Goal: Task Accomplishment & Management: Manage account settings

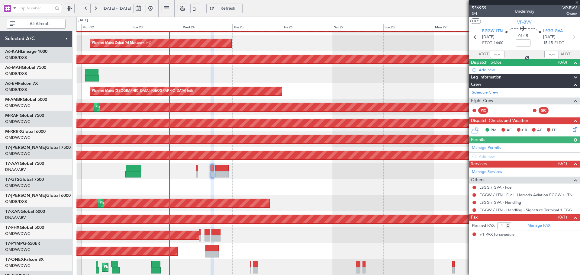
scroll to position [108, 0]
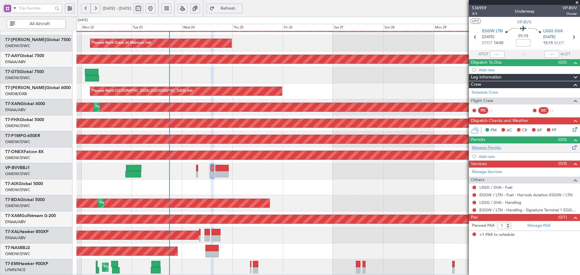
click at [493, 146] on link "Manage Permits" at bounding box center [485, 148] width 29 height 6
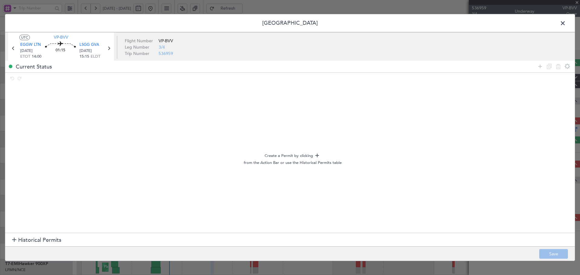
click at [44, 237] on span "Historical Permits" at bounding box center [39, 240] width 43 height 8
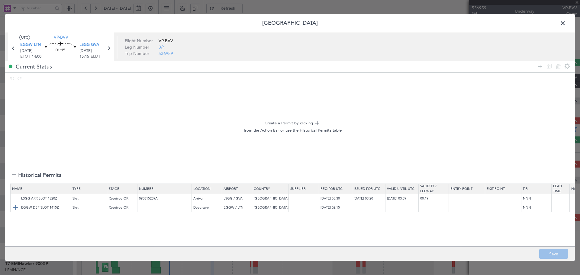
click at [17, 206] on img at bounding box center [15, 207] width 7 height 7
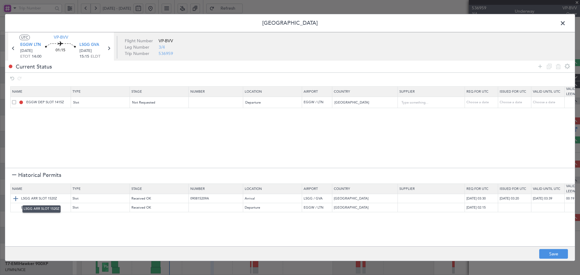
click at [15, 197] on img at bounding box center [15, 198] width 7 height 7
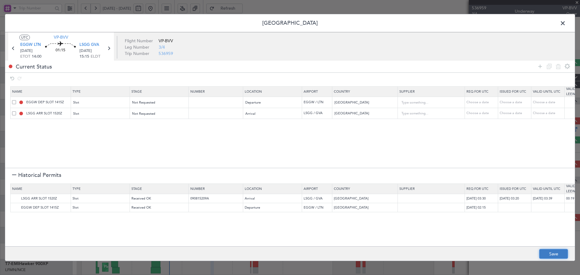
click at [556, 255] on button "Save" at bounding box center [553, 254] width 29 height 10
type input "EGGW DEP SLOT"
type input "NNN"
type input "2"
type input "LSGG ARR SLOT"
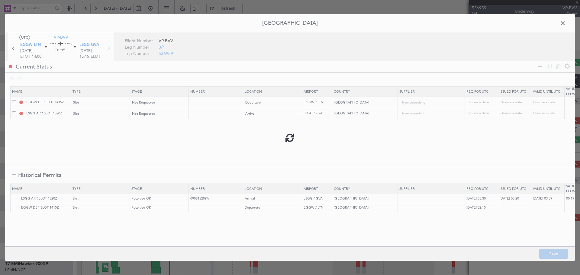
type input "NNN"
click at [109, 44] on icon at bounding box center [109, 48] width 8 height 8
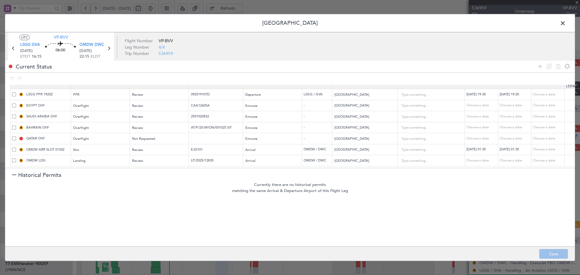
scroll to position [12, 0]
click at [565, 21] on span at bounding box center [565, 25] width 0 height 12
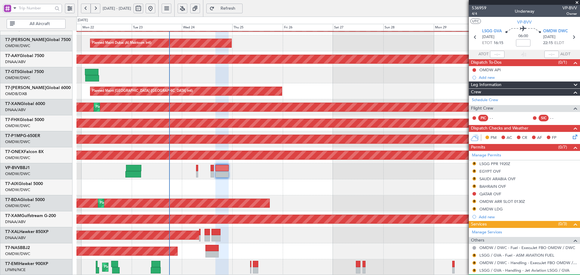
click at [240, 10] on span "Refresh" at bounding box center [228, 8] width 25 height 4
click at [499, 100] on div "Schedule Crew" at bounding box center [523, 100] width 111 height 9
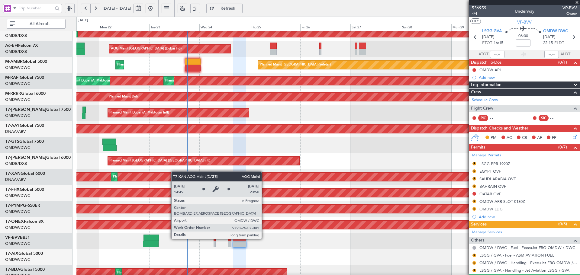
click at [177, 176] on div "AOG Maint Dubai (Al Maktoum Intl)" at bounding box center [37, 177] width 927 height 8
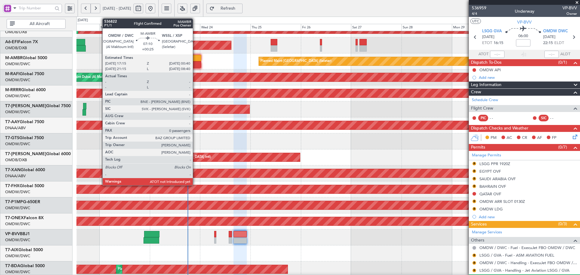
click at [195, 60] on div at bounding box center [193, 58] width 16 height 6
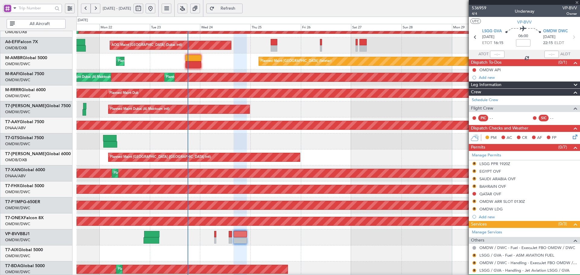
type input "+00:25"
type input "0"
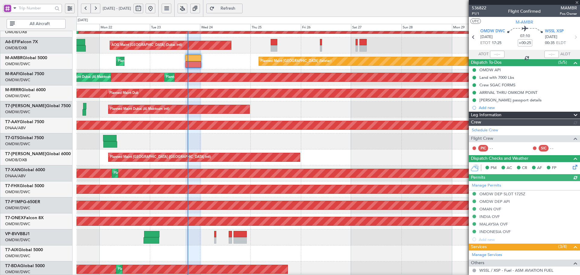
type input "Dherander Fithani (DHF)"
type input "7298"
click at [497, 53] on div at bounding box center [497, 54] width 14 height 7
click at [496, 52] on input "text" at bounding box center [497, 54] width 14 height 7
type input "17:38"
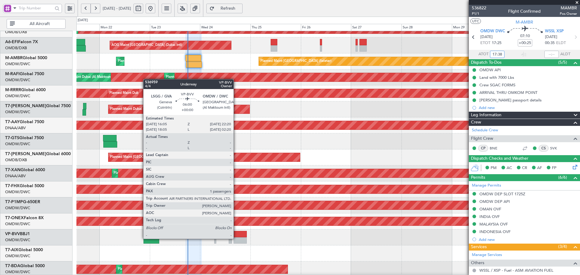
click at [236, 238] on div at bounding box center [239, 240] width 13 height 6
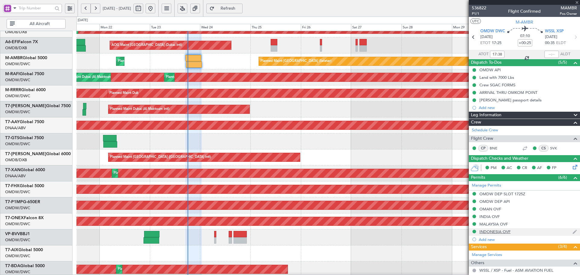
type input "1"
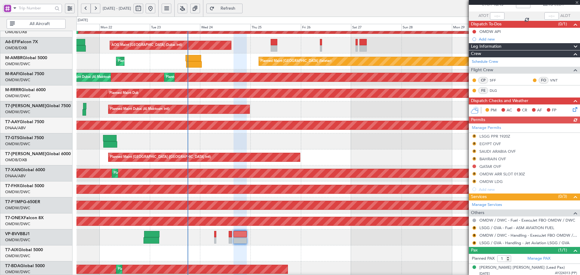
scroll to position [40, 0]
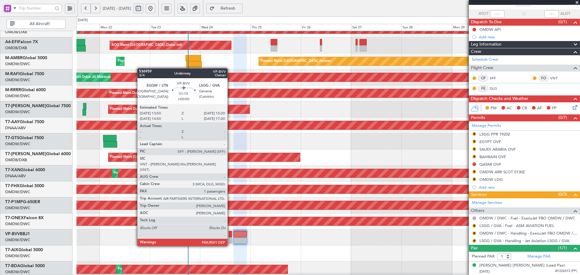
click at [230, 235] on div at bounding box center [229, 234] width 3 height 6
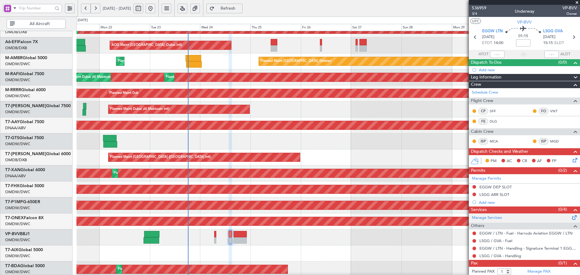
scroll to position [9, 0]
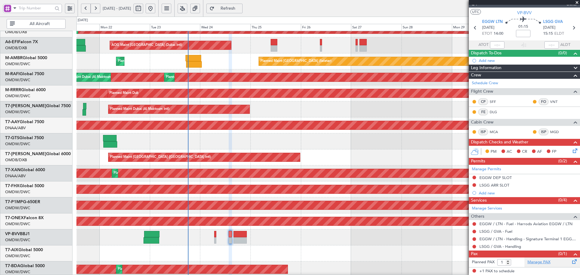
click at [534, 263] on link "Manage PAX" at bounding box center [538, 262] width 23 height 6
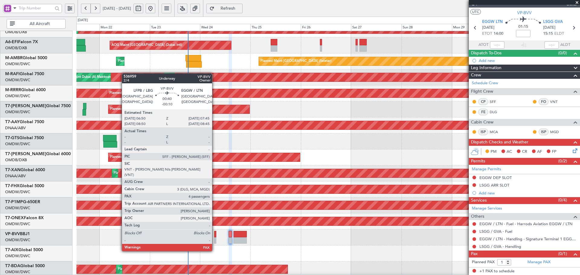
click at [215, 240] on div at bounding box center [215, 240] width 2 height 6
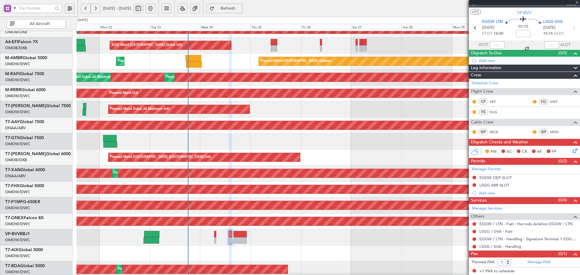
type input "-00:10"
type input "4"
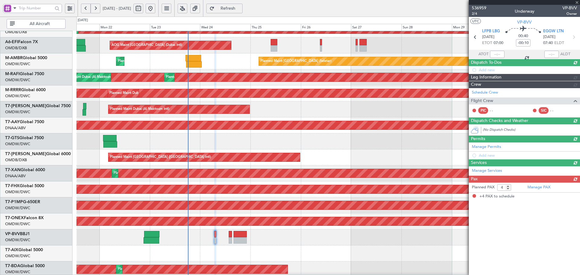
scroll to position [0, 0]
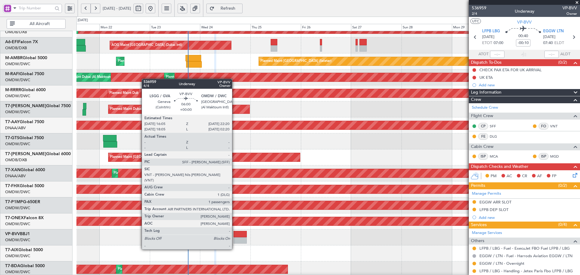
click at [235, 238] on div at bounding box center [239, 240] width 13 height 6
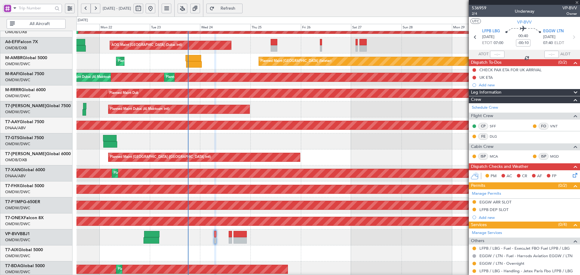
type input "1"
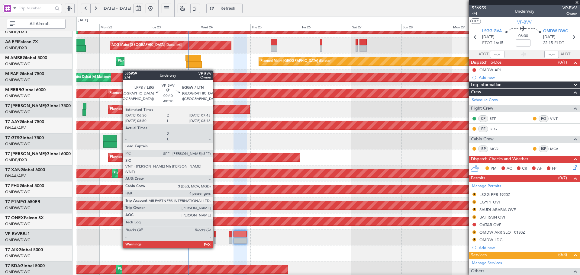
click at [216, 237] on div at bounding box center [215, 234] width 2 height 6
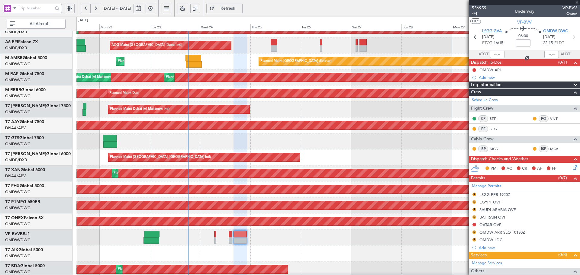
type input "-00:10"
type input "4"
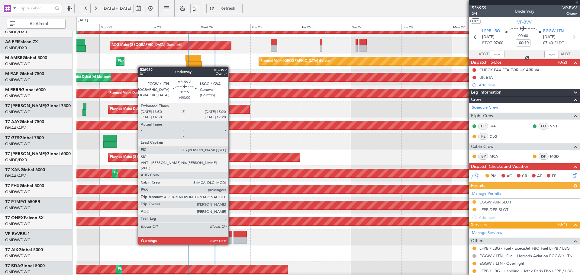
click at [231, 233] on div at bounding box center [229, 234] width 3 height 6
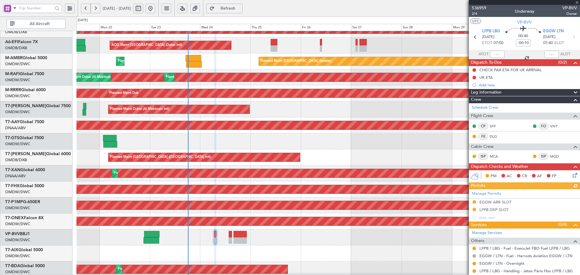
type input "1"
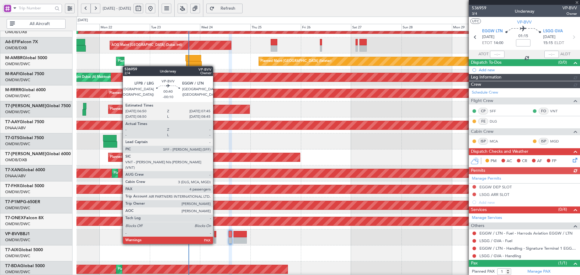
click at [216, 232] on div at bounding box center [215, 234] width 2 height 6
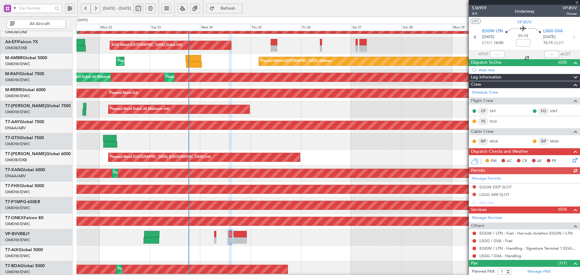
type input "-00:10"
type input "4"
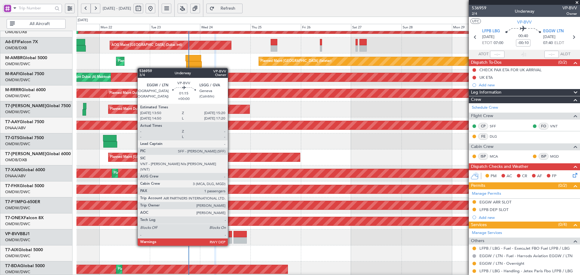
click at [230, 234] on div at bounding box center [229, 234] width 3 height 6
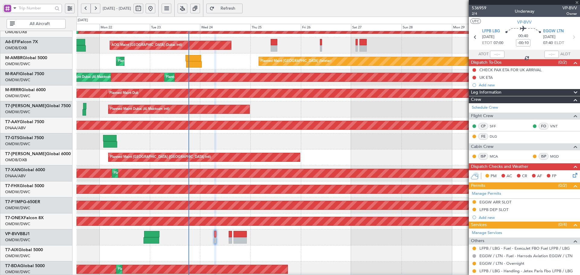
type input "1"
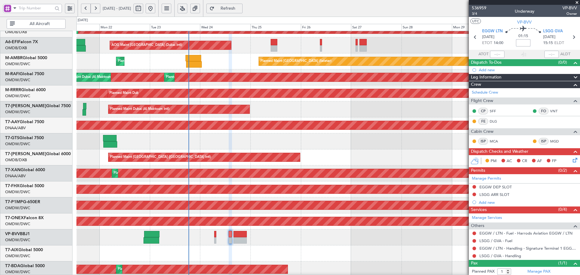
click at [522, 43] on input at bounding box center [523, 42] width 14 height 7
type input "+00:15"
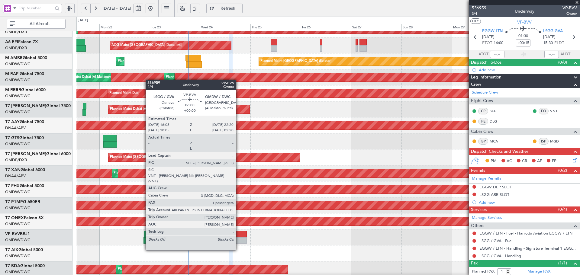
click at [238, 239] on div at bounding box center [239, 240] width 13 height 6
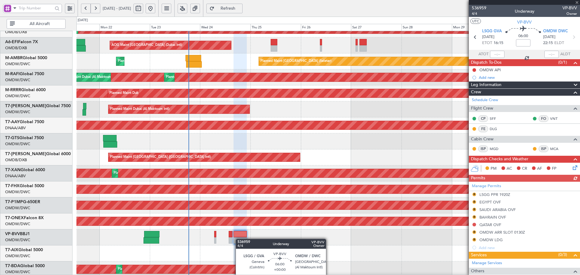
click at [238, 239] on div at bounding box center [239, 240] width 13 height 6
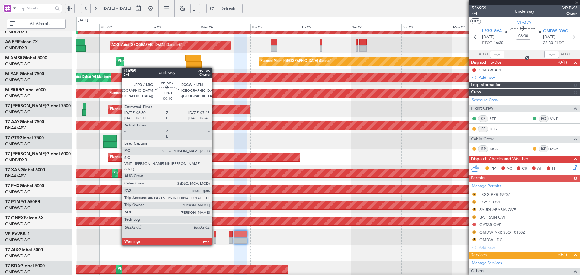
click at [215, 234] on div at bounding box center [215, 234] width 2 height 6
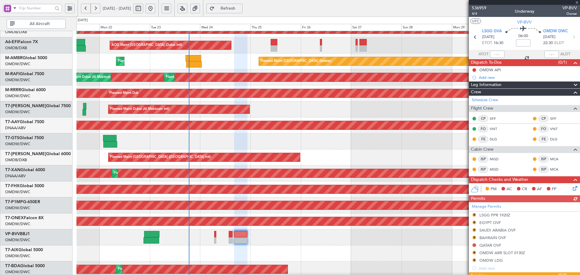
type input "-00:10"
type input "4"
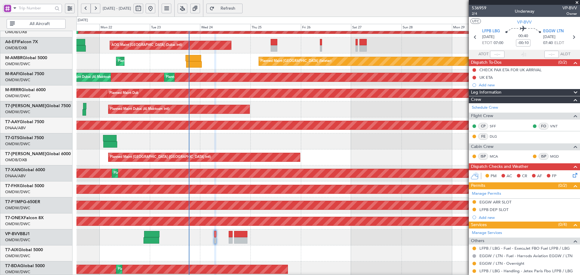
click at [240, 7] on span "Refresh" at bounding box center [228, 8] width 25 height 4
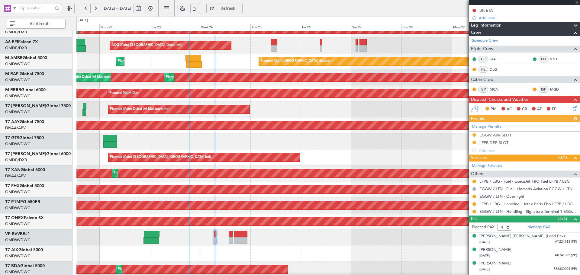
scroll to position [78, 0]
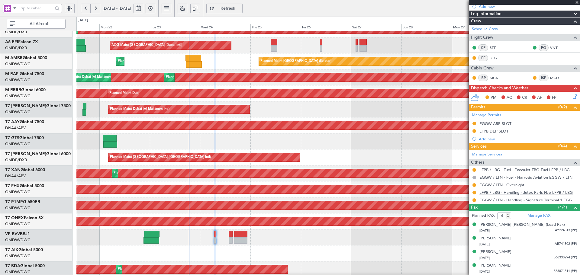
click at [538, 193] on link "LFPB / LBG - Handling - Jetex Paris Fbo LFPB / LBG" at bounding box center [525, 192] width 93 height 5
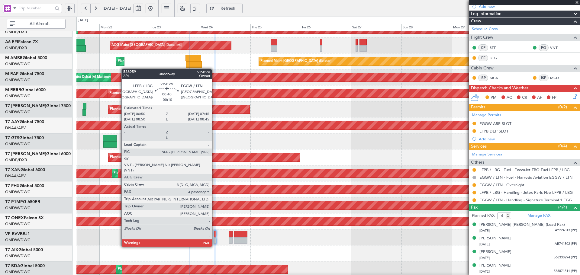
click at [214, 235] on div at bounding box center [215, 234] width 2 height 6
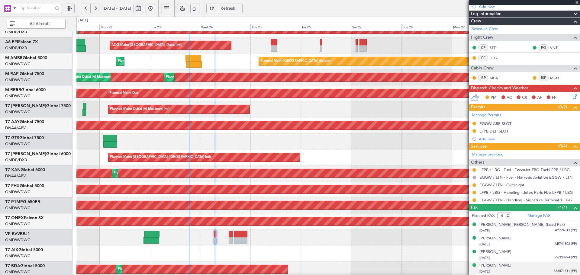
click at [502, 265] on div "[PERSON_NAME]" at bounding box center [495, 266] width 32 height 6
click at [494, 239] on div "[PERSON_NAME]" at bounding box center [495, 238] width 32 height 6
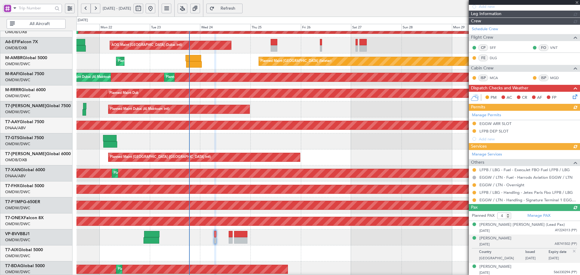
click at [474, 170] on div "Manage Services Others LFPB / LBG - Fuel - ExecuJet FBO Fuel LFPB / LBG EGGW / …" at bounding box center [523, 177] width 111 height 54
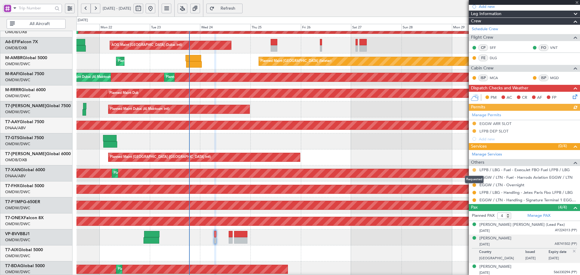
click at [474, 170] on button at bounding box center [474, 170] width 4 height 4
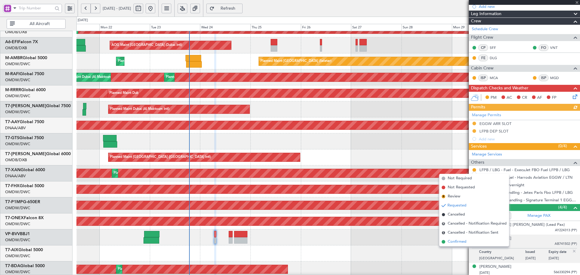
click at [457, 243] on span "Confirmed" at bounding box center [456, 242] width 19 height 6
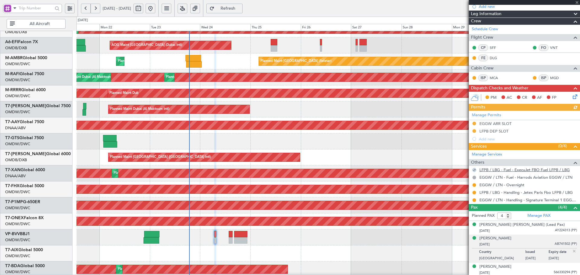
click at [526, 170] on link "LFPB / LBG - Fuel - ExecuJet FBO Fuel LFPB / LBG" at bounding box center [524, 169] width 90 height 5
click at [474, 200] on button at bounding box center [474, 200] width 4 height 4
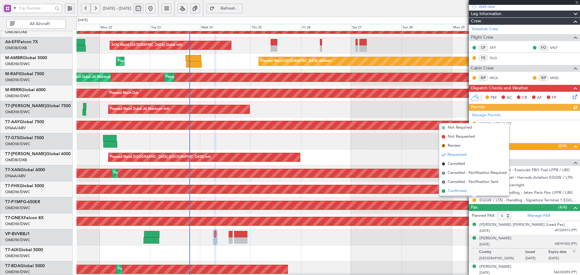
click at [453, 191] on span "Confirmed" at bounding box center [456, 191] width 19 height 6
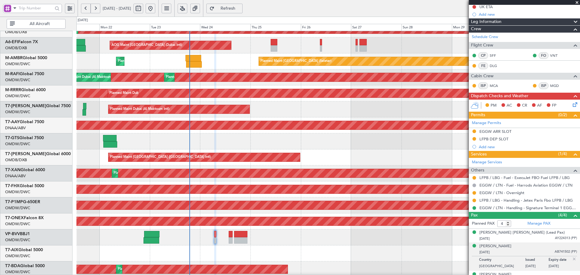
scroll to position [73, 0]
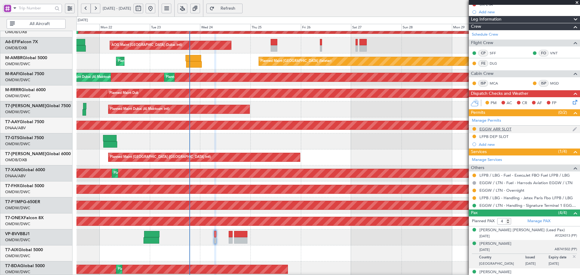
click at [496, 128] on div "EGGW ARR SLOT" at bounding box center [495, 128] width 32 height 5
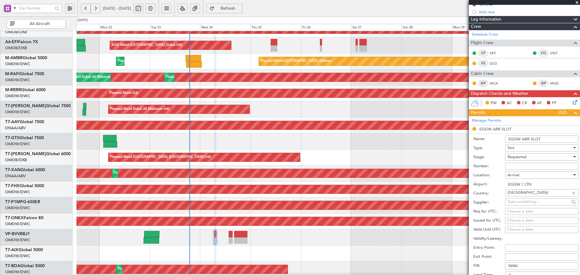
drag, startPoint x: 512, startPoint y: 165, endPoint x: 519, endPoint y: 161, distance: 9.1
click at [512, 165] on input "Number:" at bounding box center [541, 166] width 73 height 7
paste input "1292"
type input "1292"
click at [525, 158] on span "Requested" at bounding box center [516, 156] width 19 height 5
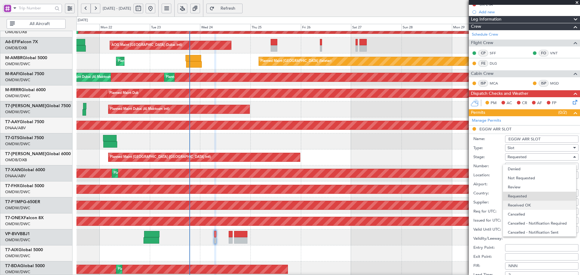
scroll to position [3, 0]
click at [522, 204] on span "Received OK" at bounding box center [538, 202] width 63 height 9
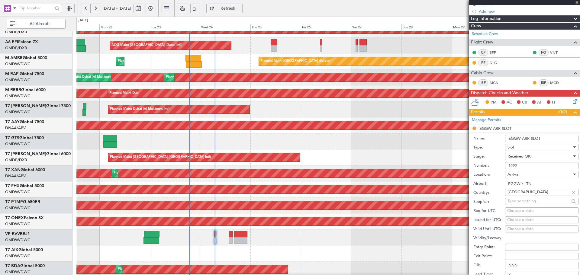
scroll to position [81, 0]
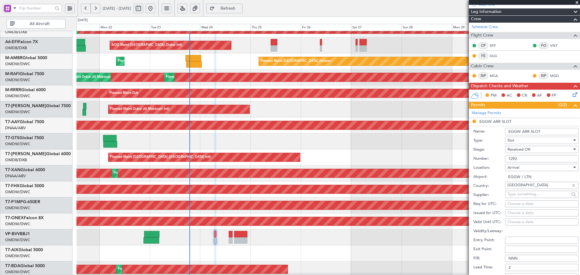
click at [522, 204] on div "Choose a date" at bounding box center [541, 204] width 69 height 6
select select "9"
select select "2025"
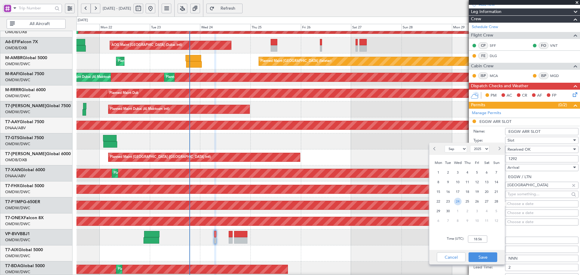
click at [458, 200] on span "24" at bounding box center [458, 202] width 8 height 8
click at [483, 241] on input "00:00" at bounding box center [477, 238] width 19 height 7
drag, startPoint x: 481, startPoint y: 241, endPoint x: 459, endPoint y: 207, distance: 39.8
click at [477, 240] on input "07:00" at bounding box center [477, 238] width 19 height 7
type input "07:40"
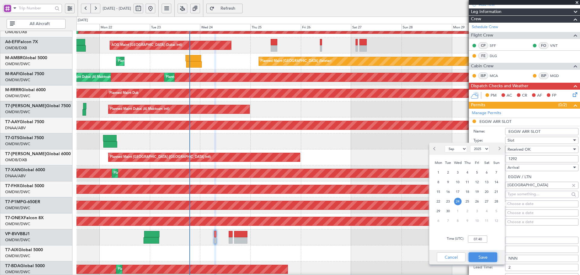
click at [486, 259] on button "Save" at bounding box center [482, 257] width 29 height 10
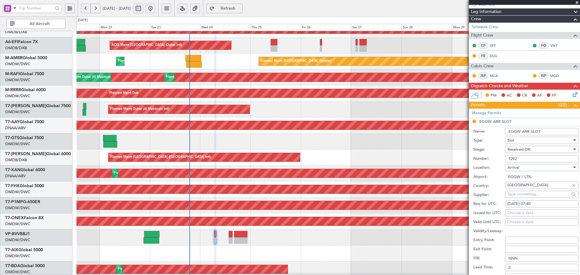
click at [531, 211] on div "Choose a date" at bounding box center [541, 213] width 69 height 6
select select "9"
select select "2025"
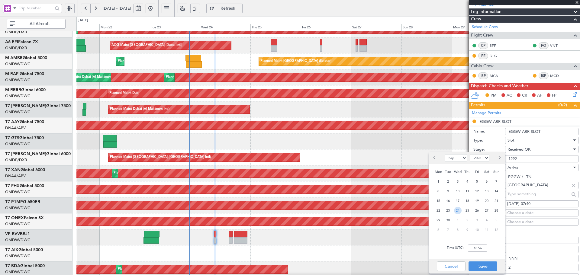
click at [458, 209] on span "24" at bounding box center [458, 211] width 8 height 8
click at [487, 247] on input "00:00" at bounding box center [477, 247] width 19 height 7
type input "07:40"
click at [486, 266] on button "Save" at bounding box center [482, 266] width 29 height 10
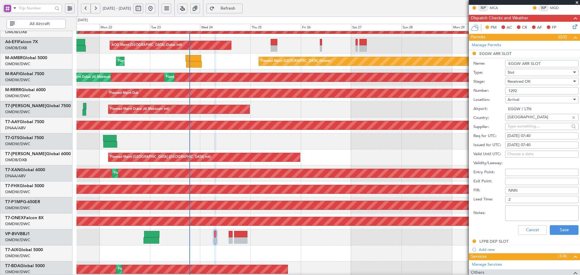
scroll to position [161, 0]
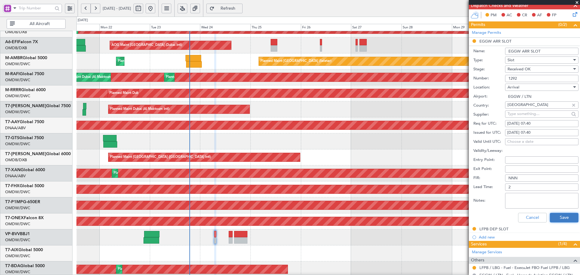
click at [560, 216] on button "Save" at bounding box center [563, 218] width 29 height 10
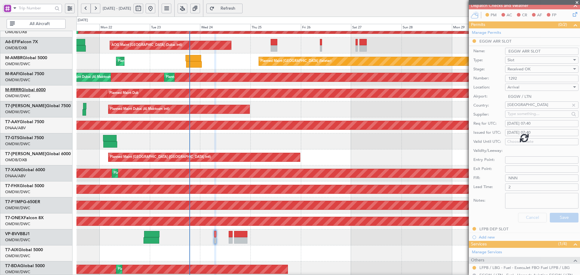
scroll to position [93, 0]
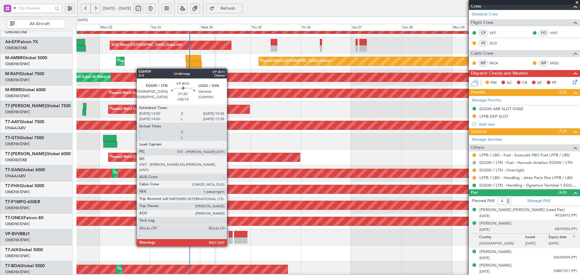
click at [229, 235] on div at bounding box center [230, 234] width 4 height 6
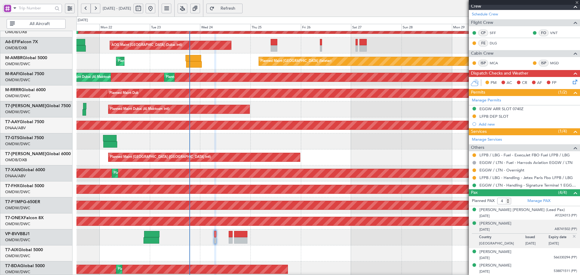
type input "+00:15"
type input "1"
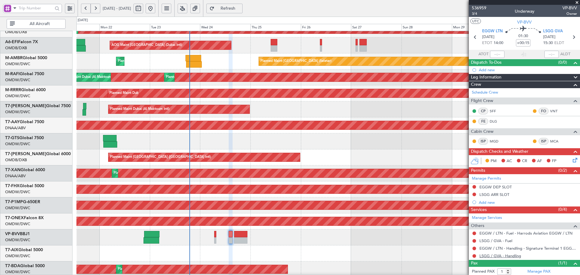
click at [496, 254] on link "LSGG / GVA - Handling" at bounding box center [500, 255] width 42 height 5
click at [240, 10] on span "Refresh" at bounding box center [228, 8] width 25 height 4
click at [506, 257] on link "LSGG / GVA - Handling - Jet Aviation LSGG / GVA" at bounding box center [524, 255] width 90 height 5
click at [498, 91] on link "Schedule Crew" at bounding box center [484, 93] width 26 height 6
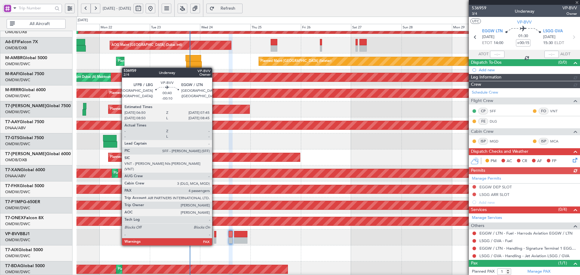
click at [215, 234] on div at bounding box center [215, 234] width 2 height 6
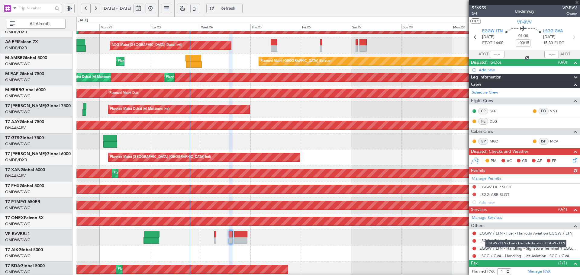
type input "-00:10"
type input "4"
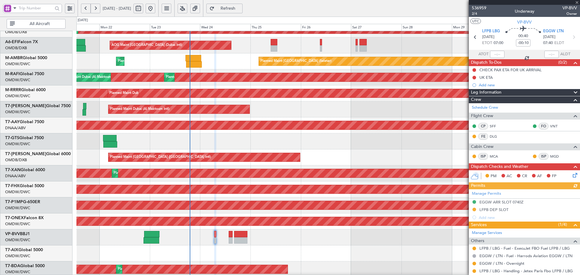
scroll to position [40, 0]
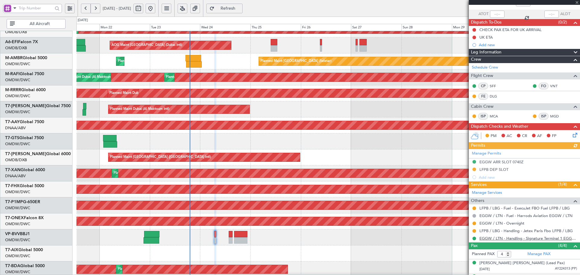
click at [516, 238] on link "EGGW / LTN - Handling - Signature Terminal 1 EGGW / LTN" at bounding box center [527, 238] width 97 height 5
click at [242, 7] on button "Refresh" at bounding box center [224, 9] width 36 height 10
drag, startPoint x: 474, startPoint y: 209, endPoint x: 471, endPoint y: 218, distance: 10.1
click at [474, 209] on button at bounding box center [474, 208] width 4 height 4
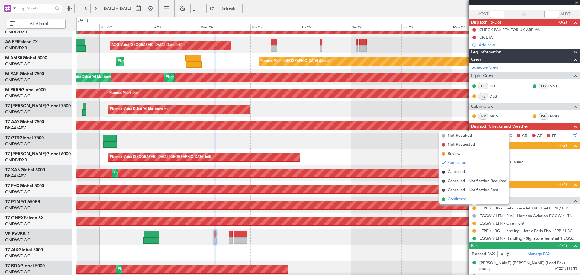
click at [463, 203] on li "Confirmed" at bounding box center [474, 199] width 70 height 9
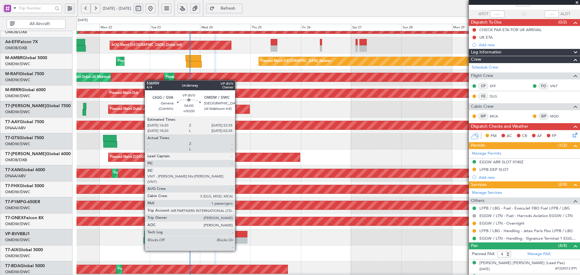
click at [239, 238] on div at bounding box center [240, 240] width 13 height 6
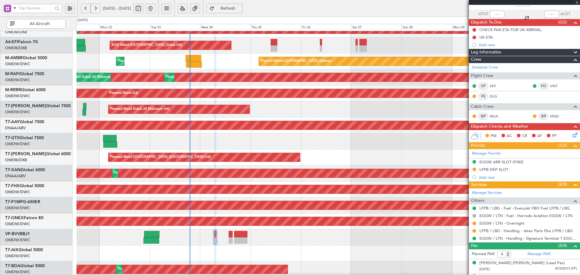
type input "1"
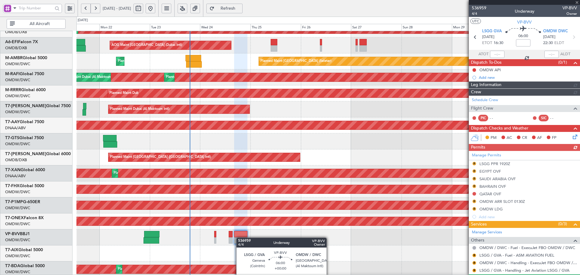
click at [239, 238] on div at bounding box center [240, 240] width 13 height 6
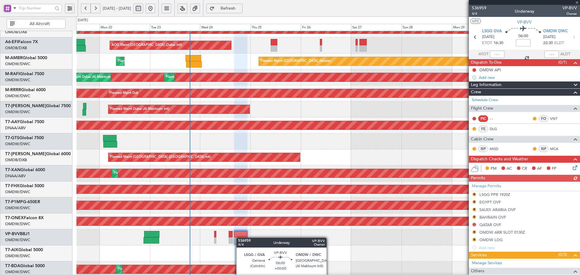
click at [239, 238] on div at bounding box center [240, 240] width 13 height 6
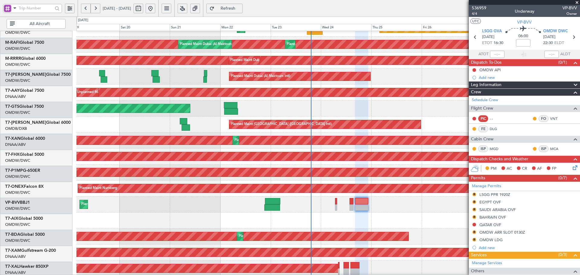
scroll to position [75, 0]
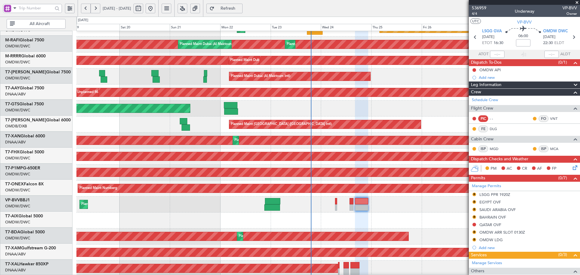
click at [286, 178] on div "Planned Maint Savannah (Savannah/hilton Head Intl)" at bounding box center [327, 172] width 503 height 16
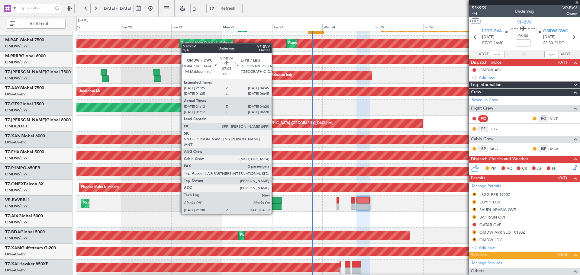
click at [274, 202] on div at bounding box center [273, 200] width 15 height 6
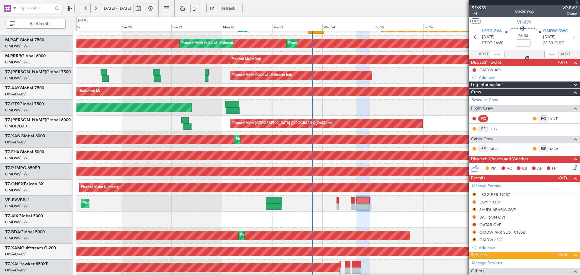
type input "+00:35"
type input "21:22"
type input "04:23"
type input "2"
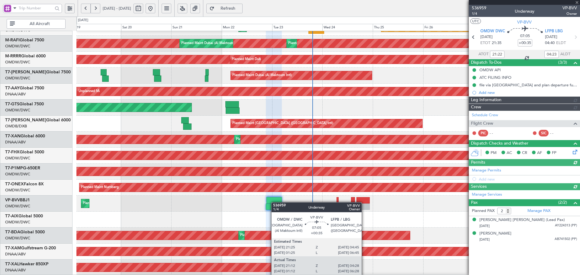
click at [274, 202] on div at bounding box center [273, 200] width 15 height 6
type input "[PERSON_NAME] ([PERSON_NAME])"
type input "7351"
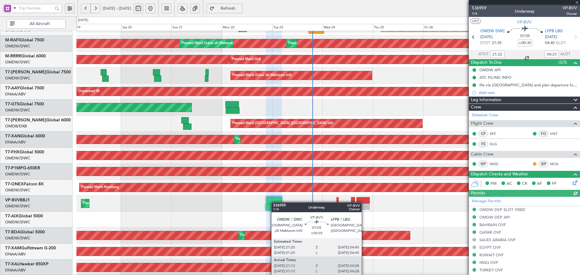
click at [274, 202] on div at bounding box center [273, 200] width 15 height 6
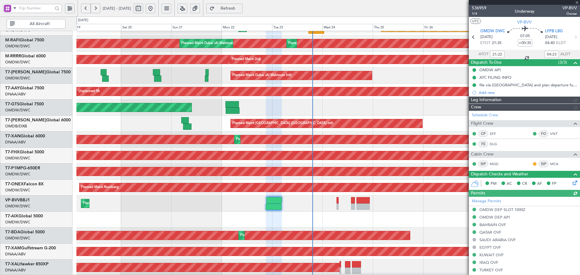
type input "[PERSON_NAME] ([PERSON_NAME])"
type input "7351"
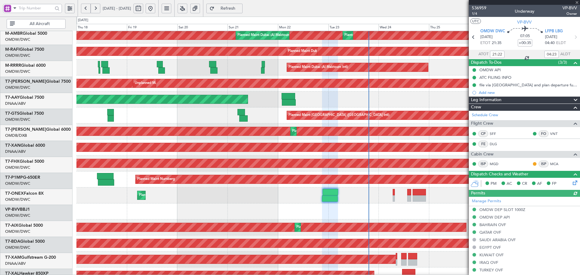
click at [238, 203] on div "Planned Maint Dubai (Al Maktoum Intl) Planned Maint [GEOGRAPHIC_DATA] (Al Makto…" at bounding box center [327, 195] width 503 height 16
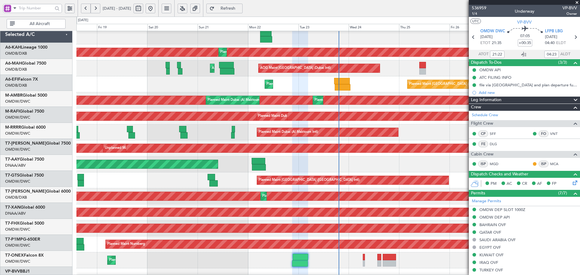
scroll to position [0, 0]
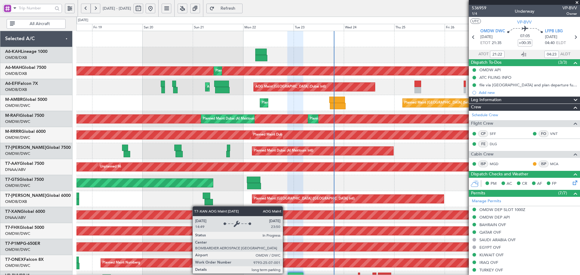
click at [192, 219] on div "AOG Maint Dubai (Al Maktoum Intl)" at bounding box center [109, 215] width 1071 height 8
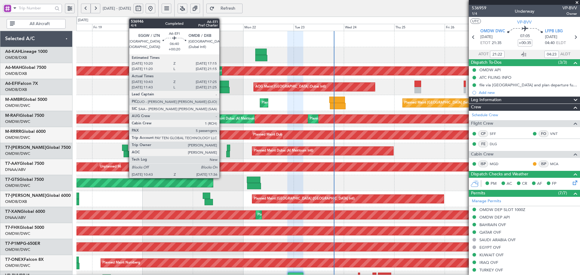
click at [222, 81] on div at bounding box center [221, 84] width 15 height 6
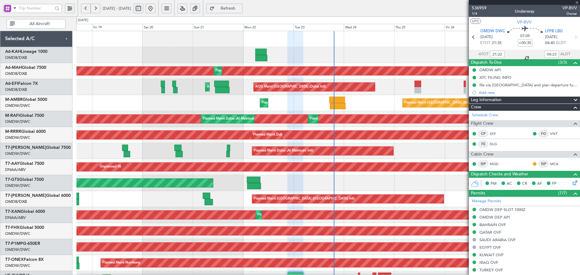
click at [222, 87] on div at bounding box center [221, 84] width 15 height 6
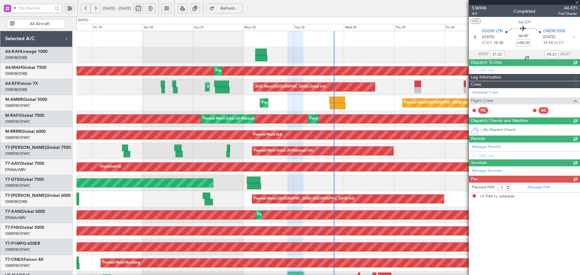
type input "+00:20"
type input "10:53"
type input "17:20"
type input "5"
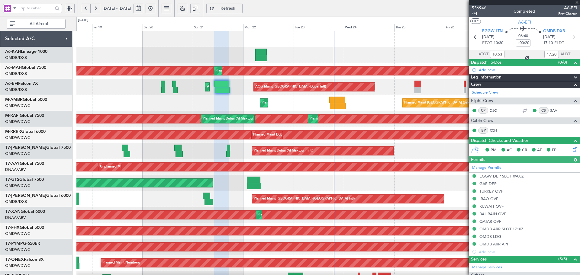
type input "[PERSON_NAME] (ANI)"
type input "7302"
click at [236, 5] on button "Refresh" at bounding box center [224, 9] width 36 height 10
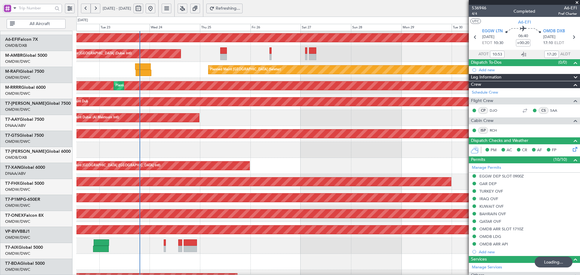
scroll to position [56, 0]
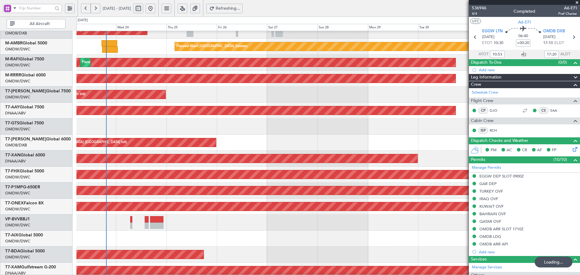
click at [27, 113] on div "AOG Maint [GEOGRAPHIC_DATA] (Dubai Intl) AOG Maint Planned Maint [GEOGRAPHIC_DA…" at bounding box center [290, 146] width 580 height 258
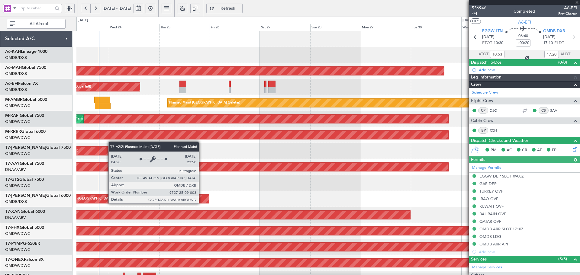
scroll to position [108, 0]
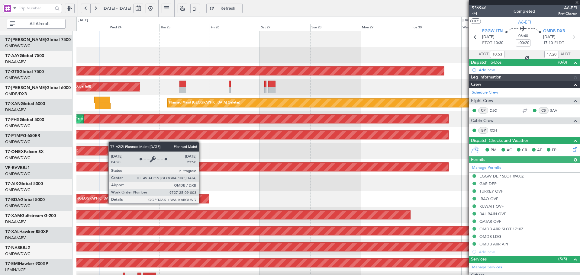
type input "[PERSON_NAME] (ANI)"
type input "7302"
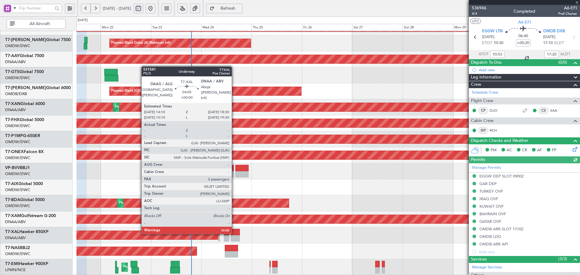
click at [234, 233] on div at bounding box center [235, 232] width 9 height 6
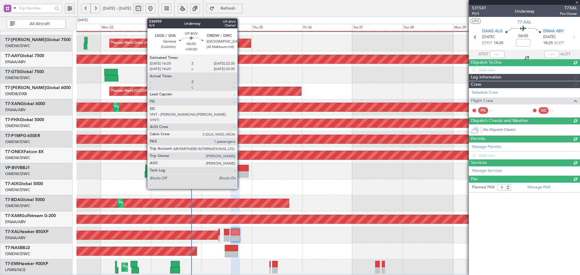
click at [240, 169] on div at bounding box center [241, 168] width 13 height 6
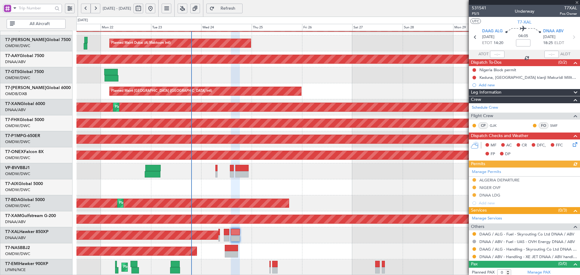
type input "1"
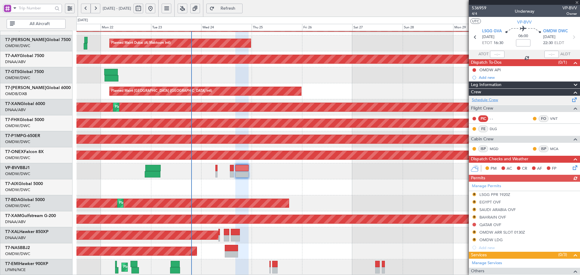
click at [494, 99] on link "Schedule Crew" at bounding box center [484, 100] width 26 height 6
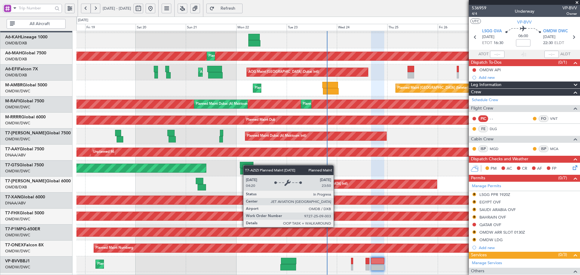
click at [343, 182] on div "Planned Maint [GEOGRAPHIC_DATA] ([GEOGRAPHIC_DATA] Intl)" at bounding box center [340, 184] width 191 height 8
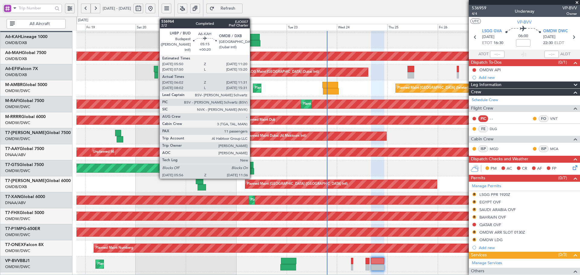
click at [252, 38] on div at bounding box center [254, 37] width 12 height 6
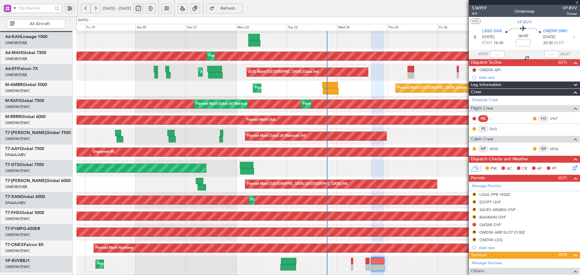
type input "+00:20"
type input "06:12"
type input "11:26"
type input "11"
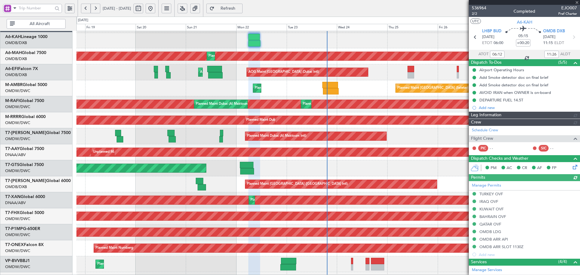
type input "[PERSON_NAME] ([PERSON_NAME])"
type input "7344"
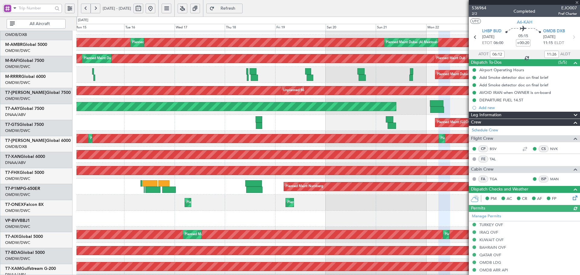
scroll to position [77, 0]
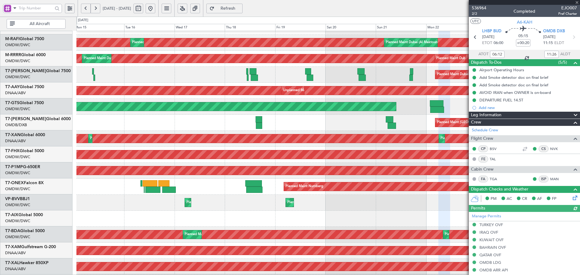
click at [355, 119] on div "Planned Maint [GEOGRAPHIC_DATA] ([GEOGRAPHIC_DATA] Intl)" at bounding box center [327, 123] width 503 height 16
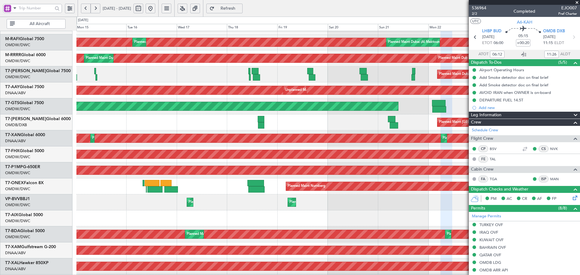
scroll to position [108, 0]
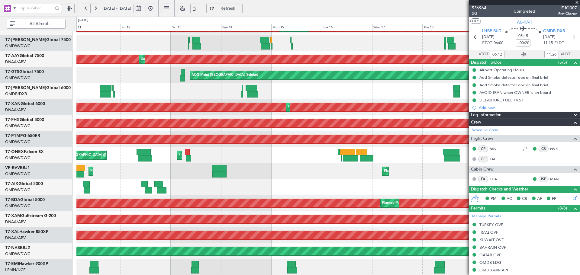
click at [355, 146] on div "Planned Maint Dubai (Al Maktoum Intl) Planned Maint [GEOGRAPHIC_DATA] (Al Makto…" at bounding box center [327, 99] width 503 height 352
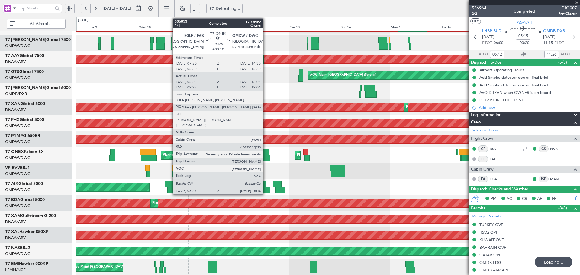
click at [266, 155] on div at bounding box center [262, 152] width 14 height 6
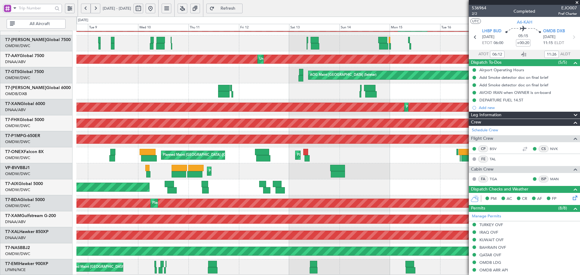
click at [240, 8] on span "Refresh" at bounding box center [228, 8] width 25 height 4
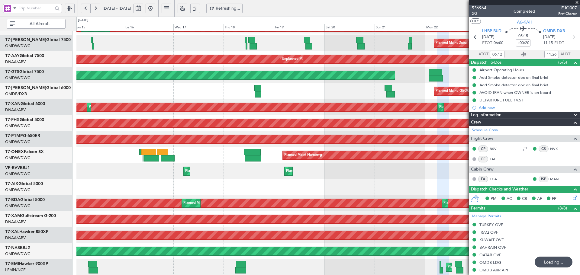
click at [0, 113] on html "[DATE] - [DATE] Refreshing... Quick Links All Aircraft Planned Maint [GEOGRAPHI…" at bounding box center [290, 137] width 580 height 275
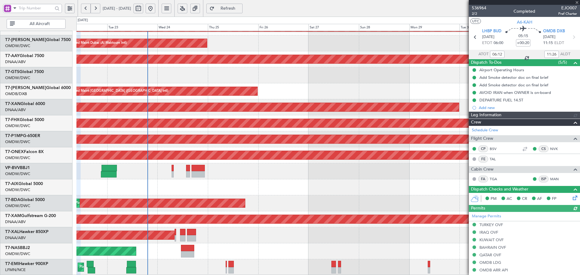
type input "[PERSON_NAME] ([PERSON_NAME])"
type input "7344"
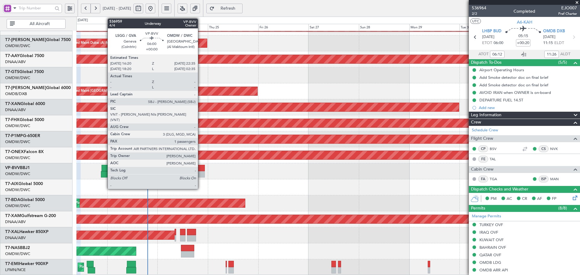
click at [200, 171] on div at bounding box center [197, 168] width 13 height 6
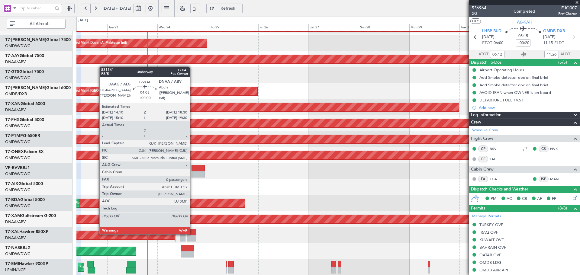
click at [192, 233] on div at bounding box center [191, 232] width 9 height 6
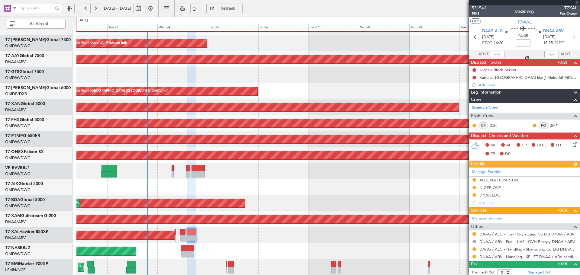
click at [198, 164] on div at bounding box center [327, 171] width 503 height 16
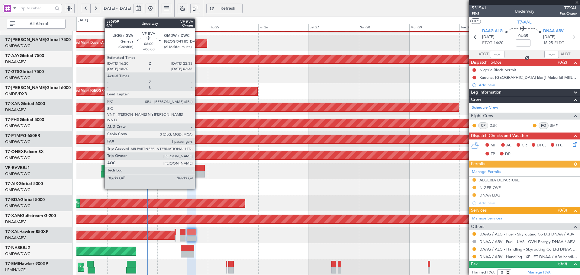
click at [197, 167] on div at bounding box center [197, 168] width 13 height 6
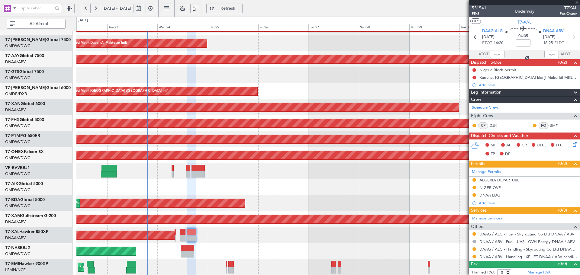
type input "1"
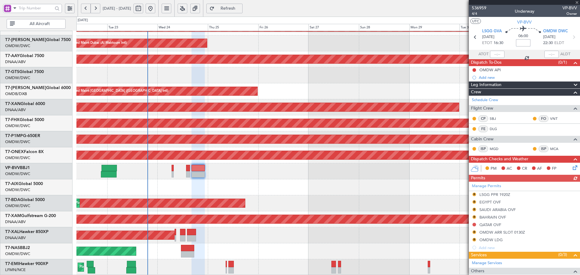
click at [519, 44] on input at bounding box center [523, 42] width 14 height 7
click at [372, 193] on div at bounding box center [327, 187] width 503 height 16
type input "+00:30"
click at [473, 194] on button "R" at bounding box center [474, 195] width 4 height 4
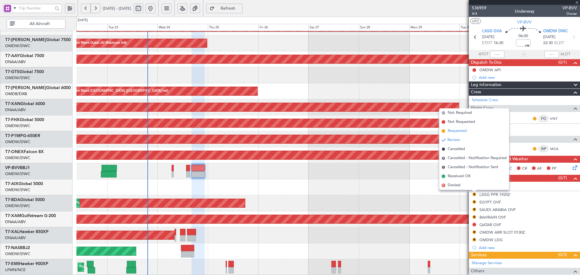
click at [456, 134] on li "Requested" at bounding box center [474, 130] width 70 height 9
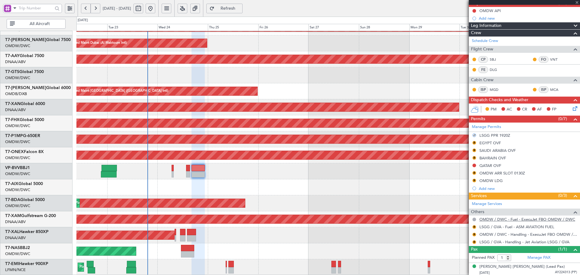
scroll to position [60, 0]
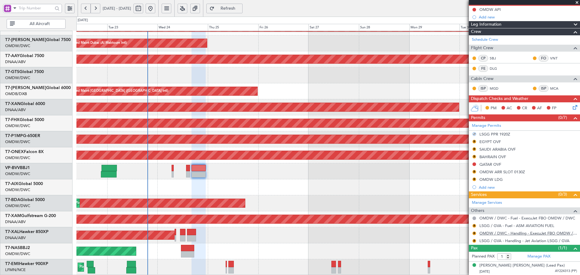
click at [505, 234] on link "OMDW / DWC - Handling - ExecuJet FBO OMDW / DWC" at bounding box center [527, 233] width 97 height 5
click at [531, 255] on link "Manage PAX" at bounding box center [538, 257] width 23 height 6
click at [519, 265] on div "[PERSON_NAME] [PERSON_NAME] (Lead Pax)" at bounding box center [521, 266] width 85 height 6
click at [240, 9] on span "Refresh" at bounding box center [228, 8] width 25 height 4
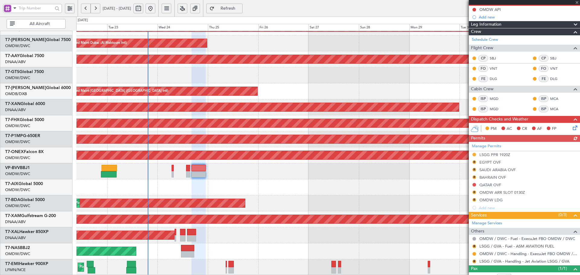
drag, startPoint x: 474, startPoint y: 261, endPoint x: 471, endPoint y: 258, distance: 4.3
click at [474, 261] on button "R" at bounding box center [474, 262] width 4 height 4
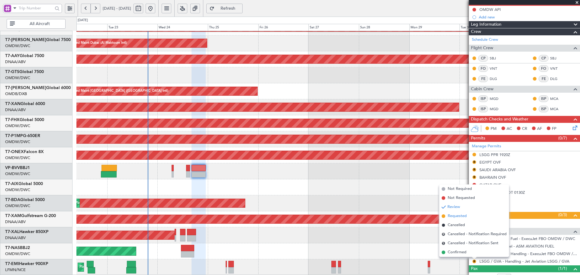
click at [453, 217] on span "Requested" at bounding box center [456, 216] width 19 height 6
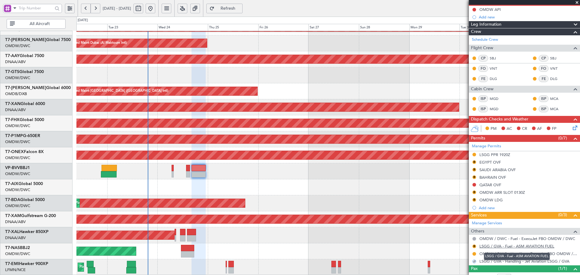
click at [500, 247] on link "LSGG / GVA - Fuel - ASM AVIATION FUEL" at bounding box center [516, 246] width 75 height 5
click at [474, 245] on button "R" at bounding box center [474, 246] width 4 height 4
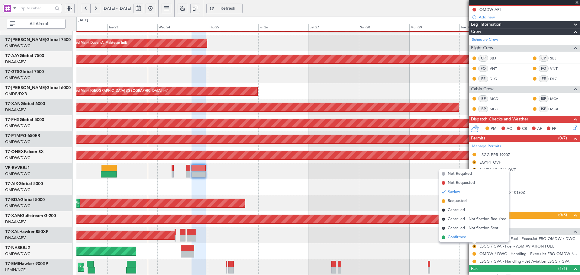
click at [452, 238] on span "Confirmed" at bounding box center [456, 237] width 19 height 6
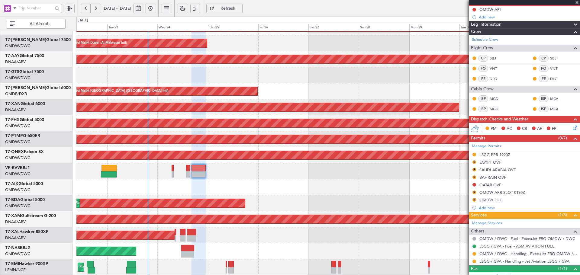
click at [484, 162] on div "EGYPT OVF" at bounding box center [489, 162] width 21 height 5
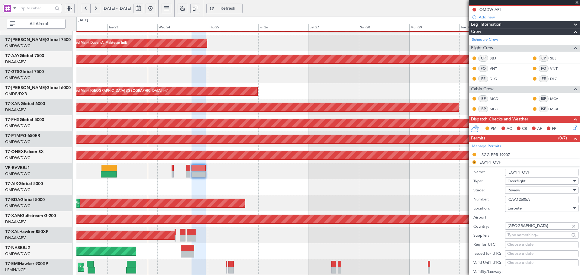
drag, startPoint x: 547, startPoint y: 199, endPoint x: 477, endPoint y: 203, distance: 69.9
click at [477, 203] on form "Name: [GEOGRAPHIC_DATA] OVF Type: Overflight Stage: Review Number: CAA12605A Lo…" at bounding box center [523, 256] width 111 height 180
click at [532, 190] on div "Review" at bounding box center [539, 190] width 64 height 9
click at [523, 238] on span "Received OK" at bounding box center [538, 238] width 63 height 9
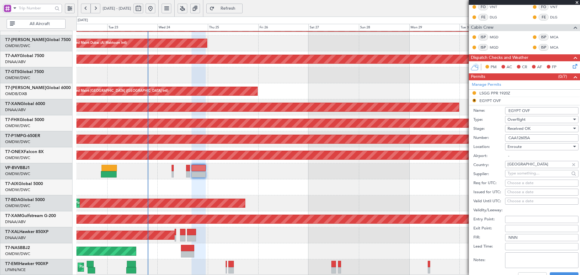
scroll to position [181, 0]
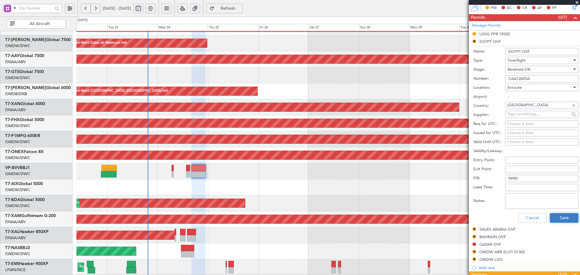
click at [551, 218] on button "Save" at bounding box center [563, 218] width 29 height 10
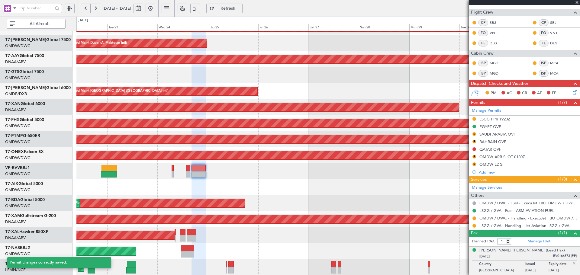
scroll to position [96, 0]
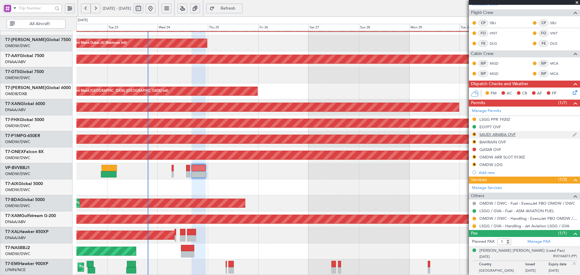
click at [488, 133] on div "SAUDI ARABIA OVF" at bounding box center [497, 134] width 36 height 5
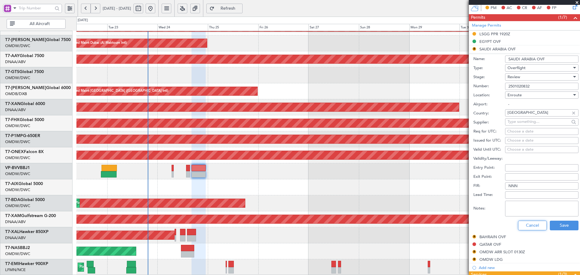
click at [530, 226] on button "Cancel" at bounding box center [532, 226] width 29 height 10
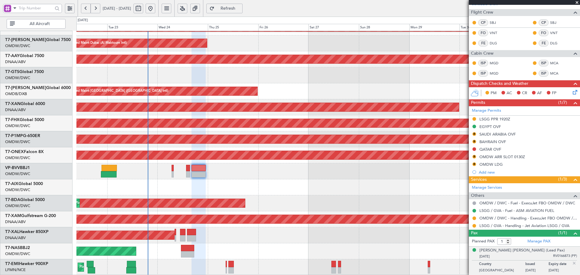
scroll to position [96, 0]
click at [492, 110] on div "Manage Permits LSGG PPR 1920Z EGYPT OVF R SAUDI ARABIA OVF R BAHRAIN OVF QATAR …" at bounding box center [523, 142] width 111 height 70
click at [492, 112] on link "Manage Permits" at bounding box center [485, 111] width 29 height 6
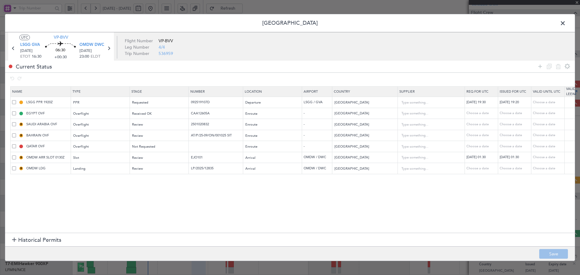
click at [51, 239] on span "Historical Permits" at bounding box center [39, 240] width 43 height 8
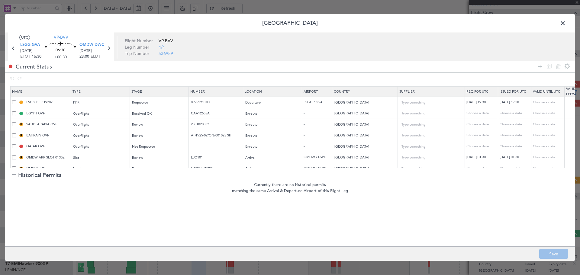
click at [24, 175] on span "Historical Permits" at bounding box center [39, 175] width 43 height 8
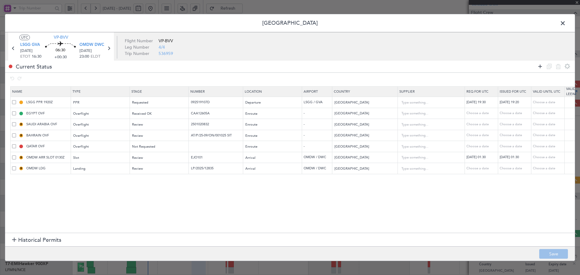
click at [538, 64] on icon at bounding box center [539, 66] width 7 height 7
click at [86, 184] on div "Type" at bounding box center [99, 180] width 50 height 9
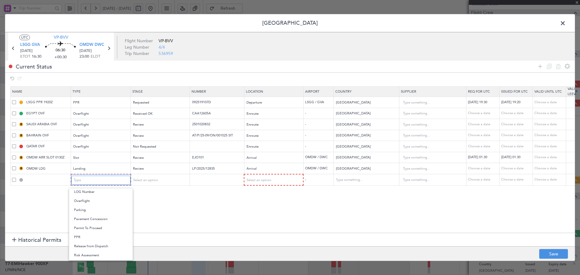
scroll to position [161, 0]
click at [82, 197] on span "Overflight" at bounding box center [101, 194] width 54 height 9
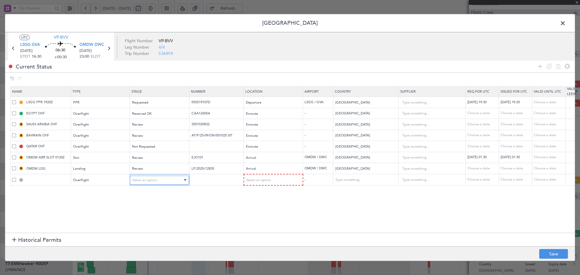
click at [173, 179] on div "Select an option" at bounding box center [157, 180] width 50 height 9
click at [154, 202] on span "Not Requested" at bounding box center [160, 201] width 54 height 9
click at [260, 179] on span "Select an option" at bounding box center [258, 180] width 25 height 5
click at [252, 233] on span "Enroute" at bounding box center [273, 229] width 54 height 9
click at [418, 181] on input "text" at bounding box center [428, 179] width 54 height 9
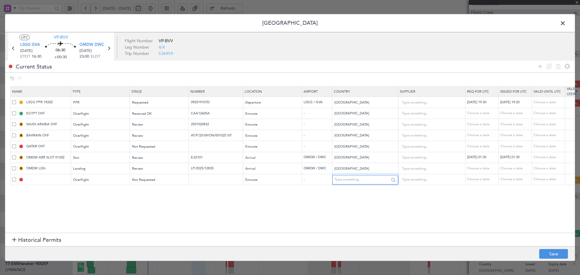
click at [374, 181] on input "text" at bounding box center [361, 179] width 54 height 9
click at [369, 192] on span "[GEOGRAPHIC_DATA]" at bounding box center [365, 189] width 56 height 9
type input "[GEOGRAPHIC_DATA]"
click at [541, 65] on icon at bounding box center [539, 66] width 7 height 7
click at [105, 190] on div "Type" at bounding box center [99, 191] width 50 height 9
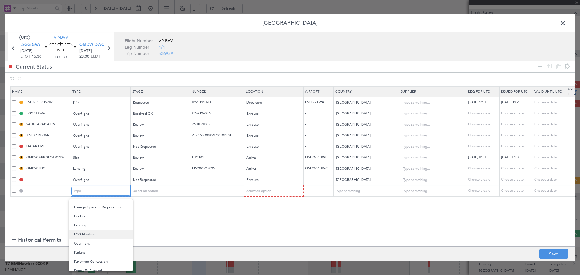
scroll to position [121, 0]
click at [87, 246] on span "Overflight" at bounding box center [101, 245] width 54 height 9
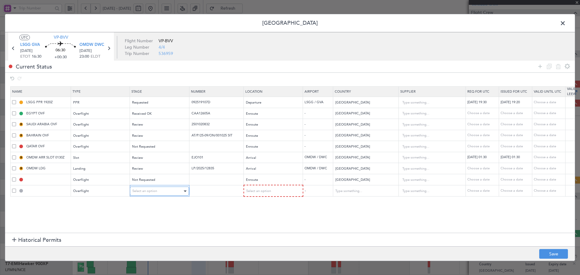
drag, startPoint x: 175, startPoint y: 189, endPoint x: 173, endPoint y: 192, distance: 3.1
click at [174, 191] on div "Select an option" at bounding box center [157, 191] width 50 height 9
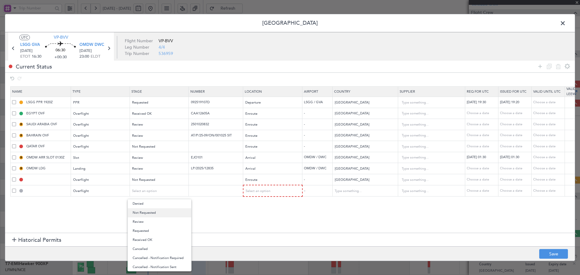
click at [157, 211] on span "Not Requested" at bounding box center [160, 212] width 54 height 9
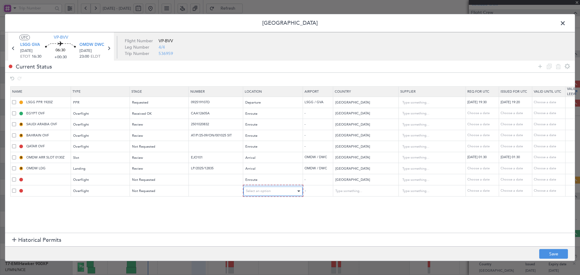
click at [274, 193] on div "Select an option" at bounding box center [271, 191] width 50 height 9
click at [254, 241] on span "Enroute" at bounding box center [273, 239] width 54 height 9
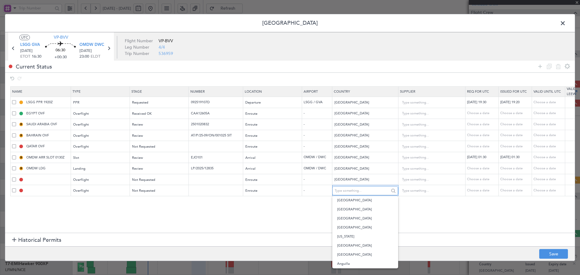
click at [358, 193] on input "text" at bounding box center [361, 190] width 54 height 9
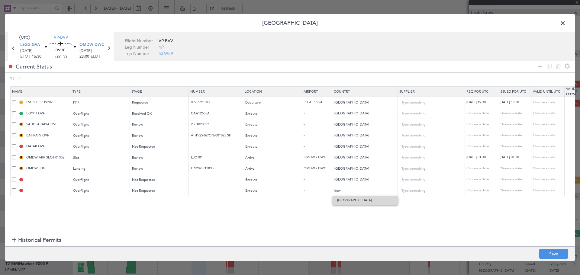
click at [348, 201] on span "[GEOGRAPHIC_DATA]" at bounding box center [365, 200] width 56 height 9
type input "[GEOGRAPHIC_DATA]"
drag, startPoint x: 345, startPoint y: 179, endPoint x: 321, endPoint y: 179, distance: 23.2
click at [321, 179] on tr "Overflight Not Requested Enroute - [GEOGRAPHIC_DATA] Choose a date Choose a dat…" at bounding box center [396, 179] width 771 height 11
click at [350, 192] on span "[GEOGRAPHIC_DATA]" at bounding box center [365, 189] width 56 height 9
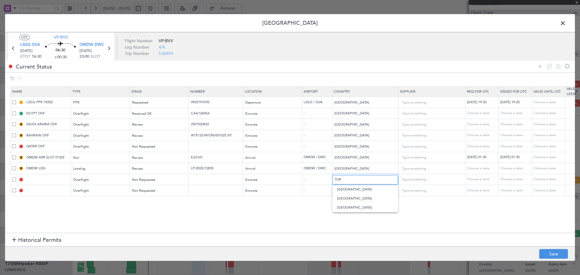
type input "[GEOGRAPHIC_DATA]"
drag, startPoint x: 349, startPoint y: 193, endPoint x: 313, endPoint y: 193, distance: 35.6
click at [313, 193] on tr "Overflight Not Requested Enroute - [GEOGRAPHIC_DATA] Choose a date Choose a dat…" at bounding box center [396, 190] width 771 height 11
click at [344, 203] on span "[GEOGRAPHIC_DATA]" at bounding box center [365, 200] width 56 height 9
type input "[GEOGRAPHIC_DATA]"
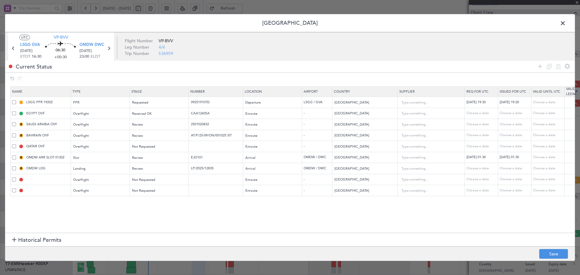
drag, startPoint x: 539, startPoint y: 65, endPoint x: 516, endPoint y: 71, distance: 23.0
click at [538, 65] on icon at bounding box center [539, 66] width 7 height 7
click at [91, 196] on mat-form-field "Type" at bounding box center [100, 201] width 59 height 11
click at [93, 201] on div "Type" at bounding box center [99, 202] width 50 height 9
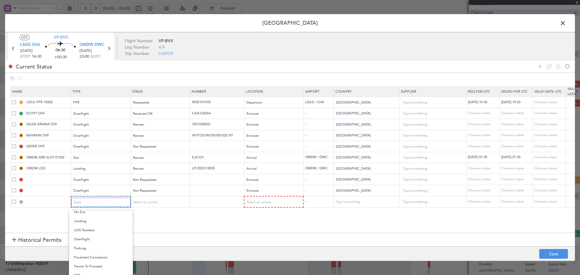
scroll to position [141, 0]
click at [88, 239] on span "Overflight" at bounding box center [101, 236] width 54 height 9
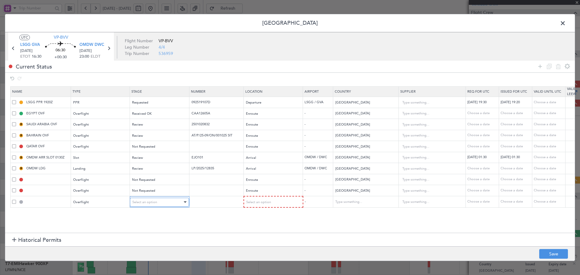
click at [154, 203] on span "Select an option" at bounding box center [144, 202] width 25 height 5
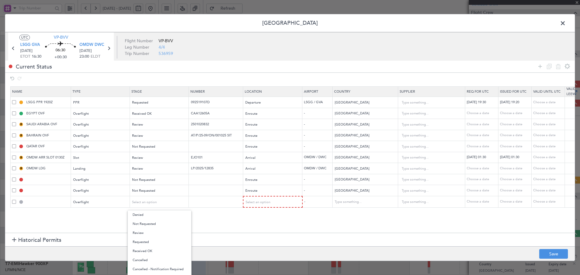
drag, startPoint x: 152, startPoint y: 223, endPoint x: 256, endPoint y: 216, distance: 104.7
click at [152, 223] on span "Not Requested" at bounding box center [160, 223] width 54 height 9
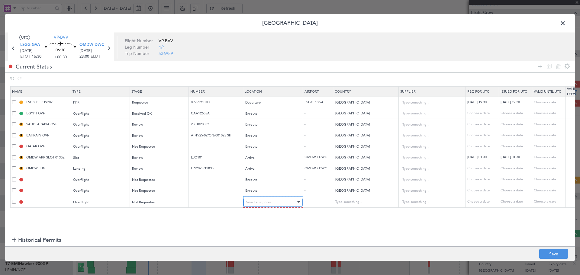
click at [264, 203] on span "Select an option" at bounding box center [258, 202] width 25 height 5
click at [254, 250] on span "Enroute" at bounding box center [273, 251] width 54 height 9
click at [343, 205] on input "text" at bounding box center [361, 201] width 54 height 9
click at [346, 209] on span "[GEOGRAPHIC_DATA]" at bounding box center [365, 211] width 56 height 9
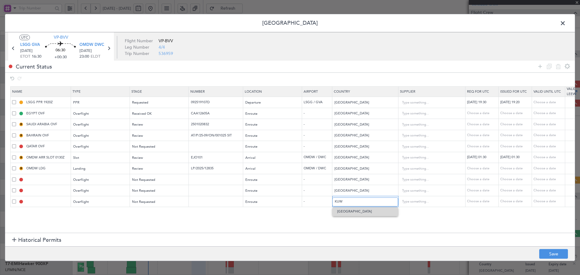
type input "[GEOGRAPHIC_DATA]"
click at [545, 255] on button "Save" at bounding box center [553, 254] width 29 height 10
type input "TURKEY OVF"
type input "NNN"
type input "IRAQ OVF"
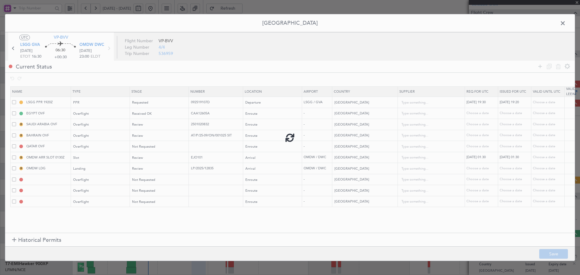
type input "NNN"
type input "1"
type input "KUWAIT OVF"
type input "NNN"
click at [151, 128] on div "Review" at bounding box center [157, 124] width 50 height 9
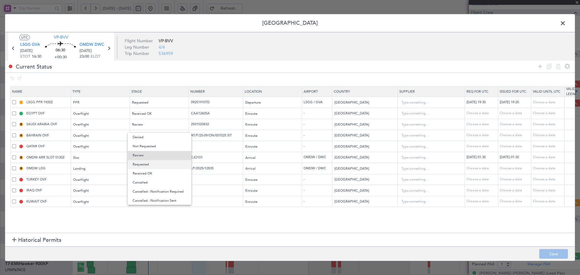
click at [146, 164] on span "Requested" at bounding box center [160, 164] width 54 height 9
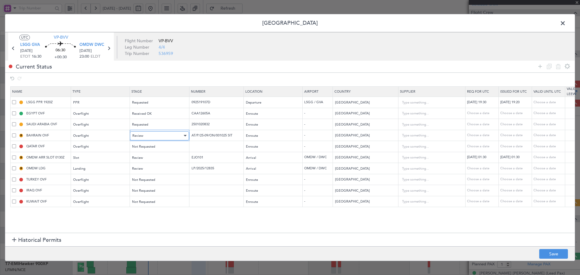
click at [158, 136] on div "Review" at bounding box center [157, 135] width 50 height 9
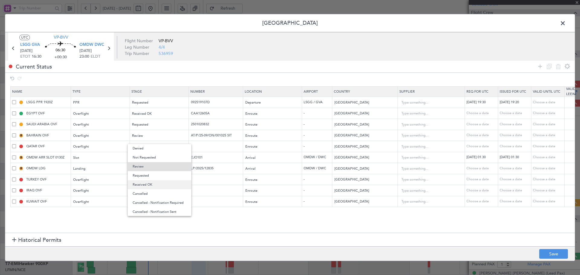
click at [144, 185] on span "Received OK" at bounding box center [160, 184] width 54 height 9
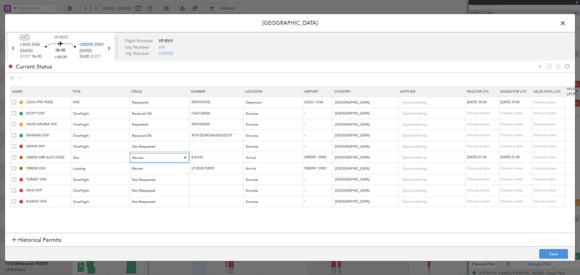
click at [141, 156] on span "Review" at bounding box center [137, 157] width 11 height 5
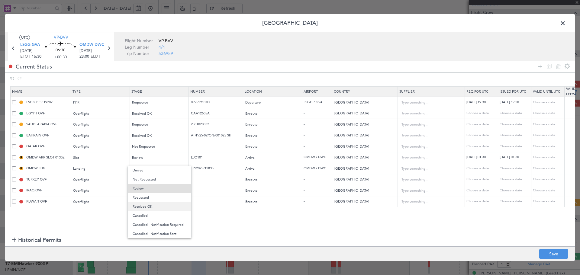
click at [144, 206] on span "Received OK" at bounding box center [160, 206] width 54 height 9
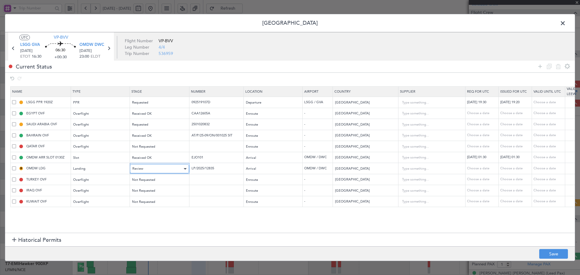
click at [151, 169] on div "Review" at bounding box center [157, 168] width 50 height 9
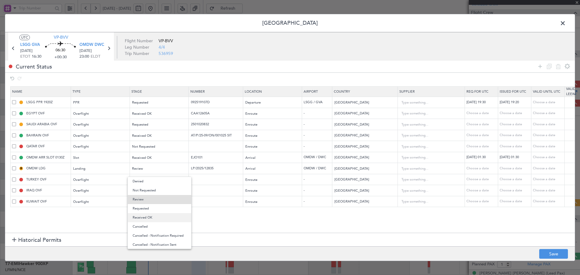
click at [145, 219] on span "Received OK" at bounding box center [160, 217] width 54 height 9
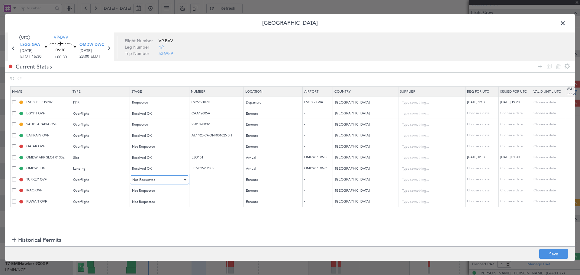
click at [142, 179] on span "Not Requested" at bounding box center [143, 179] width 23 height 5
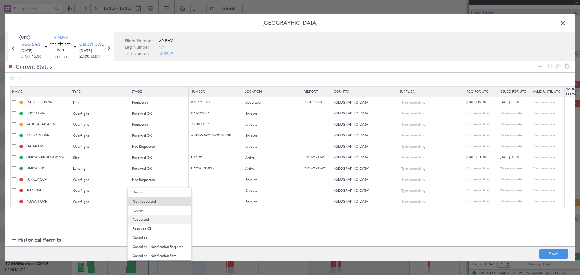
click at [145, 221] on span "Requested" at bounding box center [160, 219] width 54 height 9
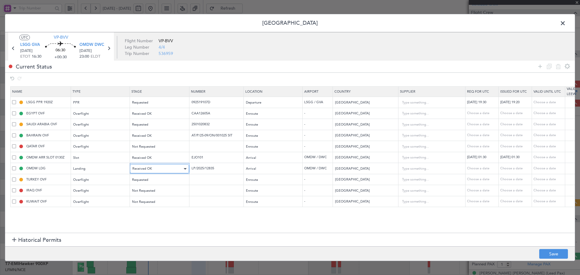
click at [149, 171] on span "Received OK" at bounding box center [142, 168] width 20 height 5
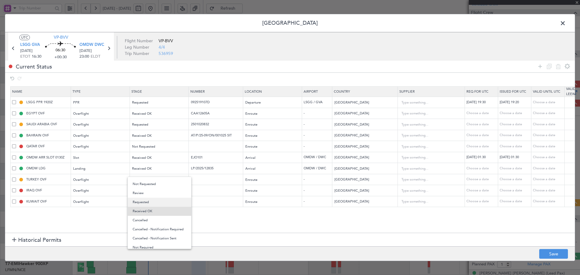
click at [143, 202] on span "Requested" at bounding box center [160, 202] width 54 height 9
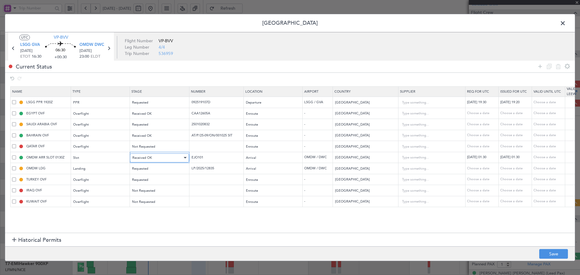
click at [148, 158] on span "Received OK" at bounding box center [142, 157] width 20 height 5
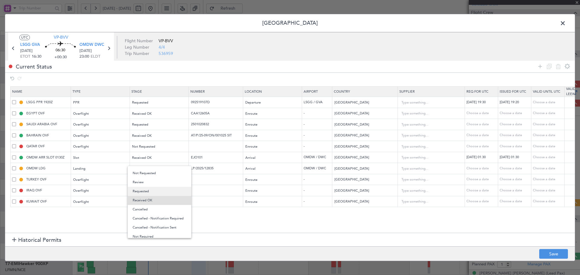
click at [148, 191] on span "Requested" at bounding box center [160, 191] width 54 height 9
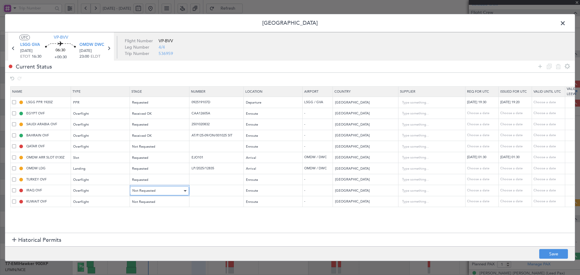
click at [149, 190] on span "Not Requested" at bounding box center [143, 190] width 23 height 5
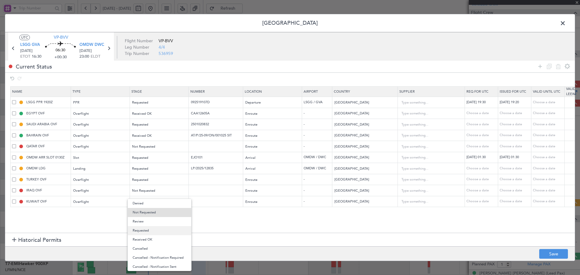
click at [147, 231] on span "Requested" at bounding box center [160, 230] width 54 height 9
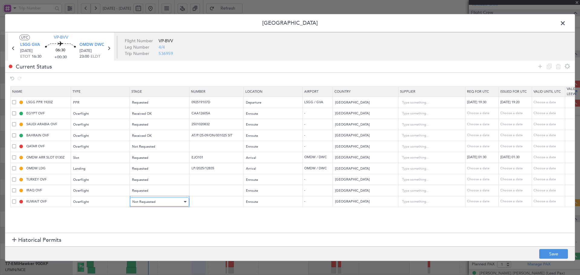
click at [153, 202] on span "Not Requested" at bounding box center [143, 202] width 23 height 5
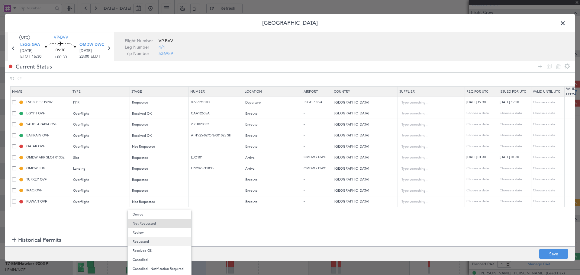
click at [149, 243] on span "Requested" at bounding box center [160, 241] width 54 height 9
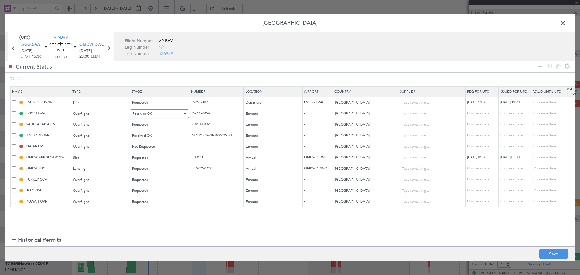
click at [148, 112] on span "Received OK" at bounding box center [142, 113] width 20 height 5
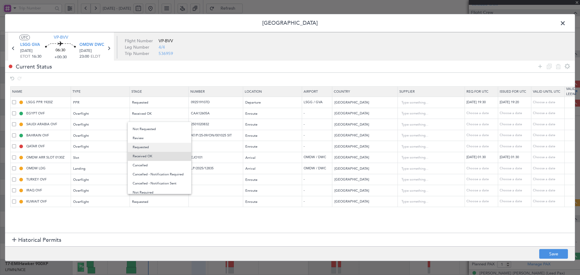
click at [147, 145] on span "Requested" at bounding box center [160, 147] width 54 height 9
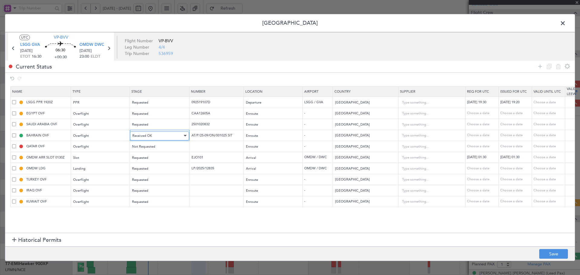
click at [155, 135] on div "Received OK" at bounding box center [157, 135] width 50 height 9
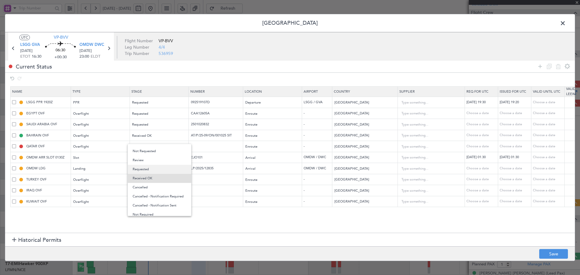
click at [145, 168] on span "Requested" at bounding box center [160, 169] width 54 height 9
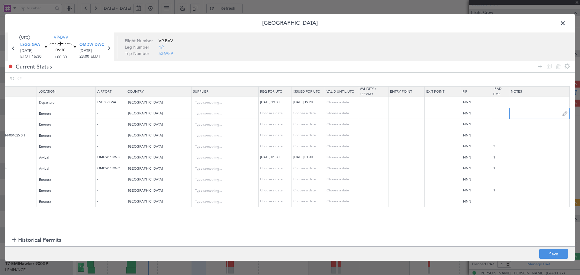
scroll to position [0, 206]
click at [523, 115] on input "text" at bounding box center [539, 113] width 60 height 9
drag, startPoint x: 523, startPoint y: 114, endPoint x: 508, endPoint y: 113, distance: 14.8
click at [508, 113] on tr "EGYPT OVF Overflight Requested CAA12605A Enroute - [GEOGRAPHIC_DATA] Choose a d…" at bounding box center [189, 113] width 770 height 11
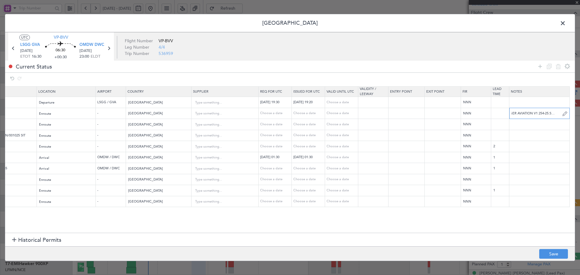
click at [539, 114] on input "TIGER AVIATION V1 254-25.SEP V2" at bounding box center [539, 113] width 60 height 9
click at [514, 114] on input "TIGER AVIATION V1 25-25.SEP V2 24.SEP" at bounding box center [539, 113] width 60 height 9
type input "TIGER AVIATION V1 25-25.SEP V2 24.SEP"
click at [515, 124] on input "text" at bounding box center [539, 124] width 60 height 9
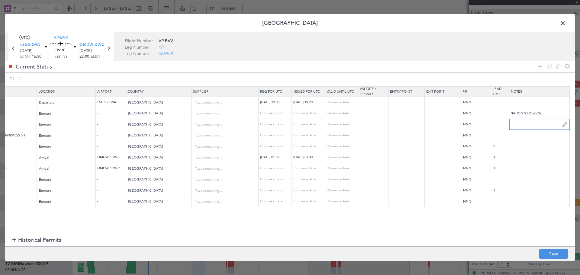
scroll to position [0, 0]
paste input "TIGER AVIATION V1 25-25.SEP V2 24.SEP"
drag, startPoint x: 522, startPoint y: 124, endPoint x: 433, endPoint y: 124, distance: 89.9
click at [433, 124] on tr "SAUDI ARABIA OVF Overflight Requested 2501020832 Enroute - [GEOGRAPHIC_DATA] Ch…" at bounding box center [189, 124] width 770 height 11
drag, startPoint x: 555, startPoint y: 122, endPoint x: 467, endPoint y: 122, distance: 88.4
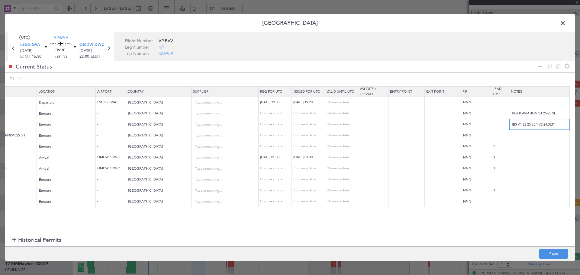
click at [467, 122] on tr "SAUDI ARABIA OVF Overflight Requested 2501020832 Enroute - [GEOGRAPHIC_DATA] Ch…" at bounding box center [189, 124] width 770 height 11
type input "JBS V1 25-25.SEP V2 24.SEP"
click at [518, 136] on input "text" at bounding box center [539, 135] width 60 height 9
paste input "JBS V1 25-25.SEP V2 24.SEP"
type input "JBS V1 25-25.SEP V2 24.SEP"
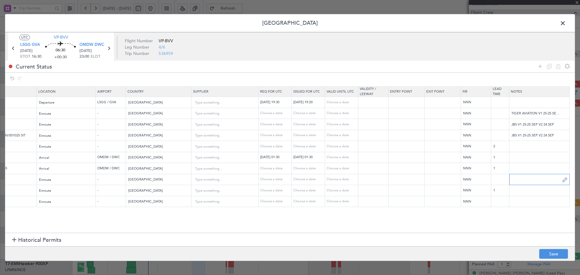
click at [518, 181] on input "text" at bounding box center [539, 179] width 60 height 9
paste input "JBS V1 25-25.SEP V2 24.SEP"
drag, startPoint x: 543, startPoint y: 179, endPoint x: 509, endPoint y: 179, distance: 33.2
click at [509, 179] on input "JBS V1 25-25.SEP V2 24.SEP" at bounding box center [539, 179] width 60 height 9
type input "BILEN AIR V1 24.SEP"
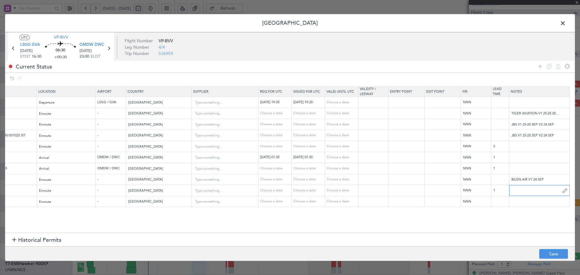
click at [522, 193] on input "text" at bounding box center [539, 190] width 60 height 9
paste input "JBS V1 25-25.SEP V2 24.SEP"
drag, startPoint x: 541, startPoint y: 190, endPoint x: 518, endPoint y: 187, distance: 24.1
click at [523, 190] on input "JBS V1 25-25.SEP V2 24.SEP" at bounding box center [539, 190] width 60 height 9
drag, startPoint x: 537, startPoint y: 190, endPoint x: 506, endPoint y: 193, distance: 30.7
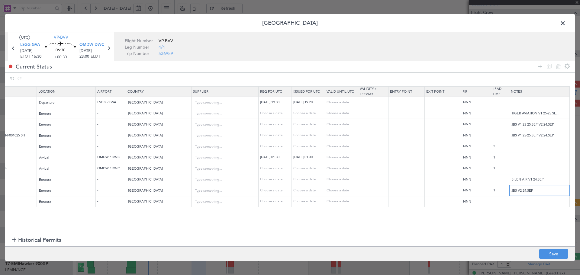
click at [506, 193] on tr "IRAQ OVF Overflight Requested Enroute - [GEOGRAPHIC_DATA] Choose a date Choose …" at bounding box center [189, 190] width 770 height 11
type input "JBS V2 24.SEP"
click at [518, 203] on input "text" at bounding box center [539, 201] width 60 height 9
paste input "JBS V2 24.SEP"
type input "JBS V2 24.SEP"
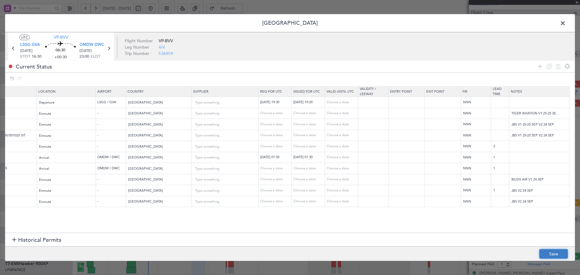
click at [547, 251] on button "Save" at bounding box center [553, 254] width 29 height 10
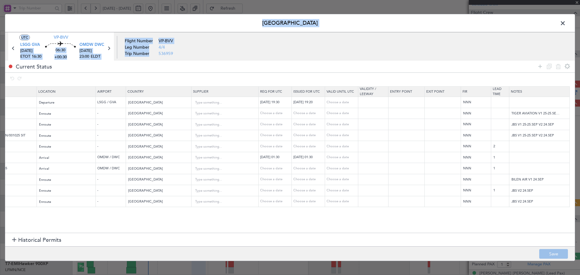
drag, startPoint x: 180, startPoint y: 228, endPoint x: 91, endPoint y: 228, distance: 89.3
click at [0, 228] on html "[DATE] - [DATE] Refresh Quick Links All Aircraft Planned Maint [GEOGRAPHIC_DATA…" at bounding box center [290, 137] width 580 height 275
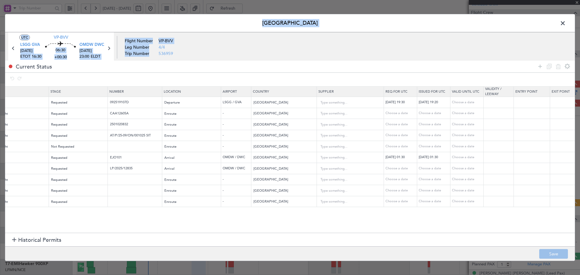
scroll to position [0, 60]
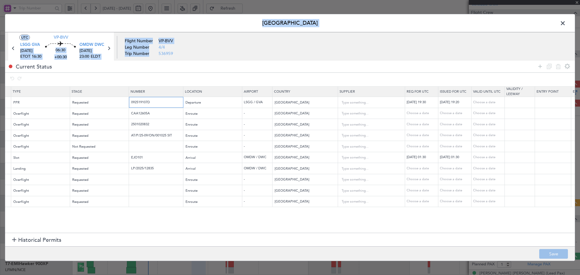
click at [162, 103] on input "092519107D" at bounding box center [156, 102] width 53 height 5
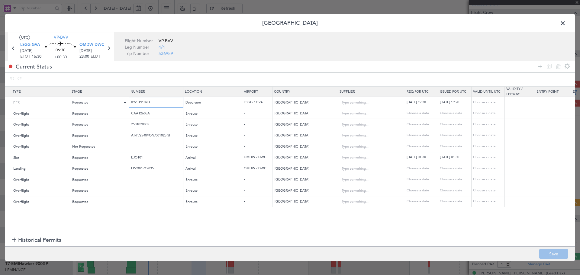
drag, startPoint x: 162, startPoint y: 103, endPoint x: 107, endPoint y: 103, distance: 54.9
click at [107, 103] on tr "LSGG PPR 1920Z PPR Requested 092519107D Departure LSGG / GVA [GEOGRAPHIC_DATA] …" at bounding box center [336, 102] width 770 height 11
paste input "416204D"
type input "092416204D"
click at [421, 102] on div "[DATE] 19:30" at bounding box center [421, 102] width 31 height 5
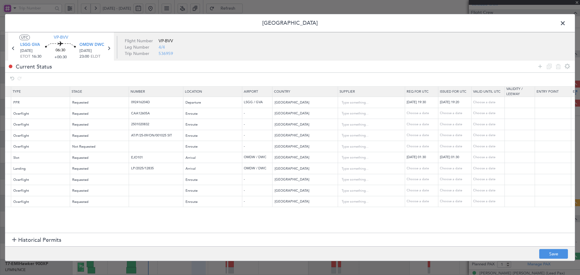
select select "9"
select select "2025"
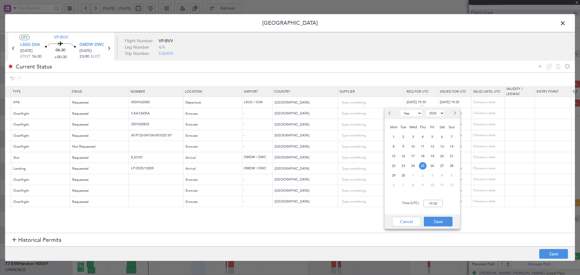
click at [415, 162] on div "24" at bounding box center [413, 166] width 10 height 10
click at [433, 203] on input "00:00" at bounding box center [432, 203] width 19 height 7
drag, startPoint x: 439, startPoint y: 204, endPoint x: 433, endPoint y: 204, distance: 6.0
click at [433, 204] on input "16:20" at bounding box center [432, 203] width 19 height 7
type input "16:30"
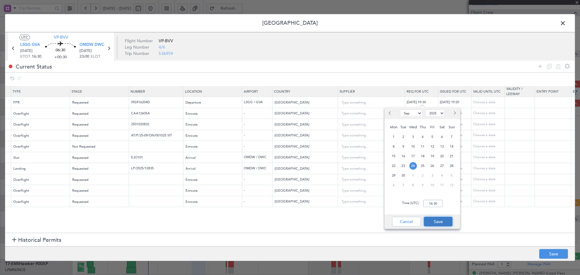
click at [442, 222] on button "Save" at bounding box center [437, 222] width 29 height 10
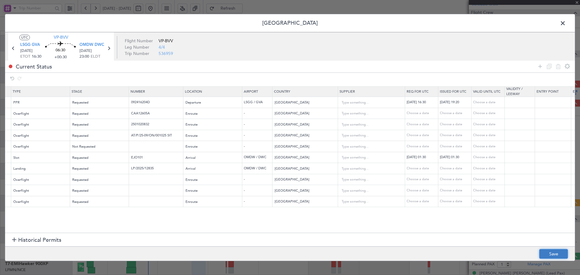
click at [555, 256] on button "Save" at bounding box center [553, 254] width 29 height 10
type input "092416204D"
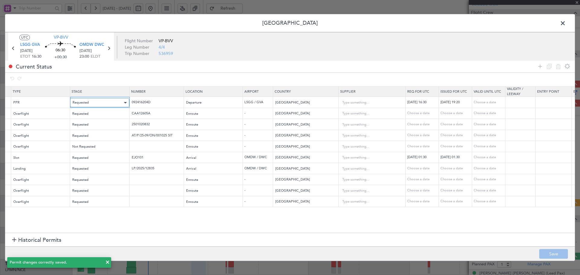
click at [104, 101] on div "Requested" at bounding box center [97, 102] width 50 height 9
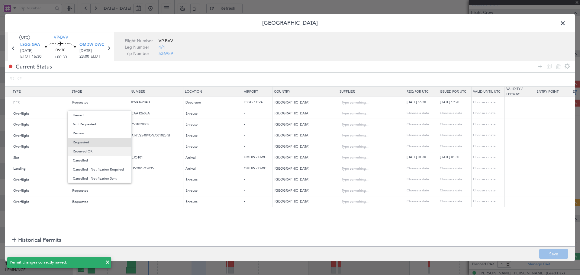
click at [89, 150] on span "Received OK" at bounding box center [100, 151] width 54 height 9
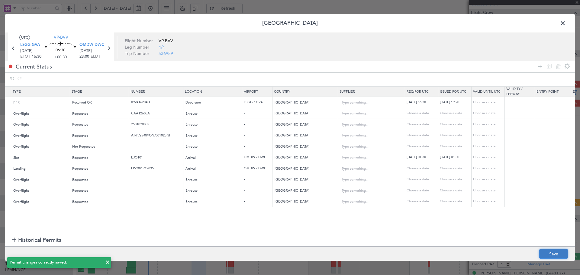
click at [554, 256] on button "Save" at bounding box center [553, 254] width 29 height 10
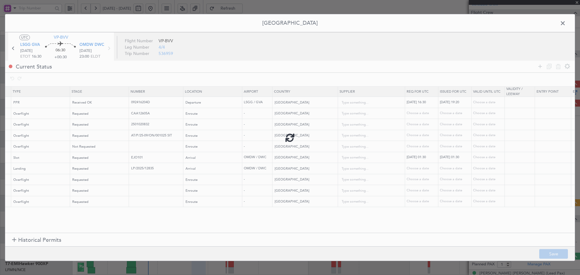
type input "LSGG PPR 1630Z"
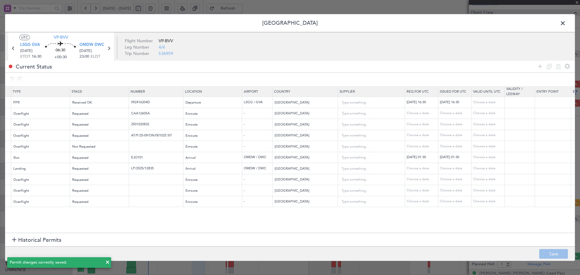
click at [12, 49] on icon at bounding box center [13, 48] width 8 height 8
type input "+00:15"
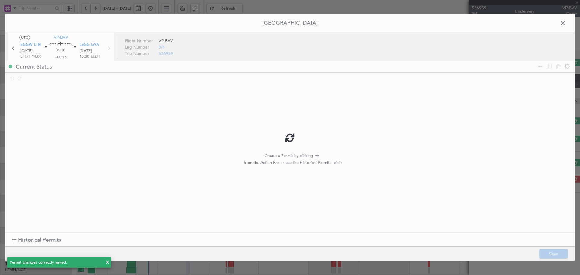
scroll to position [0, 0]
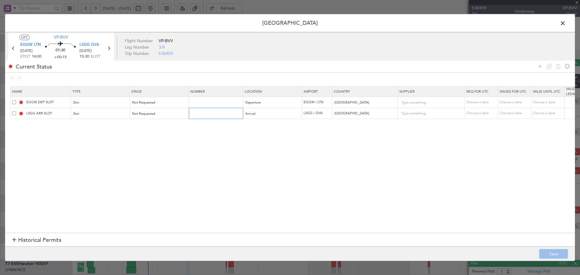
click at [200, 115] on input "text" at bounding box center [216, 113] width 53 height 5
paste input "092415205A"
type input "092415205A"
click at [475, 114] on div "Choose a date" at bounding box center [481, 113] width 31 height 5
select select "9"
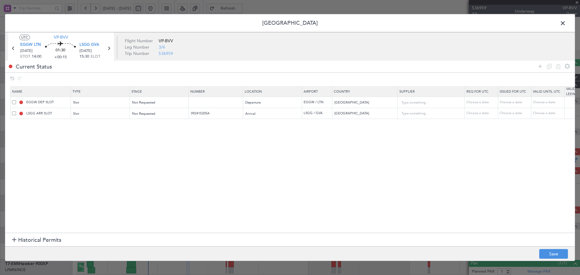
select select "2025"
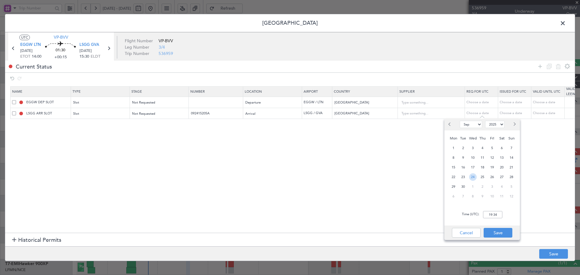
click at [472, 177] on span "24" at bounding box center [473, 177] width 8 height 8
click at [492, 215] on input "00:00" at bounding box center [492, 214] width 19 height 7
type input "15:30"
drag, startPoint x: 505, startPoint y: 232, endPoint x: 516, endPoint y: 173, distance: 59.8
click at [505, 232] on button "Save" at bounding box center [497, 233] width 29 height 10
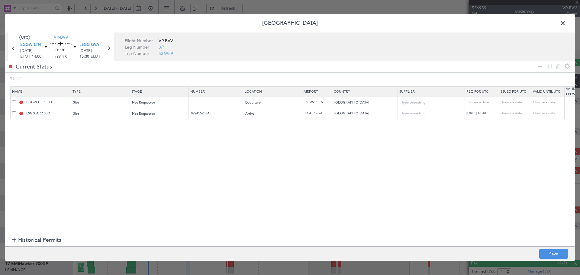
click at [513, 111] on div "Choose a date" at bounding box center [514, 113] width 31 height 5
select select "9"
select select "2025"
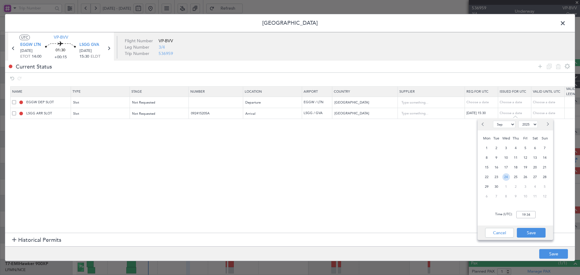
click at [505, 177] on span "24" at bounding box center [506, 177] width 8 height 8
click at [528, 213] on input "00:00" at bounding box center [525, 214] width 19 height 7
type input "1530"
click at [537, 231] on button "Save" at bounding box center [530, 233] width 29 height 10
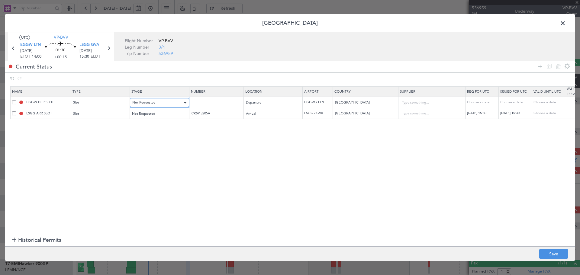
click at [137, 102] on span "Not Requested" at bounding box center [143, 102] width 23 height 5
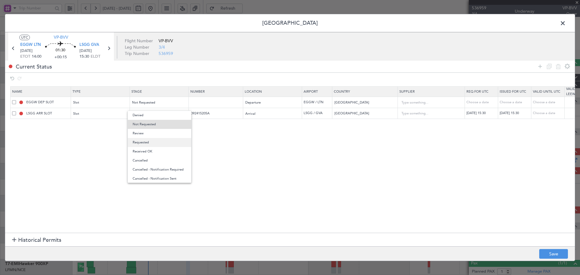
click at [144, 143] on span "Requested" at bounding box center [160, 142] width 54 height 9
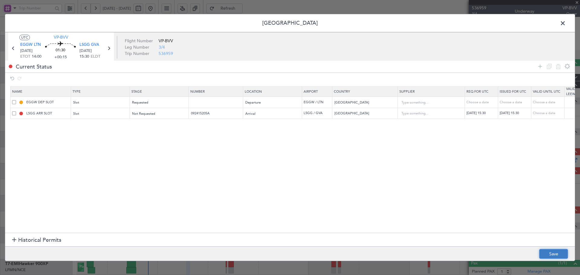
click at [554, 251] on button "Save" at bounding box center [553, 254] width 29 height 10
type input "LSGG ARR SLOT 1530Z"
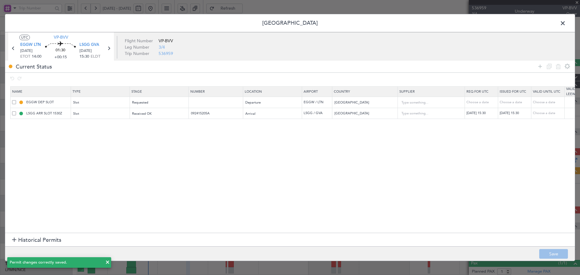
click at [13, 48] on icon at bounding box center [13, 48] width 8 height 8
type input "-00:10"
type input "4"
type input "-00:10"
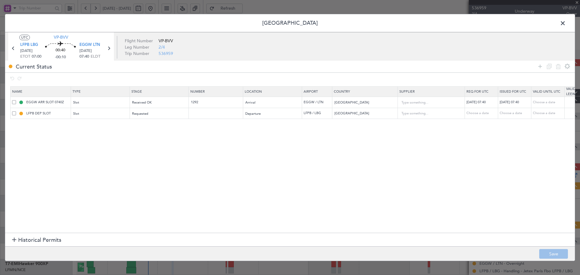
drag, startPoint x: 561, startPoint y: 23, endPoint x: 472, endPoint y: 61, distance: 96.8
click at [565, 23] on span at bounding box center [565, 25] width 0 height 12
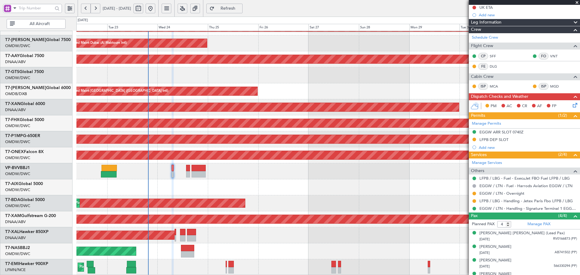
scroll to position [78, 0]
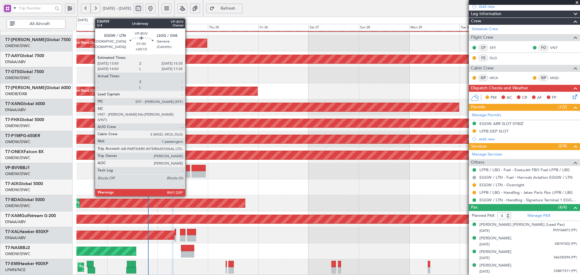
click at [187, 168] on div at bounding box center [188, 168] width 4 height 6
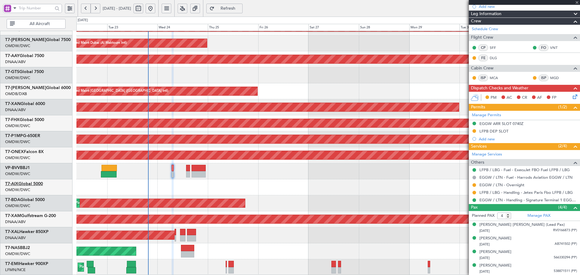
type input "+00:15"
type input "1"
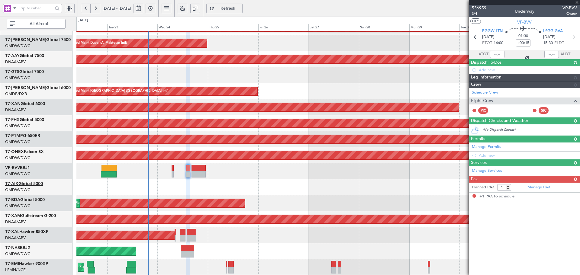
scroll to position [0, 0]
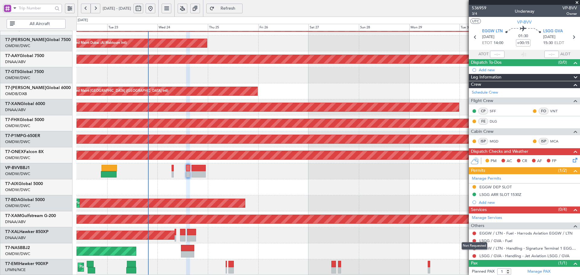
click at [474, 255] on button at bounding box center [474, 256] width 4 height 4
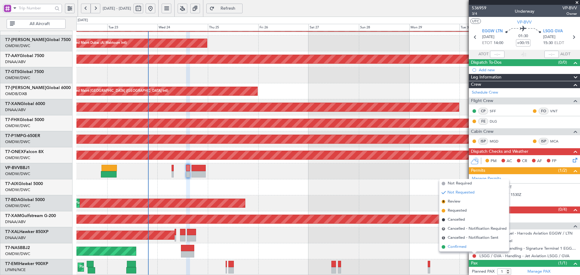
click at [460, 249] on span "Confirmed" at bounding box center [456, 247] width 19 height 6
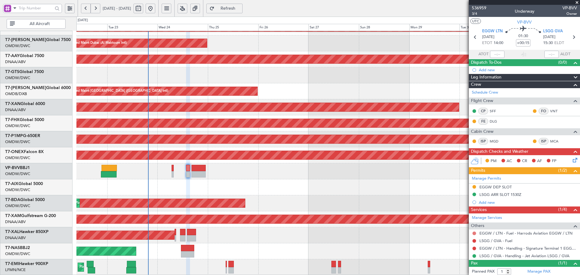
click at [474, 234] on button at bounding box center [474, 234] width 4 height 4
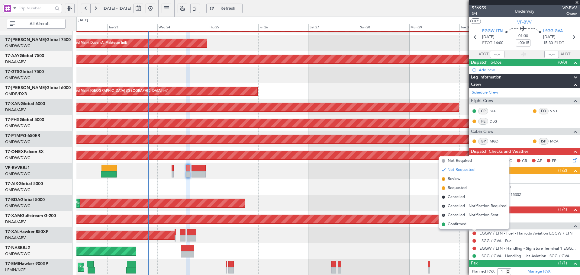
click at [455, 185] on li "Requested" at bounding box center [474, 188] width 70 height 9
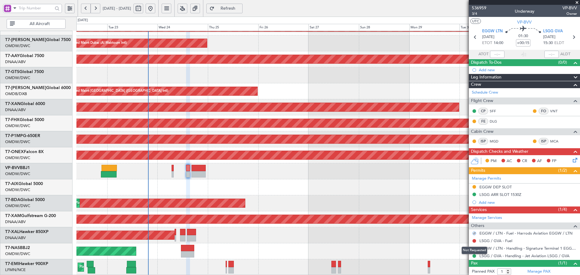
click at [474, 247] on mat-tooltip-component "Not Requested" at bounding box center [474, 250] width 34 height 16
click at [474, 248] on button at bounding box center [474, 249] width 4 height 4
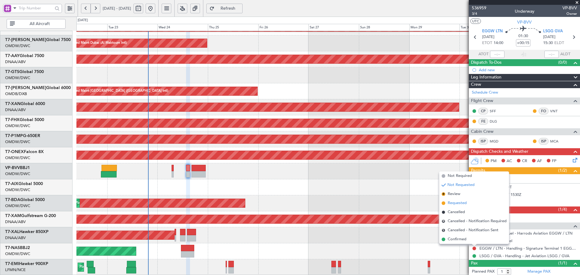
click at [459, 202] on span "Requested" at bounding box center [456, 203] width 19 height 6
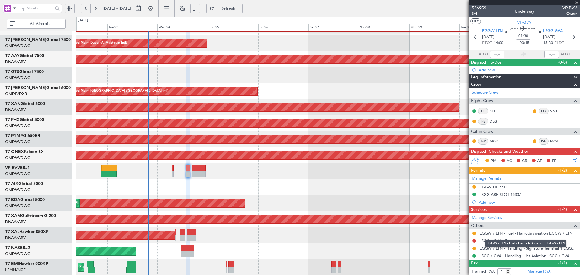
click at [524, 235] on link "EGGW / LTN - Fuel - Harrods Aviation EGGW / LTN" at bounding box center [525, 233] width 93 height 5
click at [240, 7] on span "Refresh" at bounding box center [228, 8] width 25 height 4
click at [474, 233] on button at bounding box center [474, 234] width 4 height 4
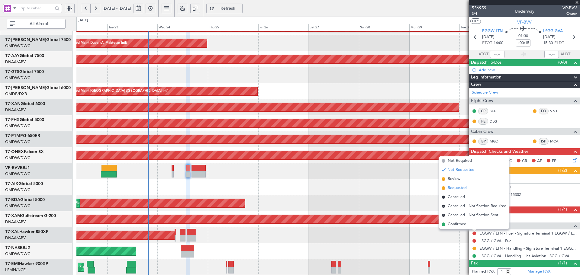
click at [457, 187] on span "Requested" at bounding box center [456, 188] width 19 height 6
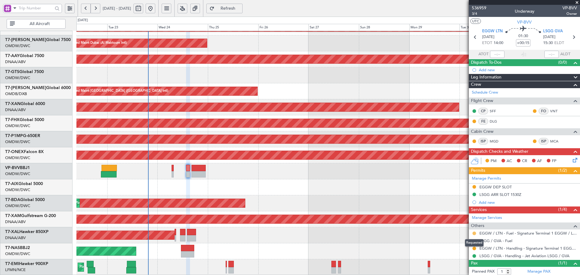
click at [474, 233] on button at bounding box center [474, 234] width 4 height 4
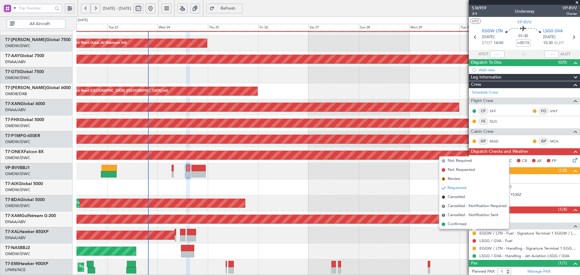
drag, startPoint x: 464, startPoint y: 161, endPoint x: 399, endPoint y: 165, distance: 65.3
click at [464, 161] on span "Not Required" at bounding box center [459, 161] width 24 height 6
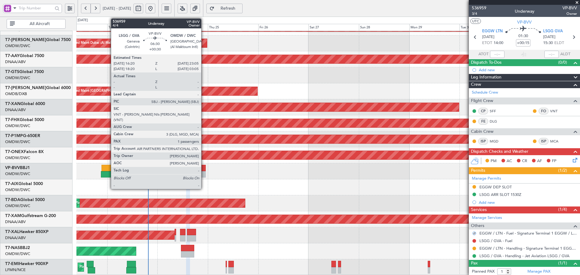
click at [204, 174] on div at bounding box center [198, 174] width 14 height 6
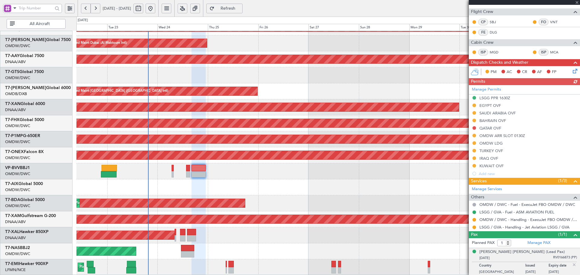
scroll to position [98, 0]
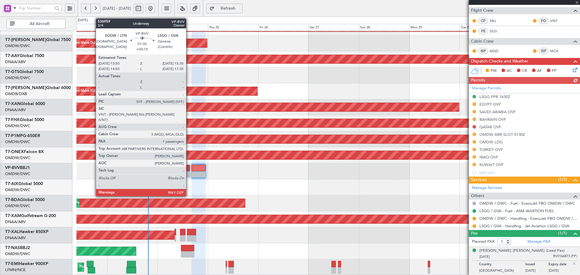
click at [189, 171] on div at bounding box center [188, 174] width 4 height 6
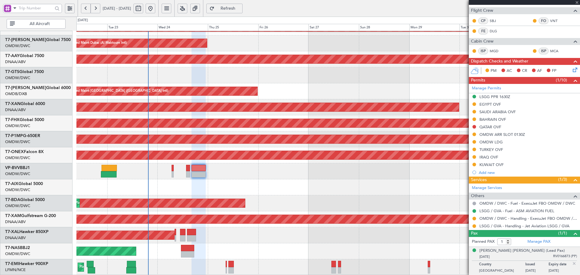
type input "+00:15"
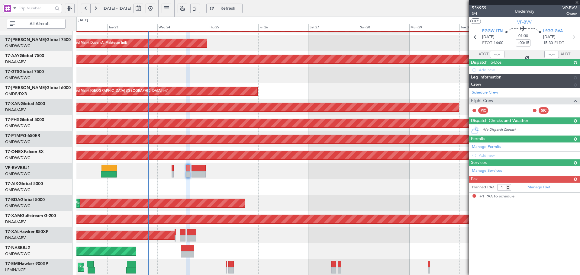
scroll to position [0, 0]
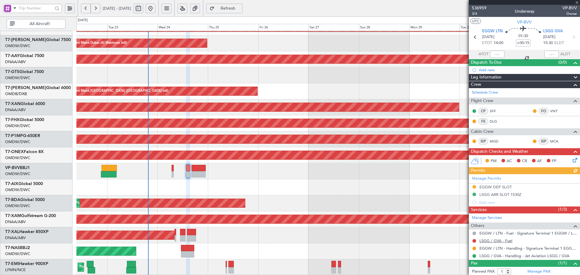
click at [504, 241] on link "LSGG / GVA - Fuel" at bounding box center [495, 240] width 33 height 5
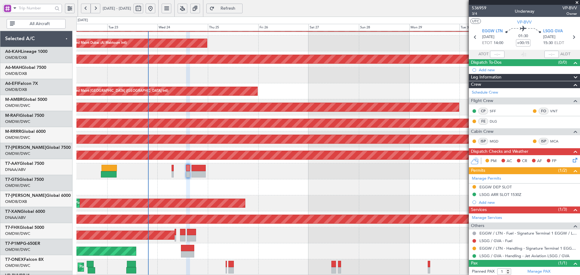
scroll to position [108, 0]
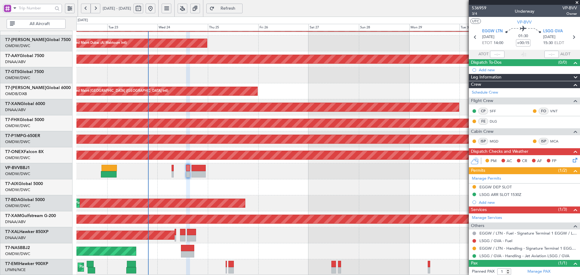
click at [240, 7] on span "Refresh" at bounding box center [228, 8] width 25 height 4
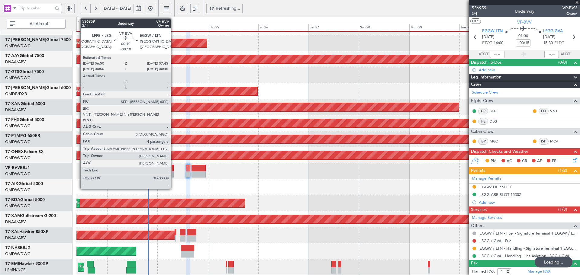
click at [173, 168] on div at bounding box center [172, 168] width 2 height 6
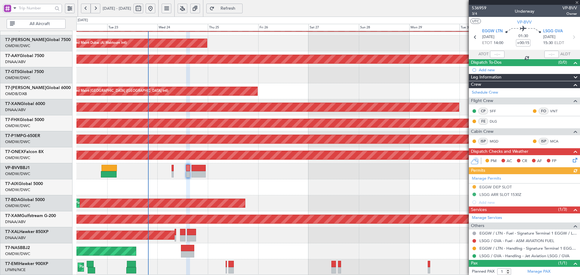
type input "-00:10"
type input "4"
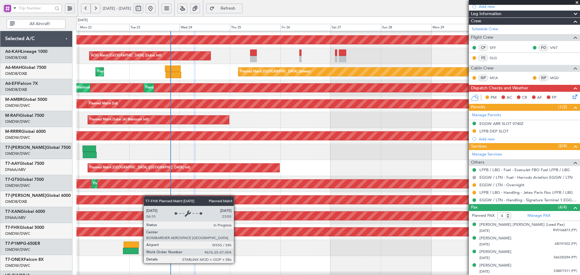
scroll to position [34, 0]
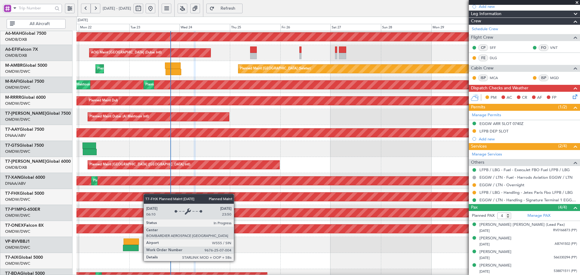
click at [146, 193] on div "Planned Maint [GEOGRAPHIC_DATA] ([GEOGRAPHIC_DATA])" at bounding box center [128, 197] width 1108 height 8
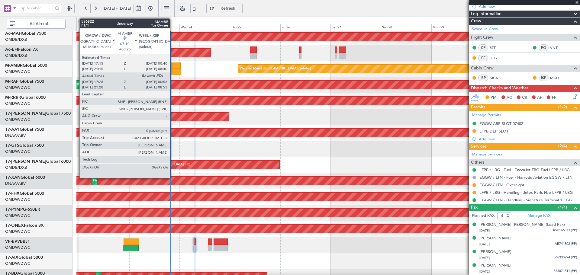
click at [172, 70] on div at bounding box center [173, 72] width 16 height 6
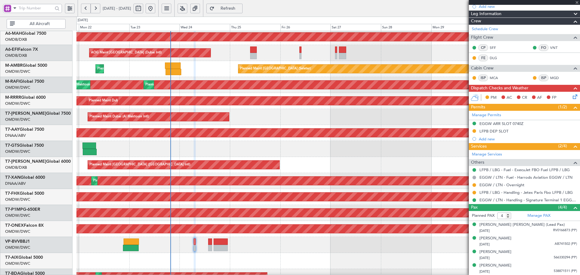
type input "+00:25"
type input "17:38"
type input "0"
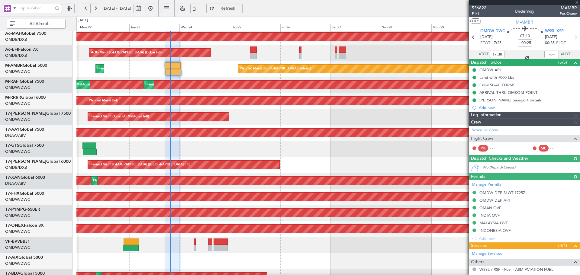
type input "Dherander Fithani (DHF)"
type input "7298"
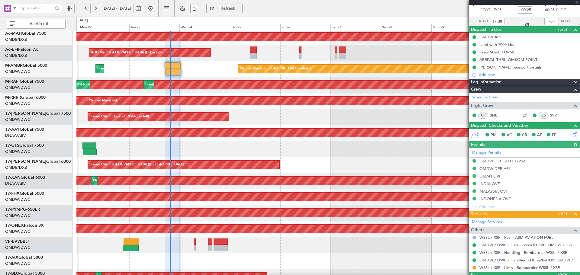
scroll to position [46, 0]
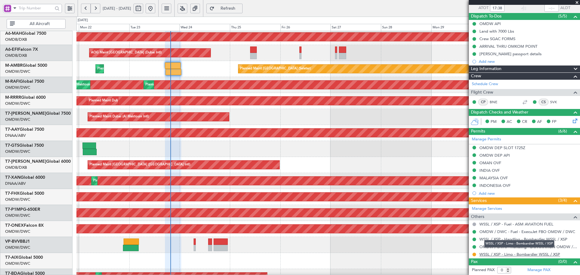
click at [502, 255] on link "WSSL / XSP - Limo - Bombardier WSSL / XSP" at bounding box center [519, 254] width 81 height 5
click at [235, 7] on span "Refresh" at bounding box center [228, 8] width 25 height 4
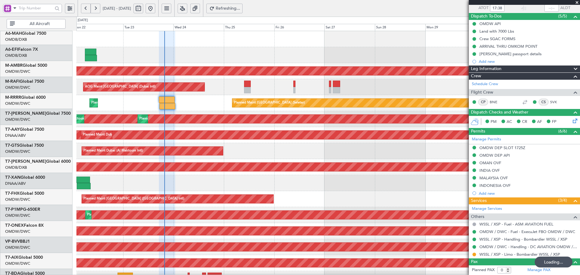
scroll to position [0, 0]
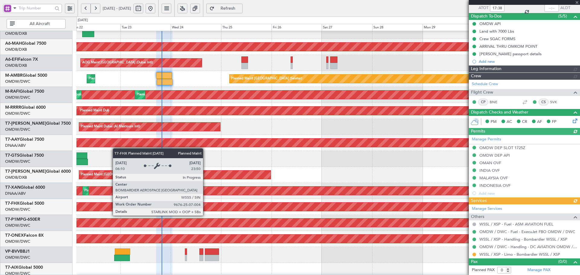
type input "Dherander Fithani (DHF)"
type input "7298"
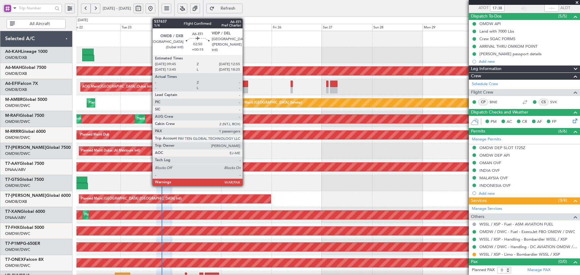
click at [245, 85] on div at bounding box center [244, 84] width 7 height 6
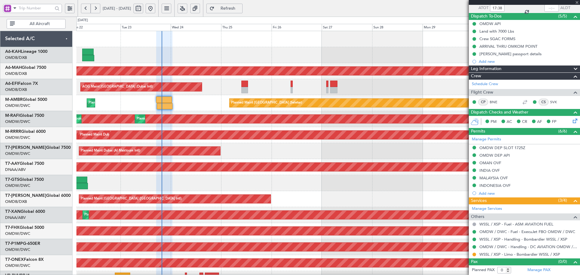
type input "+00:15"
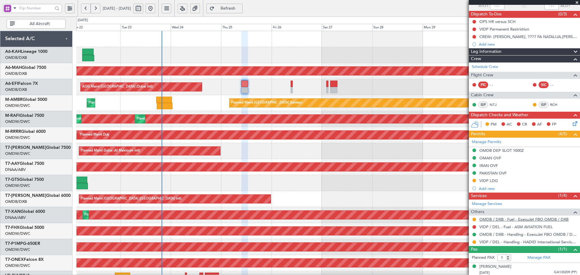
scroll to position [49, 0]
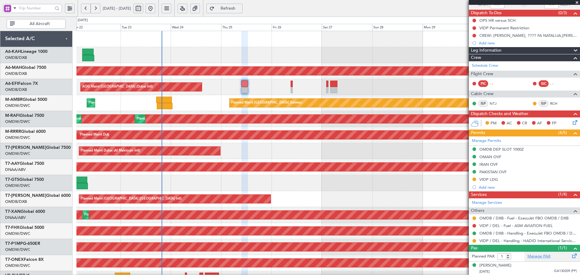
click at [542, 256] on link "Manage PAX" at bounding box center [538, 257] width 23 height 6
click at [240, 10] on span "Refresh" at bounding box center [228, 8] width 25 height 4
type input "5"
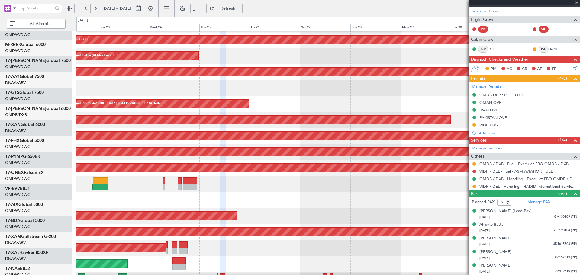
scroll to position [97, 0]
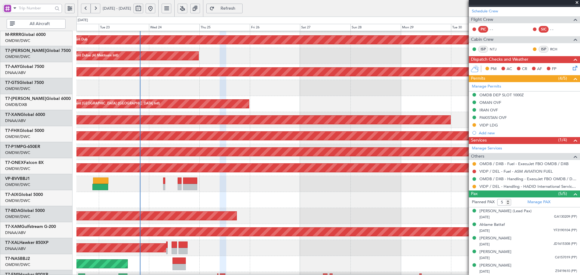
click at [165, 96] on div "Planned Maint [GEOGRAPHIC_DATA] ([GEOGRAPHIC_DATA] Intl)" at bounding box center [327, 104] width 503 height 16
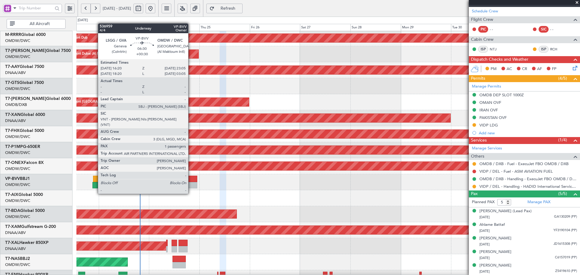
click at [191, 182] on div at bounding box center [190, 185] width 14 height 6
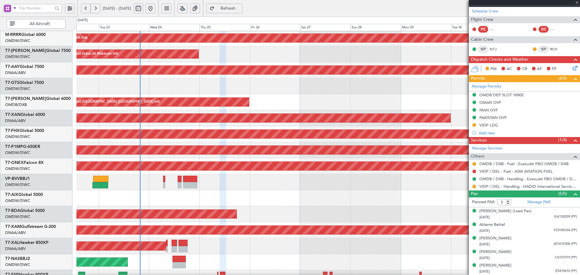
type input "+00:30"
type input "1"
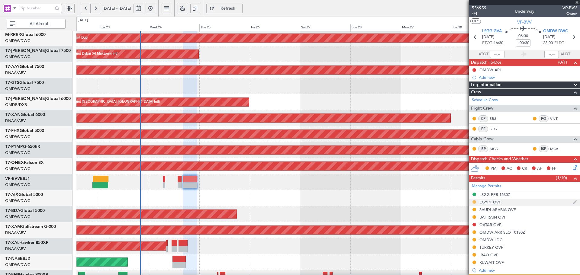
click at [473, 202] on button at bounding box center [474, 202] width 4 height 4
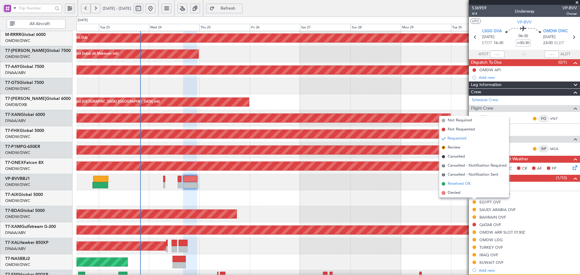
click at [460, 184] on span "Received OK" at bounding box center [458, 184] width 23 height 6
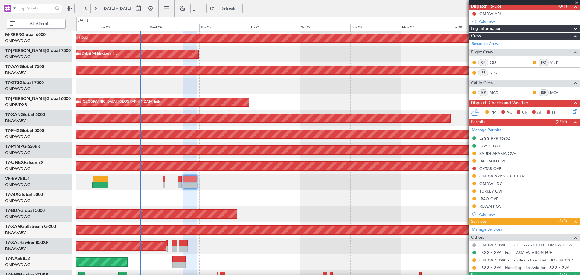
scroll to position [60, 0]
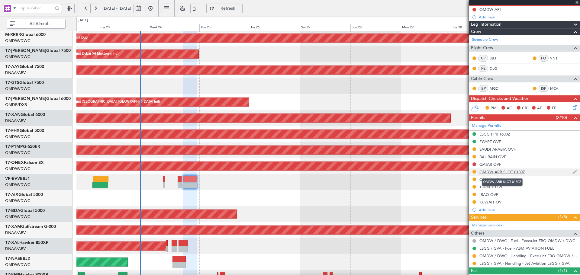
click at [505, 171] on div "OMDW ARR SLOT 0130Z" at bounding box center [502, 171] width 46 height 5
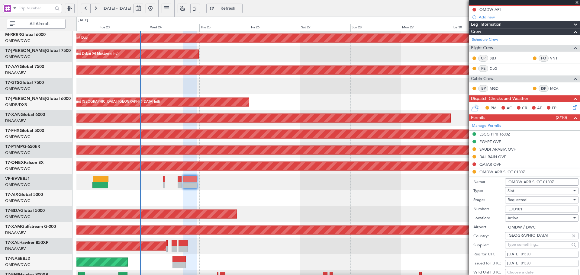
scroll to position [101, 0]
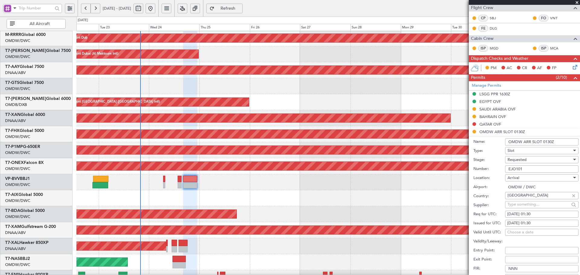
click at [511, 211] on div "[DATE] 01:30" at bounding box center [541, 214] width 69 height 6
select select "9"
select select "2025"
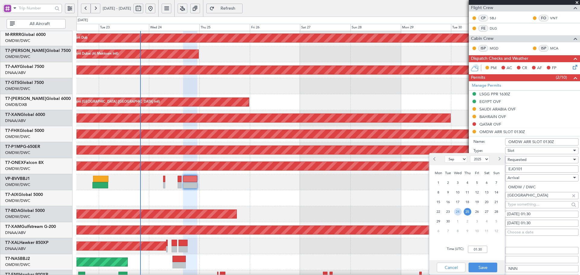
click at [456, 213] on span "24" at bounding box center [458, 212] width 8 height 8
click at [481, 247] on input "00:00" at bounding box center [477, 249] width 19 height 7
type input "23:00"
click at [476, 267] on button "Save" at bounding box center [482, 268] width 29 height 10
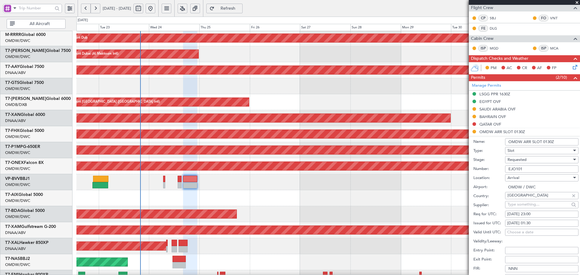
click at [523, 224] on div "[DATE] 01:30" at bounding box center [541, 223] width 69 height 6
select select "9"
select select "2025"
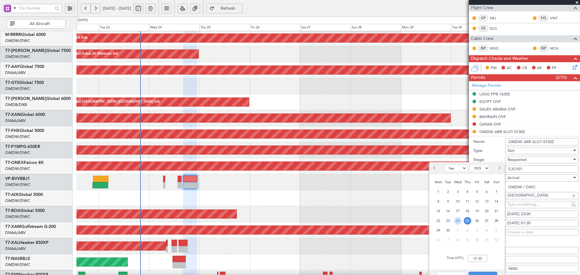
click at [456, 221] on span "24" at bounding box center [458, 221] width 8 height 8
click at [476, 259] on input "00:00" at bounding box center [477, 258] width 19 height 7
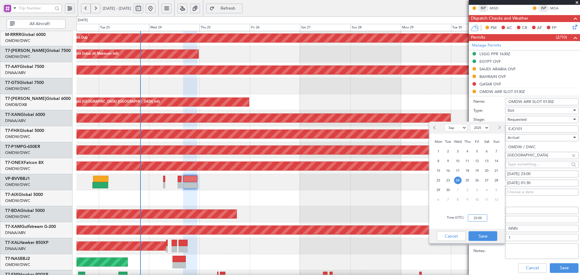
scroll to position [141, 0]
type input "23:00"
click at [484, 238] on button "Save" at bounding box center [482, 236] width 29 height 10
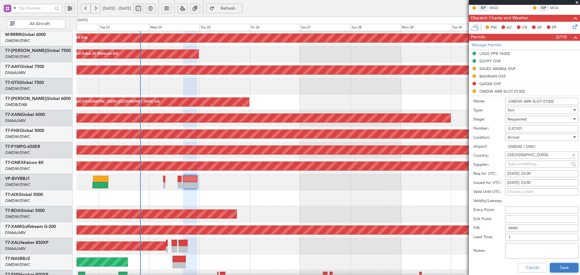
click at [559, 267] on button "Save" at bounding box center [563, 268] width 29 height 10
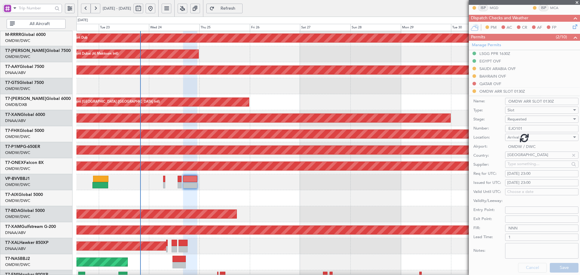
scroll to position [98, 0]
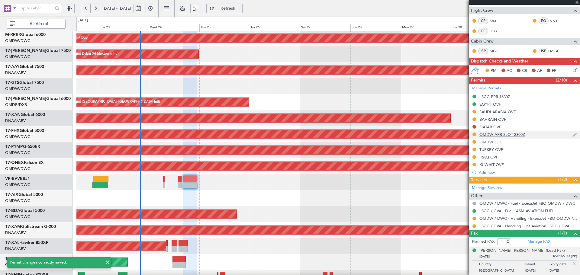
click at [486, 136] on div "OMDW ARR SLOT 2300Z" at bounding box center [502, 134] width 46 height 5
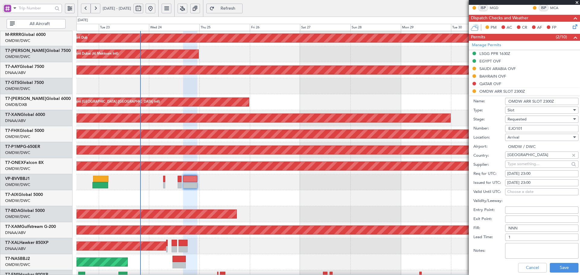
click at [534, 120] on div "Requested" at bounding box center [539, 119] width 64 height 9
click at [526, 166] on span "Received OK" at bounding box center [538, 164] width 63 height 9
click at [553, 266] on button "Save" at bounding box center [563, 268] width 29 height 10
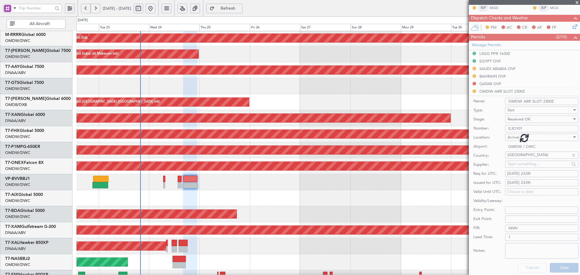
scroll to position [98, 0]
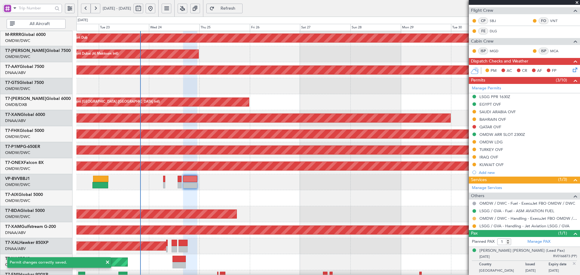
click at [474, 218] on button at bounding box center [474, 219] width 4 height 4
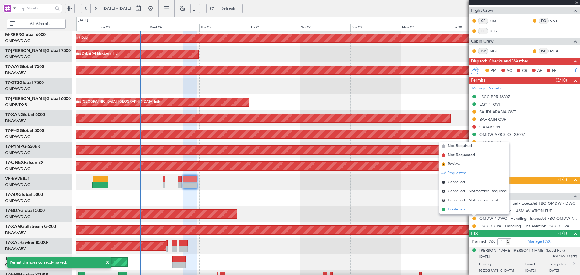
click at [460, 211] on span "Confirmed" at bounding box center [456, 209] width 19 height 6
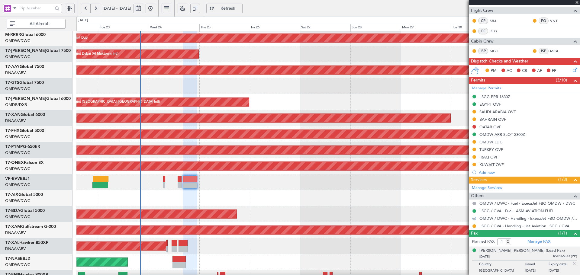
click at [493, 141] on div "OMDW LDG" at bounding box center [490, 141] width 23 height 5
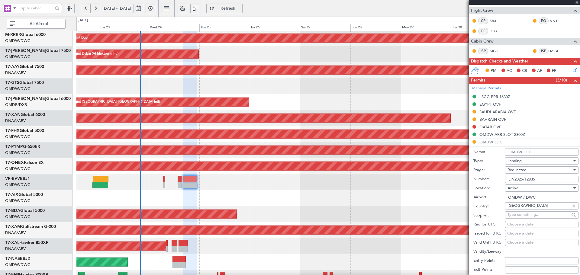
click at [519, 170] on span "Requested" at bounding box center [516, 169] width 19 height 5
click at [520, 215] on span "Received OK" at bounding box center [538, 215] width 63 height 9
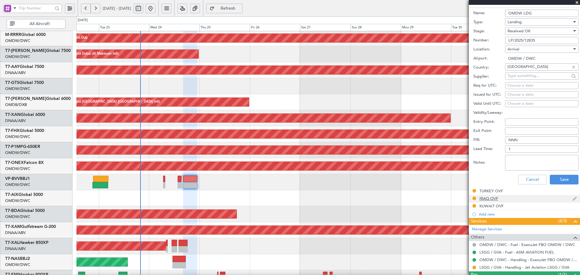
scroll to position [238, 0]
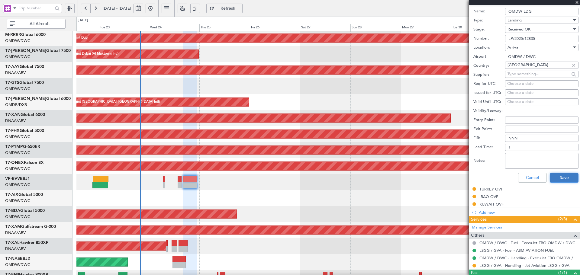
click at [557, 179] on button "Save" at bounding box center [563, 178] width 29 height 10
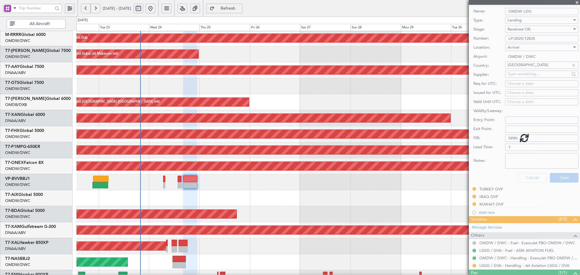
scroll to position [58, 0]
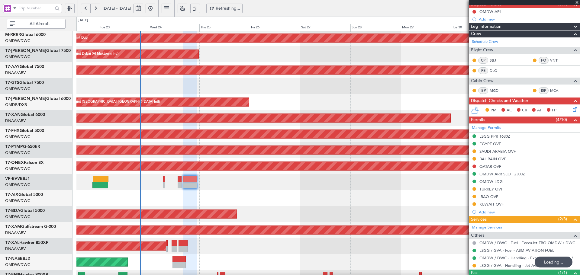
click at [242, 4] on button "Refreshing..." at bounding box center [224, 9] width 36 height 10
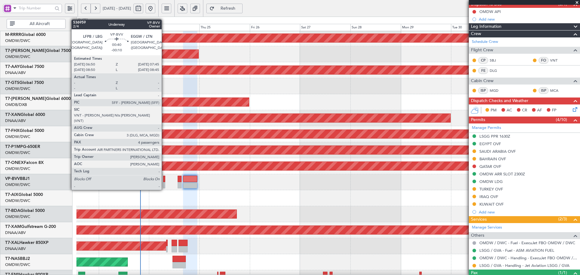
click at [164, 178] on div at bounding box center [164, 179] width 2 height 6
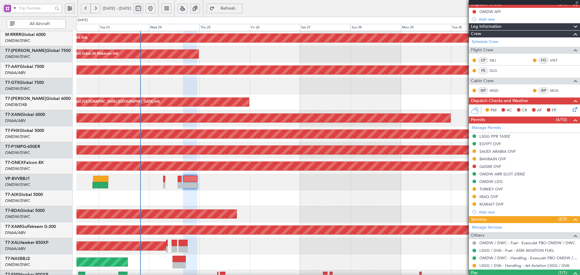
type input "-00:10"
type input "4"
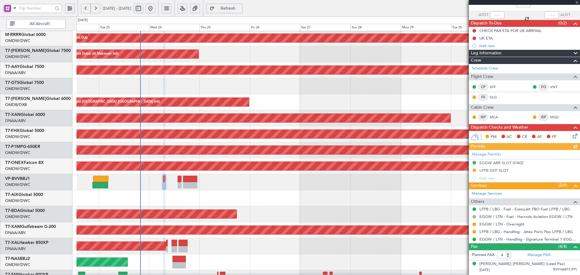
scroll to position [78, 0]
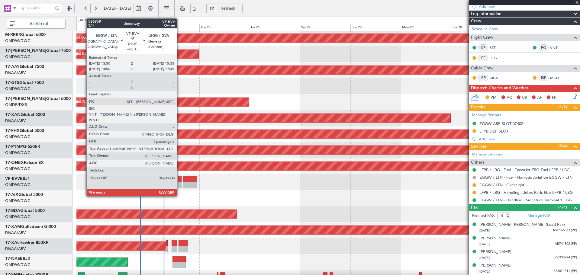
click at [179, 178] on div at bounding box center [179, 179] width 4 height 6
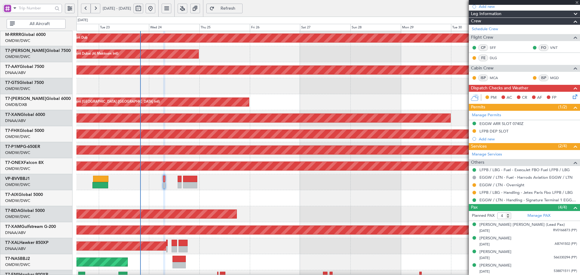
type input "+00:15"
type input "1"
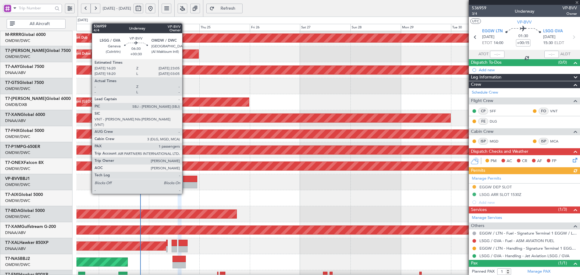
click at [185, 182] on div at bounding box center [190, 185] width 14 height 6
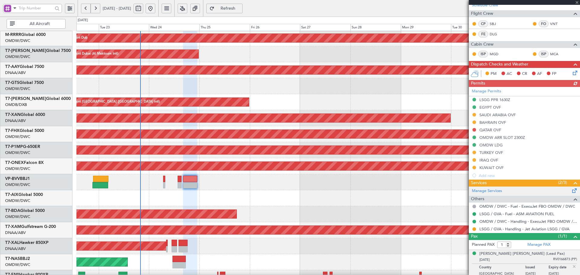
scroll to position [98, 0]
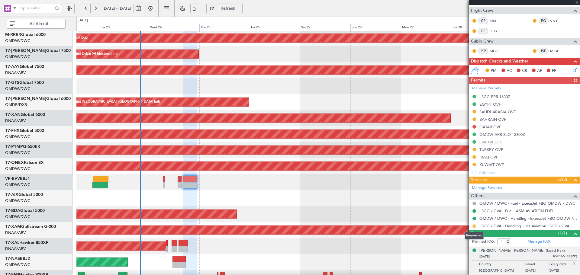
click at [474, 226] on button at bounding box center [474, 226] width 4 height 4
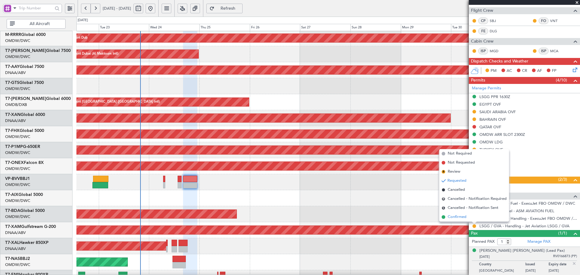
click at [458, 219] on span "Confirmed" at bounding box center [456, 217] width 19 height 6
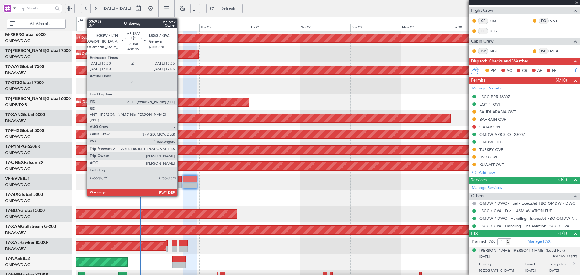
click at [180, 179] on div at bounding box center [179, 179] width 4 height 6
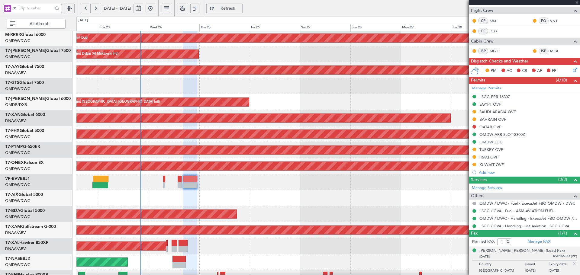
scroll to position [0, 0]
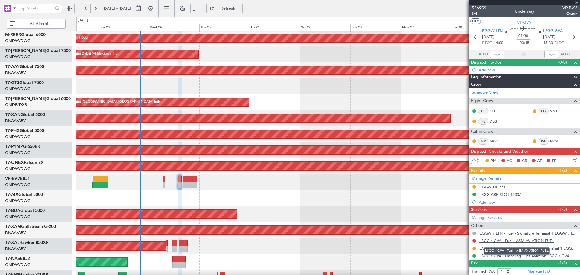
click at [532, 240] on link "LSGG / GVA - Fuel - ASM AVIATION FUEL" at bounding box center [516, 240] width 75 height 5
click at [240, 8] on span "Refresh" at bounding box center [228, 8] width 25 height 4
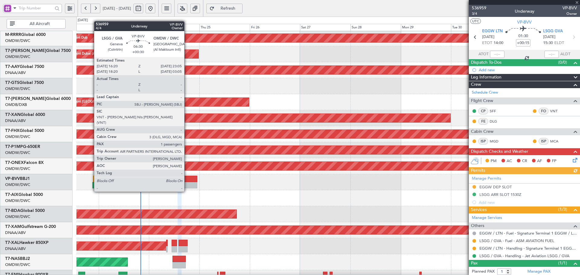
click at [187, 180] on div at bounding box center [190, 179] width 14 height 6
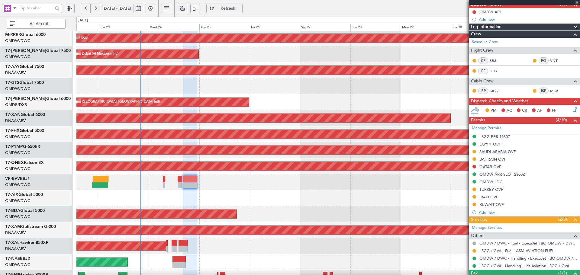
scroll to position [60, 0]
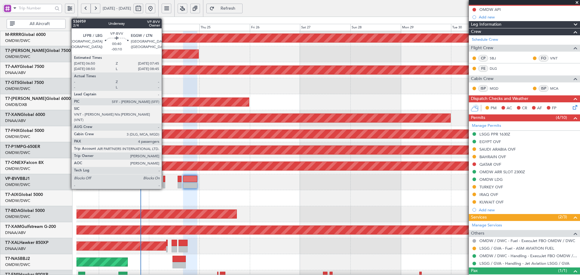
click at [164, 177] on div at bounding box center [164, 179] width 2 height 6
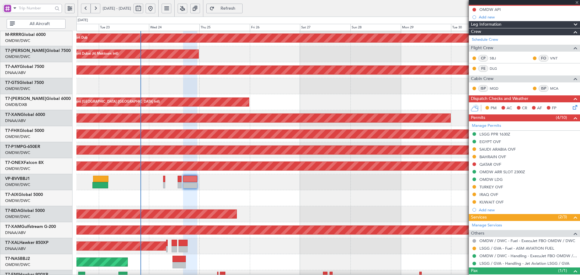
type input "-00:10"
type input "4"
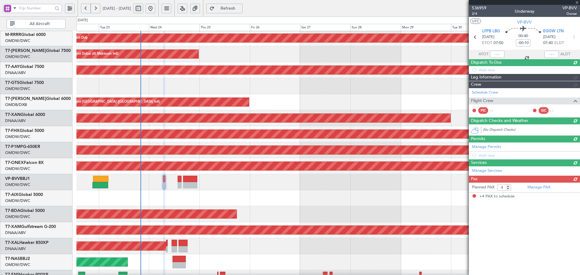
scroll to position [0, 0]
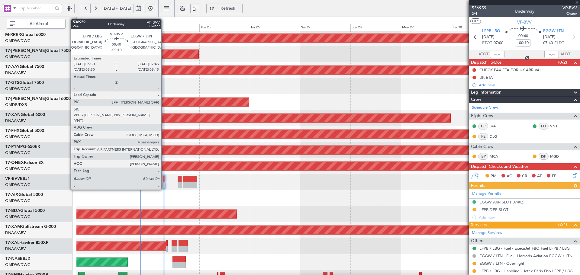
click at [164, 178] on div at bounding box center [164, 179] width 2 height 6
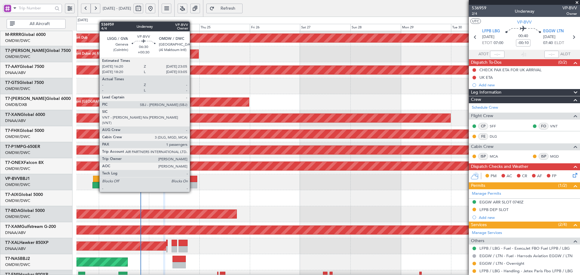
click at [192, 180] on div at bounding box center [190, 179] width 14 height 6
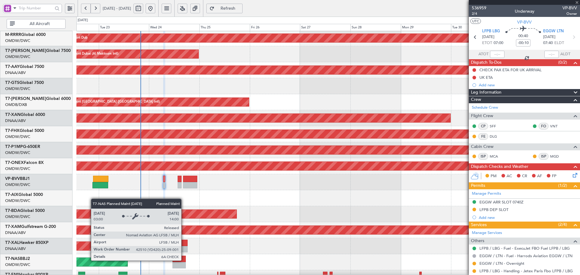
type input "+00:30"
type input "1"
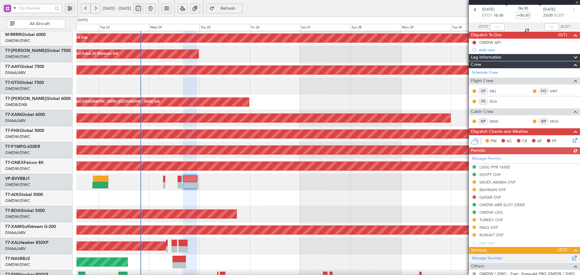
scroll to position [81, 0]
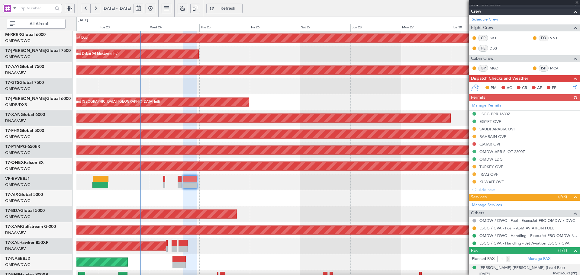
click at [500, 168] on div "Manage Permits LSGG PPR 1630Z EGYPT OVF SAUDI ARABIA OVF BAHRAIN OVF QATAR OVF …" at bounding box center [523, 147] width 111 height 92
click at [495, 166] on div "TURKEY OVF" at bounding box center [491, 166] width 24 height 5
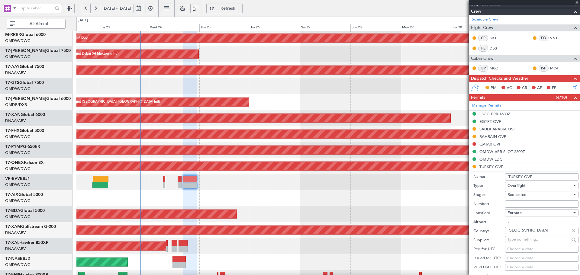
click at [516, 200] on input "Number:" at bounding box center [541, 203] width 73 height 7
paste input "HTKM-1306"
type input "HTKM-1306"
click at [521, 194] on span "Requested" at bounding box center [516, 194] width 19 height 5
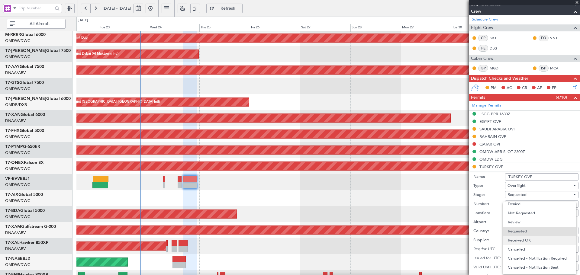
click at [530, 240] on span "Received OK" at bounding box center [538, 240] width 63 height 9
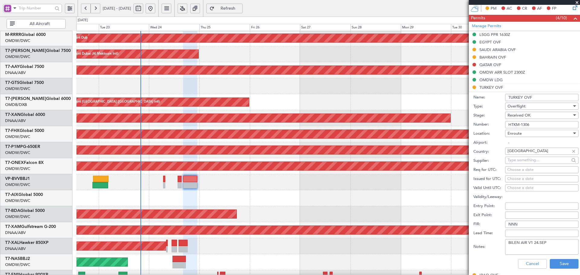
scroll to position [161, 0]
click at [555, 260] on button "Save" at bounding box center [563, 263] width 29 height 10
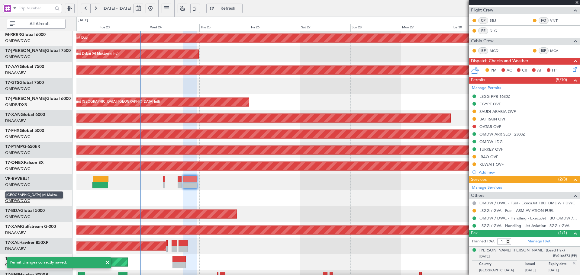
scroll to position [98, 0]
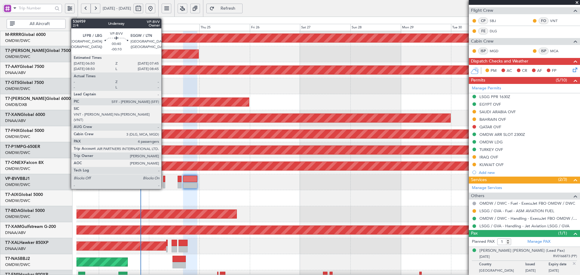
click at [164, 177] on div at bounding box center [164, 179] width 2 height 6
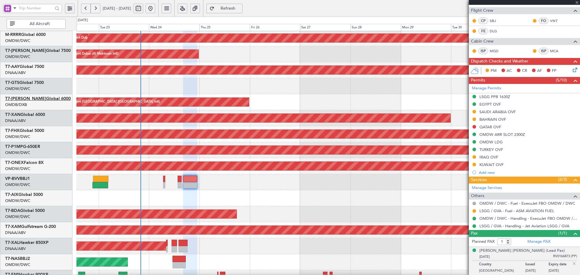
type input "-00:10"
type input "4"
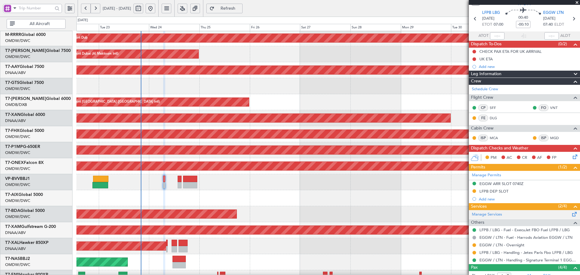
scroll to position [20, 0]
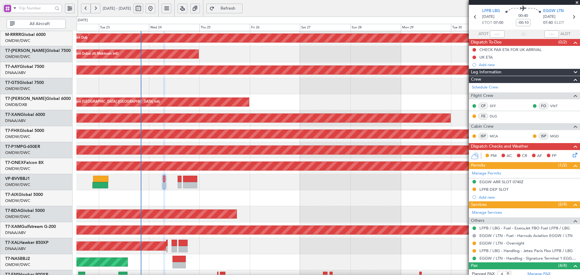
click at [379, 236] on div "Planned Maint Cologne-[GEOGRAPHIC_DATA]" at bounding box center [327, 230] width 503 height 16
click at [475, 49] on button at bounding box center [474, 50] width 4 height 4
click at [475, 75] on span "Completed" at bounding box center [477, 76] width 20 height 6
click at [474, 57] on button at bounding box center [474, 58] width 4 height 4
click at [470, 75] on span "In Progress" at bounding box center [477, 75] width 21 height 6
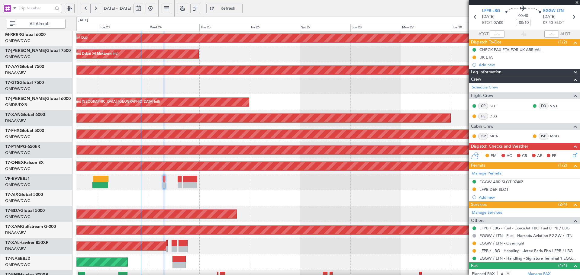
click at [571, 154] on icon at bounding box center [573, 154] width 5 height 5
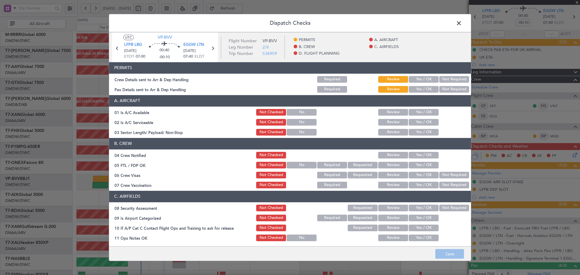
drag, startPoint x: 410, startPoint y: 78, endPoint x: 412, endPoint y: 87, distance: 8.9
click at [410, 78] on button "Yes / OK" at bounding box center [423, 79] width 30 height 7
click at [412, 87] on button "Yes / OK" at bounding box center [423, 89] width 30 height 7
click at [409, 112] on button "Yes / OK" at bounding box center [423, 112] width 30 height 7
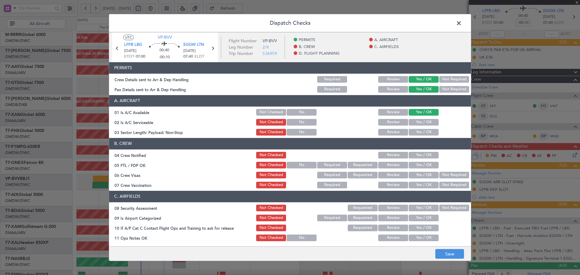
click at [416, 125] on button "Yes / OK" at bounding box center [423, 122] width 30 height 7
click at [418, 130] on button "Yes / OK" at bounding box center [423, 132] width 30 height 7
click at [421, 152] on button "Yes / OK" at bounding box center [423, 155] width 30 height 7
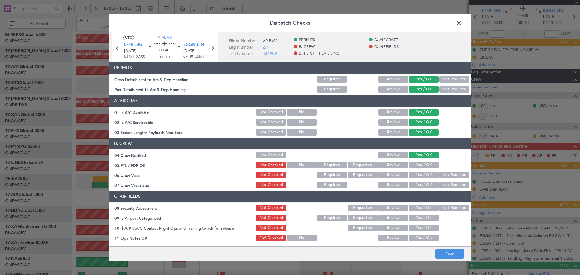
click at [420, 161] on div "Yes / OK" at bounding box center [422, 165] width 30 height 8
click at [421, 165] on button "Yes / OK" at bounding box center [423, 165] width 30 height 7
click at [420, 175] on button "Yes / OK" at bounding box center [423, 175] width 30 height 7
click at [448, 185] on button "Not Required" at bounding box center [454, 185] width 30 height 7
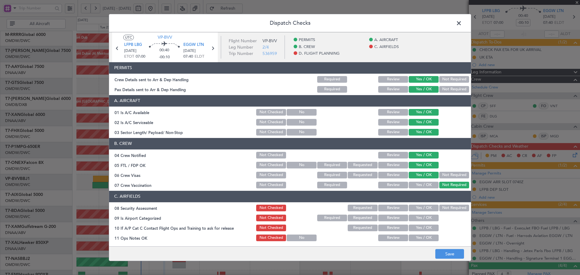
click at [414, 211] on button "Yes / OK" at bounding box center [423, 208] width 30 height 7
click at [415, 222] on div "Yes / OK" at bounding box center [422, 218] width 30 height 8
drag, startPoint x: 413, startPoint y: 228, endPoint x: 414, endPoint y: 222, distance: 5.8
click at [413, 227] on button "Yes / OK" at bounding box center [423, 228] width 30 height 7
click at [414, 219] on button "Yes / OK" at bounding box center [423, 218] width 30 height 7
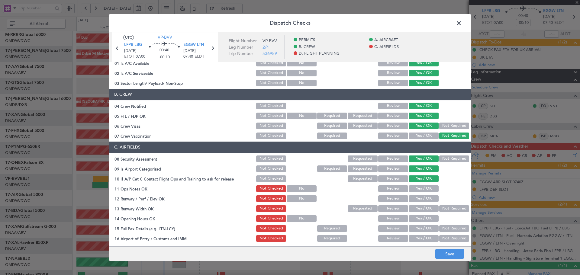
scroll to position [81, 0]
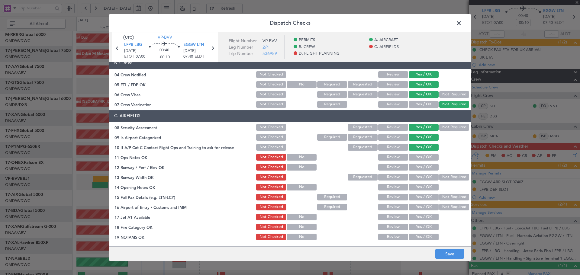
click at [410, 157] on button "Yes / OK" at bounding box center [423, 157] width 30 height 7
click at [410, 165] on button "Yes / OK" at bounding box center [423, 167] width 30 height 7
click at [420, 177] on button "Yes / OK" at bounding box center [423, 177] width 30 height 7
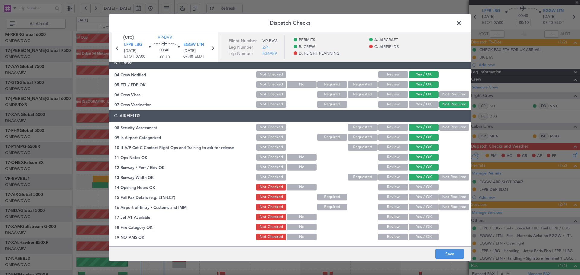
click at [421, 187] on button "Yes / OK" at bounding box center [423, 187] width 30 height 7
drag, startPoint x: 421, startPoint y: 200, endPoint x: 420, endPoint y: 209, distance: 9.1
click at [421, 200] on div "Yes / OK" at bounding box center [422, 197] width 30 height 8
drag, startPoint x: 420, startPoint y: 210, endPoint x: 421, endPoint y: 216, distance: 6.0
click at [420, 211] on div "Yes / OK" at bounding box center [422, 207] width 30 height 8
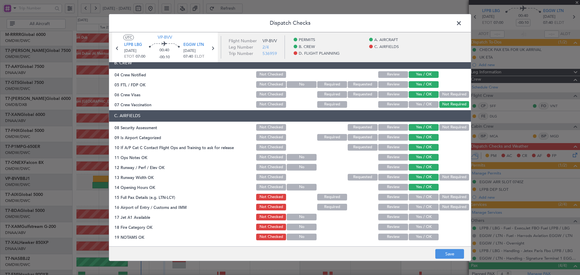
click at [421, 216] on button "Yes / OK" at bounding box center [423, 217] width 30 height 7
click at [420, 207] on button "Yes / OK" at bounding box center [423, 207] width 30 height 7
click at [420, 200] on button "Yes / OK" at bounding box center [423, 197] width 30 height 7
drag, startPoint x: 416, startPoint y: 228, endPoint x: 415, endPoint y: 235, distance: 7.3
click at [416, 229] on button "Yes / OK" at bounding box center [423, 227] width 30 height 7
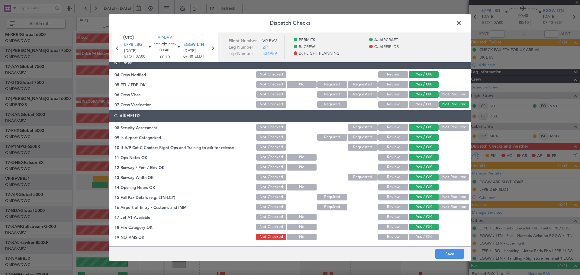
click at [415, 235] on button "Yes / OK" at bounding box center [423, 237] width 30 height 7
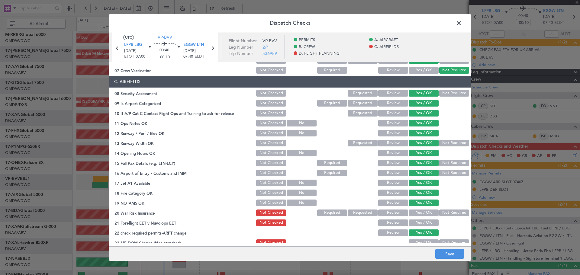
scroll to position [121, 0]
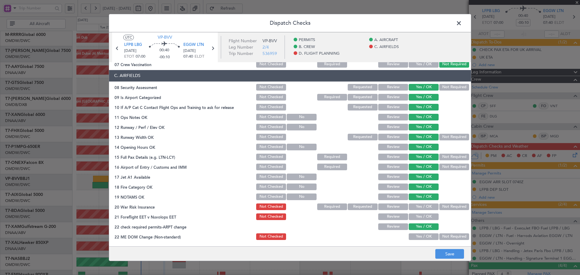
click at [444, 206] on button "Not Required" at bounding box center [454, 206] width 30 height 7
click at [421, 217] on button "Yes / OK" at bounding box center [423, 216] width 30 height 7
click at [421, 235] on button "Yes / OK" at bounding box center [423, 236] width 30 height 7
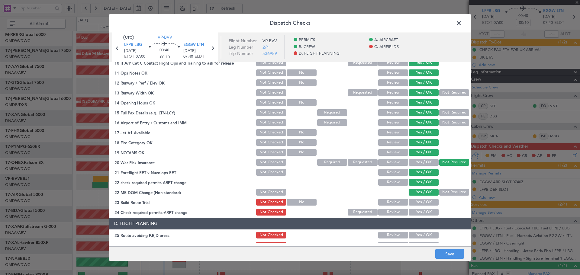
scroll to position [241, 0]
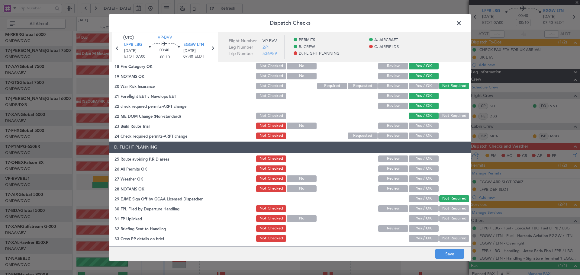
click at [417, 156] on button "Yes / OK" at bounding box center [423, 158] width 30 height 7
click at [417, 136] on button "Yes / OK" at bounding box center [423, 136] width 30 height 7
click at [419, 124] on button "Yes / OK" at bounding box center [423, 126] width 30 height 7
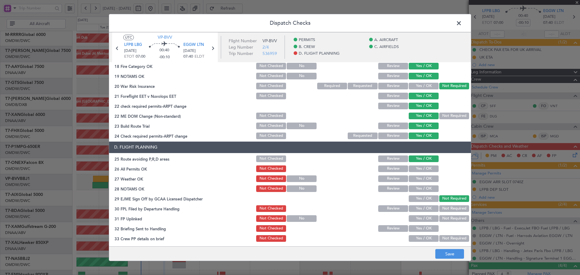
click at [400, 170] on button "Review" at bounding box center [393, 168] width 30 height 7
click at [392, 209] on button "Review" at bounding box center [393, 208] width 30 height 7
click at [417, 197] on button "Yes / OK" at bounding box center [423, 198] width 30 height 7
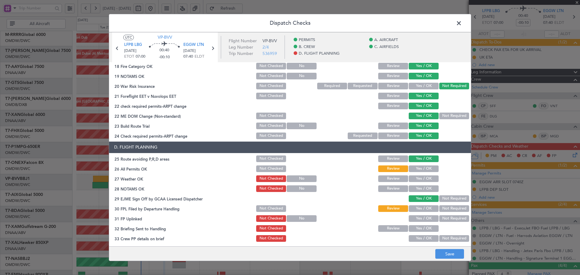
click at [420, 187] on button "Yes / OK" at bounding box center [423, 188] width 30 height 7
click at [421, 177] on button "Yes / OK" at bounding box center [423, 178] width 30 height 7
click at [418, 218] on button "Yes / OK" at bounding box center [423, 218] width 30 height 7
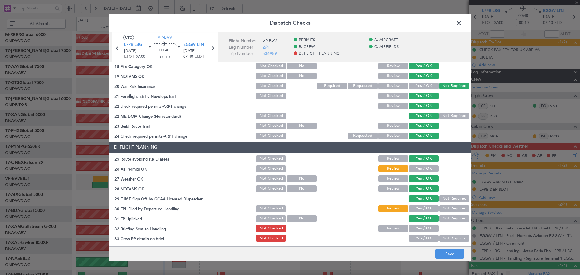
click at [419, 228] on button "Yes / OK" at bounding box center [423, 228] width 30 height 7
click at [416, 238] on button "Yes / OK" at bounding box center [423, 238] width 30 height 7
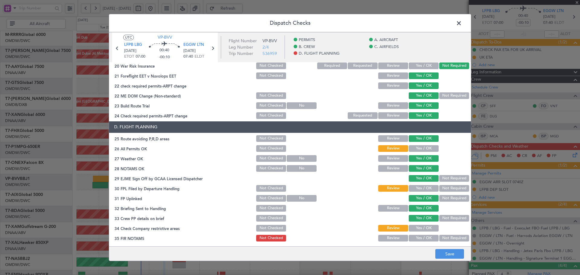
click at [419, 231] on button "Yes / OK" at bounding box center [423, 228] width 30 height 7
click at [422, 239] on button "Yes / OK" at bounding box center [423, 238] width 30 height 7
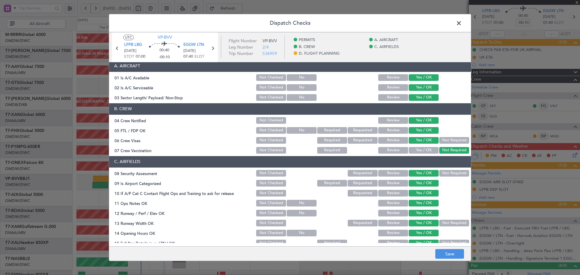
scroll to position [0, 0]
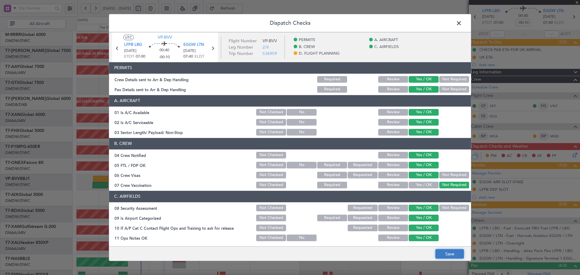
click at [455, 252] on button "Save" at bounding box center [449, 254] width 29 height 10
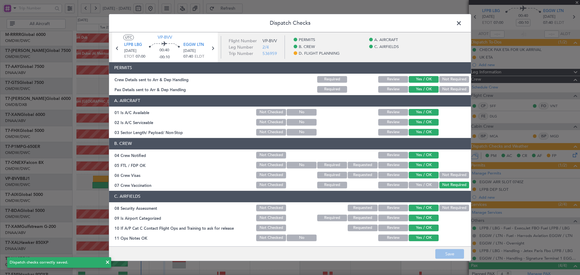
click at [461, 22] on span at bounding box center [461, 25] width 0 height 12
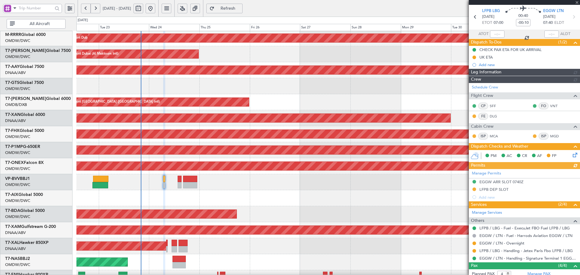
type input "[PERSON_NAME] (ANI)"
type input "7355"
click at [473, 241] on button at bounding box center [474, 243] width 4 height 4
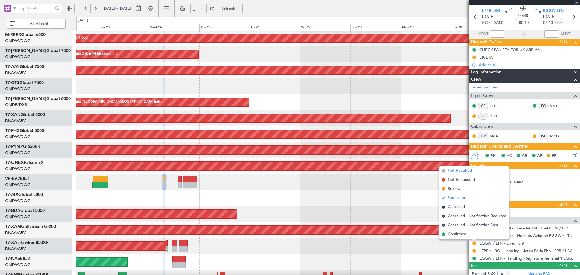
click at [456, 171] on span "Not Required" at bounding box center [459, 171] width 24 height 6
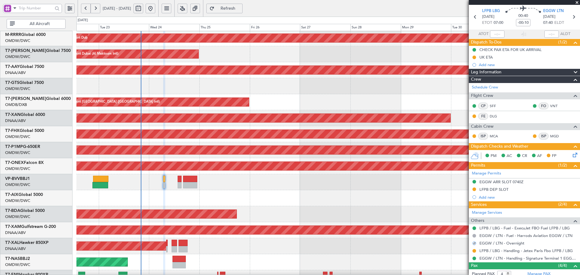
click at [415, 203] on div at bounding box center [327, 198] width 503 height 16
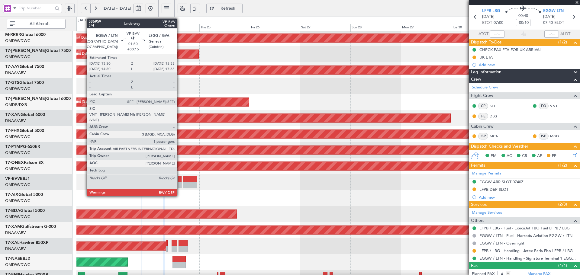
click at [180, 177] on div at bounding box center [179, 179] width 4 height 6
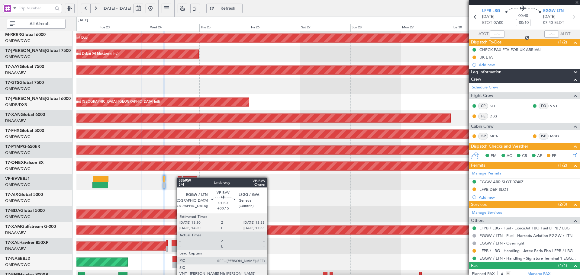
type input "+00:15"
type input "1"
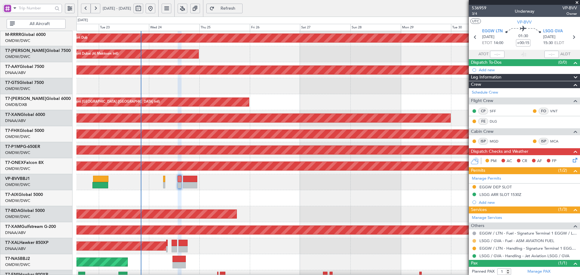
click at [474, 241] on button at bounding box center [474, 241] width 4 height 4
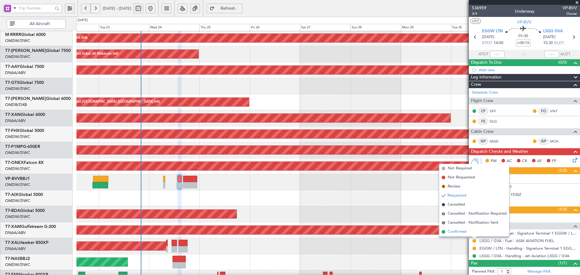
click at [452, 231] on span "Confirmed" at bounding box center [456, 232] width 19 height 6
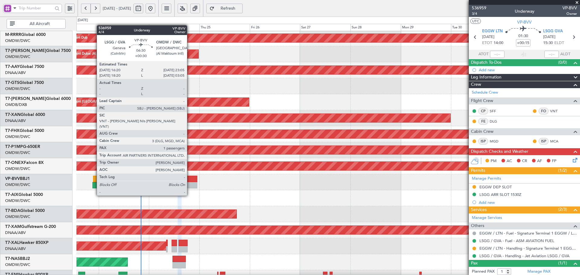
click at [190, 184] on div at bounding box center [190, 185] width 14 height 6
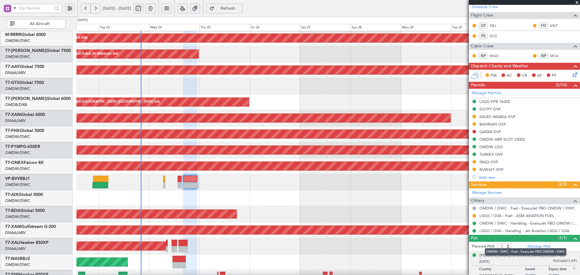
scroll to position [98, 0]
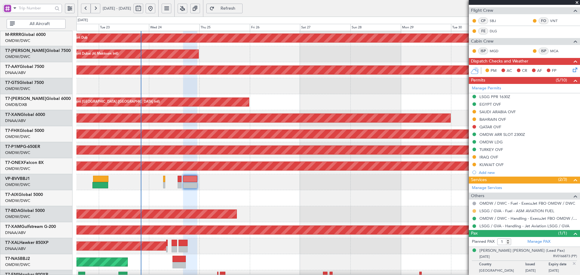
click at [474, 212] on button at bounding box center [474, 211] width 4 height 4
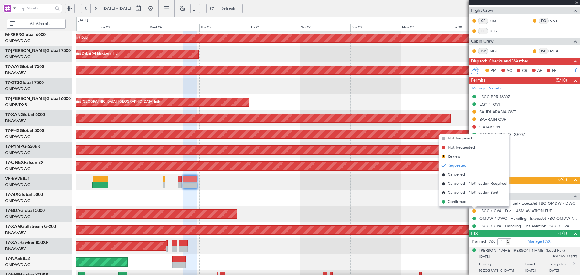
drag, startPoint x: 458, startPoint y: 201, endPoint x: 407, endPoint y: 216, distance: 53.5
click at [457, 202] on span "Confirmed" at bounding box center [456, 202] width 19 height 6
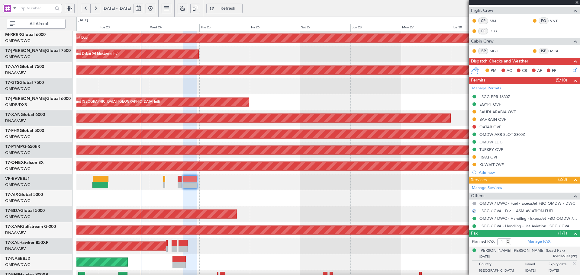
click at [407, 216] on div "AOG Maint Dubai (Al Maktoum Intl) Planned Maint Dubai (Al Maktoum Intl)" at bounding box center [327, 214] width 503 height 16
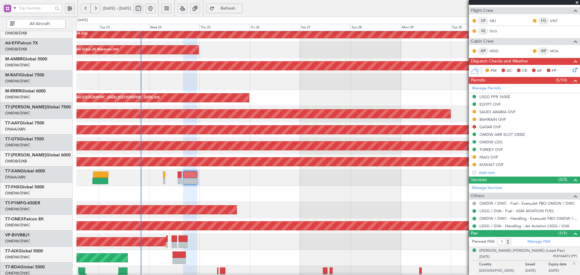
scroll to position [101, 0]
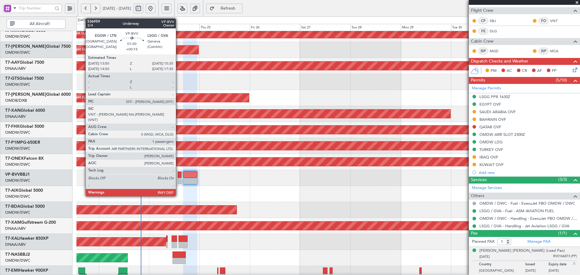
click at [179, 181] on div at bounding box center [179, 181] width 4 height 6
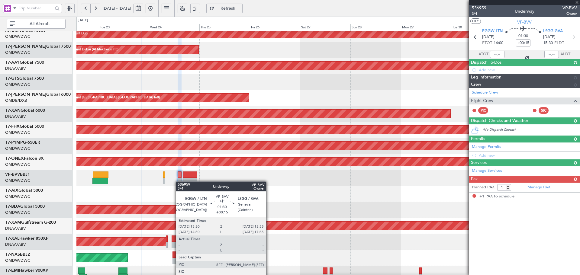
scroll to position [0, 0]
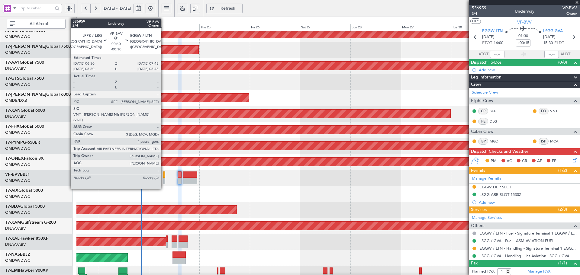
click at [164, 175] on div at bounding box center [164, 174] width 2 height 6
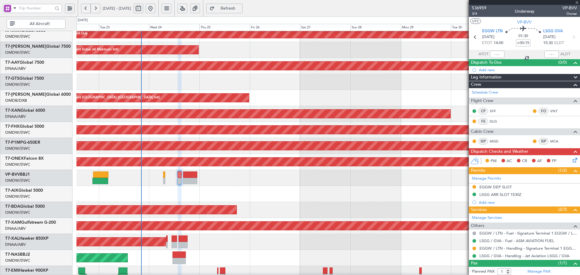
type input "-00:10"
type input "4"
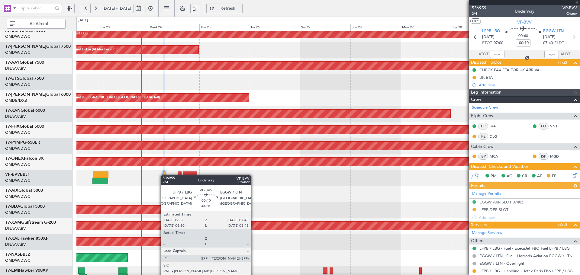
type input "[PERSON_NAME] (ANI)"
type input "7355"
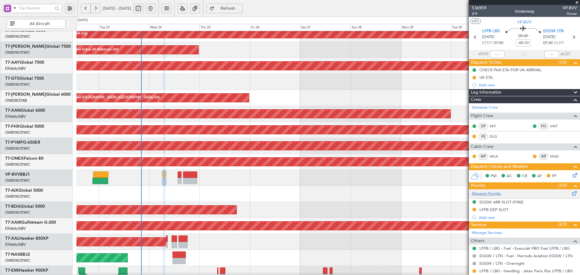
scroll to position [78, 0]
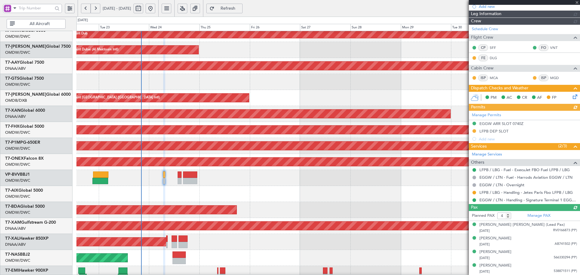
type input "[PERSON_NAME] (ANI)"
type input "7355"
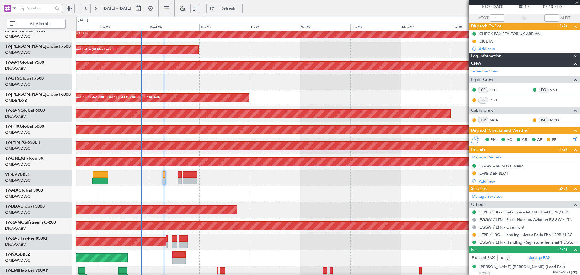
scroll to position [0, 0]
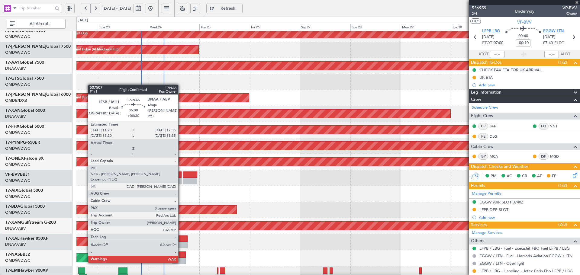
click at [181, 256] on div at bounding box center [178, 254] width 13 height 6
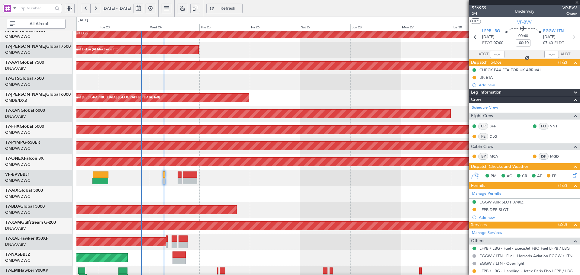
type input "+00:30"
type input "0"
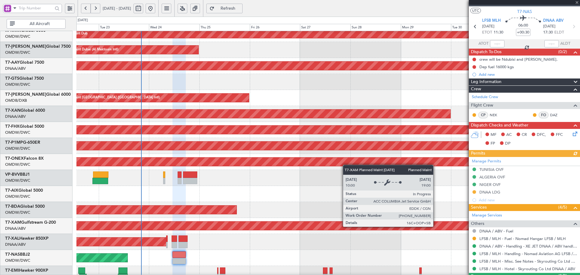
scroll to position [25, 0]
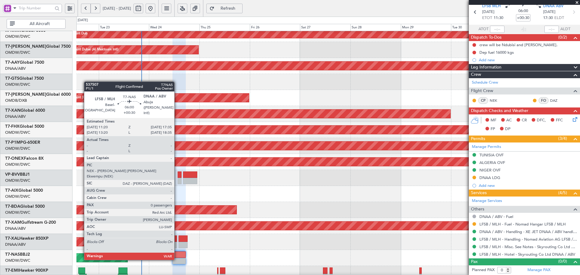
click at [177, 253] on div at bounding box center [178, 254] width 13 height 6
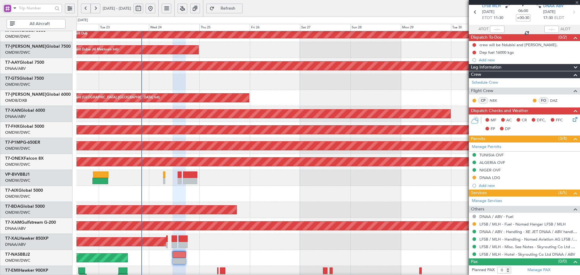
scroll to position [0, 0]
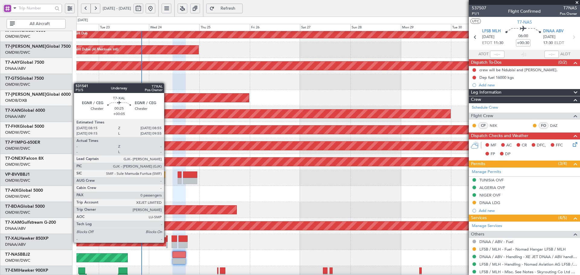
click at [167, 242] on div at bounding box center [167, 245] width 2 height 6
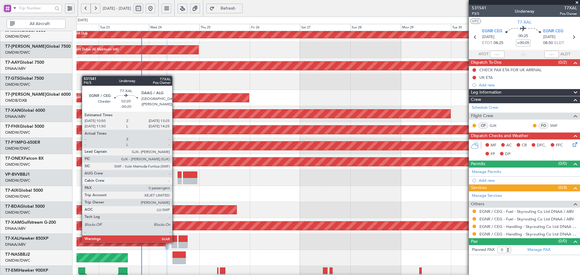
click at [175, 242] on div at bounding box center [173, 245] width 5 height 6
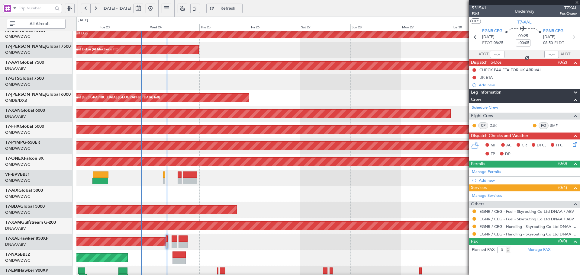
type input "-00:20"
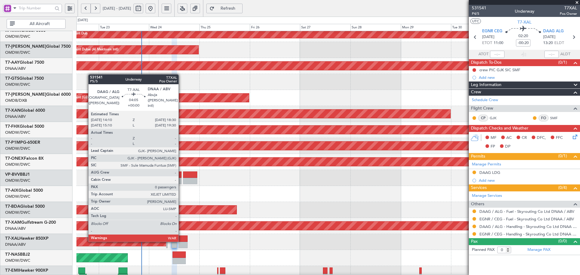
click at [181, 241] on div at bounding box center [182, 238] width 9 height 6
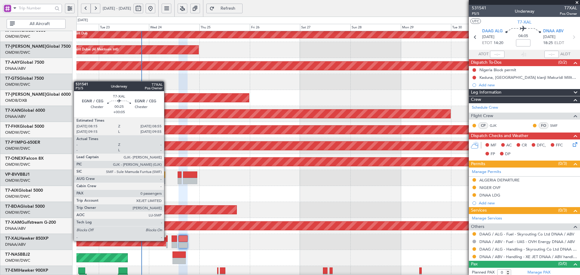
click at [167, 240] on div at bounding box center [167, 238] width 2 height 6
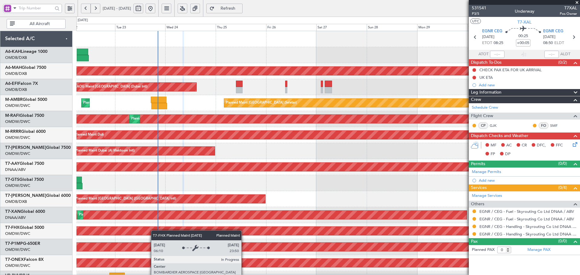
click at [159, 241] on div "Planned Maint Dubai (Dubai Intl) Planned Maint Dubai (Dubai Intl) AOG Maint Dub…" at bounding box center [327, 207] width 503 height 352
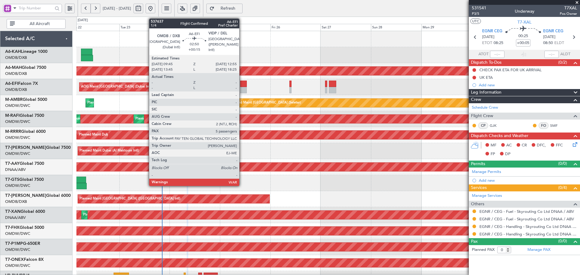
click at [242, 84] on div at bounding box center [243, 84] width 7 height 6
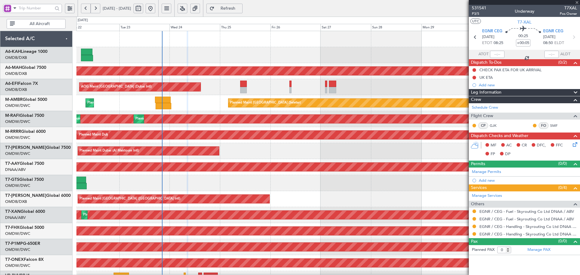
type input "+00:15"
type input "5"
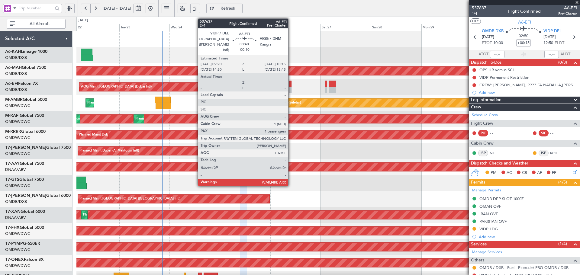
click at [291, 82] on div at bounding box center [290, 84] width 2 height 6
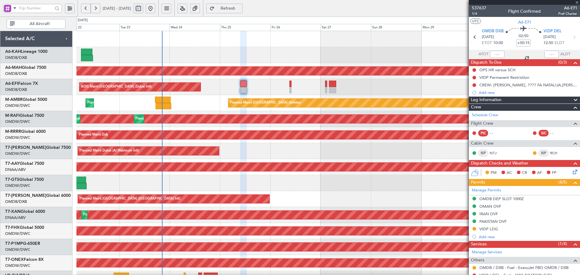
type input "-00:10"
type input "1"
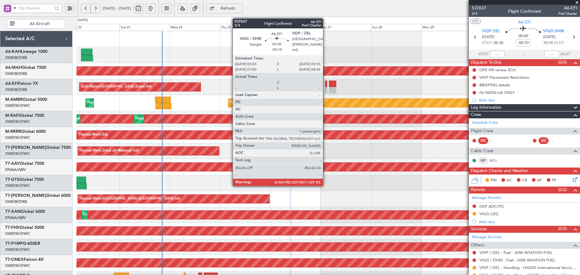
click at [325, 85] on div at bounding box center [326, 84] width 2 height 6
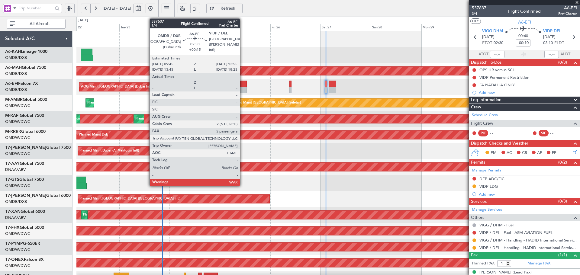
click at [242, 84] on div at bounding box center [243, 84] width 7 height 6
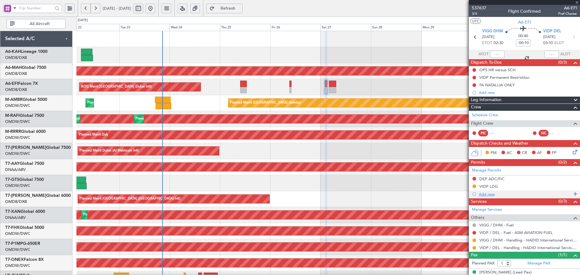
type input "+00:15"
type input "5"
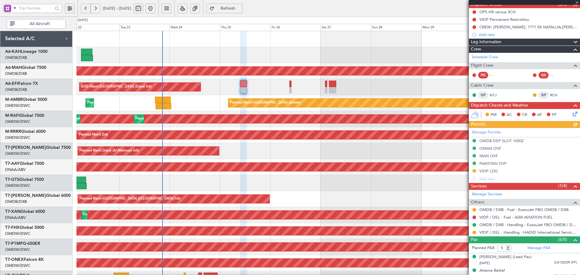
scroll to position [60, 0]
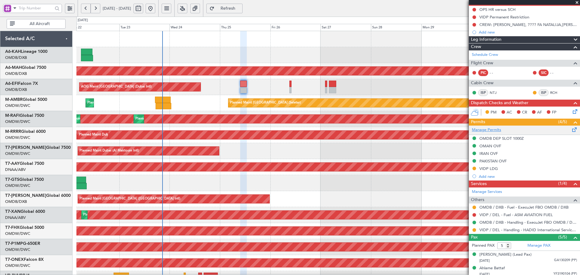
click at [487, 129] on link "Manage Permits" at bounding box center [485, 130] width 29 height 6
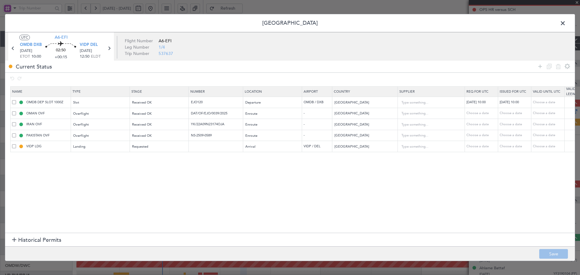
click at [28, 237] on span "Historical Permits" at bounding box center [39, 240] width 43 height 8
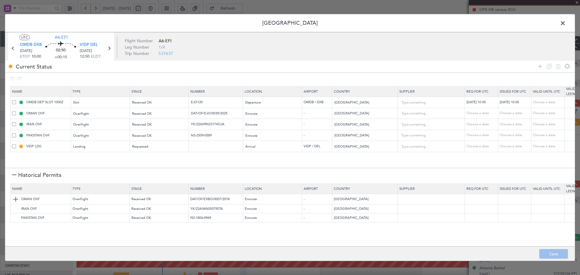
click at [14, 200] on img at bounding box center [15, 199] width 7 height 7
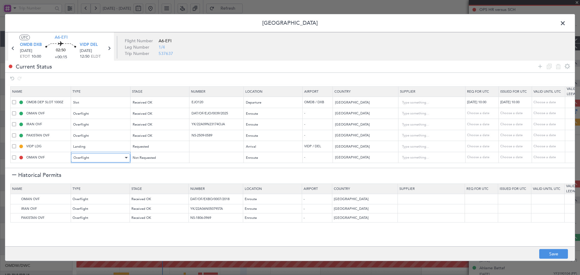
click at [94, 156] on div "Overflight" at bounding box center [98, 157] width 50 height 9
click at [85, 187] on span "API" at bounding box center [101, 187] width 54 height 9
click at [268, 155] on div "Enroute" at bounding box center [270, 157] width 50 height 9
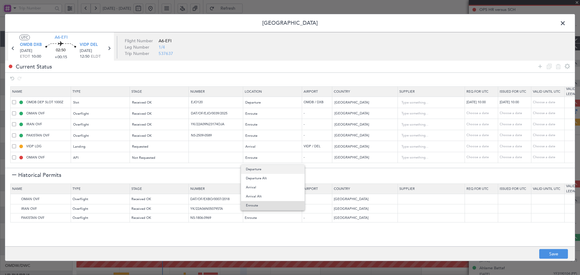
click at [257, 168] on span "Departure" at bounding box center [273, 169] width 54 height 9
click at [15, 172] on h1 "Historical Permits" at bounding box center [36, 175] width 49 height 8
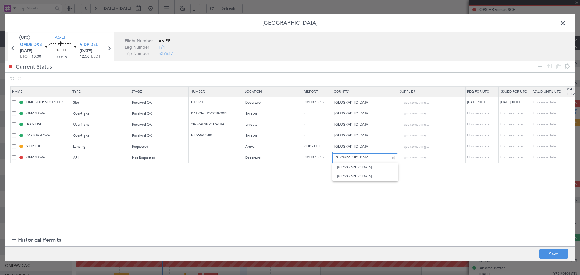
drag, startPoint x: 370, startPoint y: 161, endPoint x: 383, endPoint y: 161, distance: 13.0
click at [370, 161] on input "[GEOGRAPHIC_DATA]" at bounding box center [361, 157] width 54 height 9
click at [393, 157] on div at bounding box center [392, 158] width 7 height 7
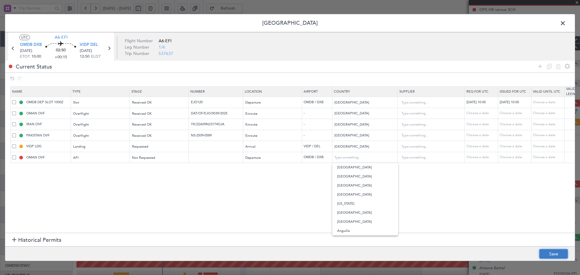
click at [548, 253] on button "Save" at bounding box center [553, 254] width 29 height 10
type input "OMDB DEP API"
type input "[GEOGRAPHIC_DATA]"
type input "NNN"
type input "1"
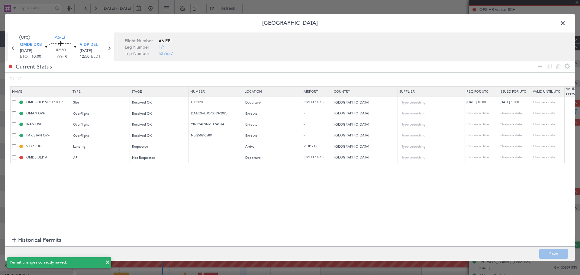
click at [565, 22] on span at bounding box center [565, 25] width 0 height 12
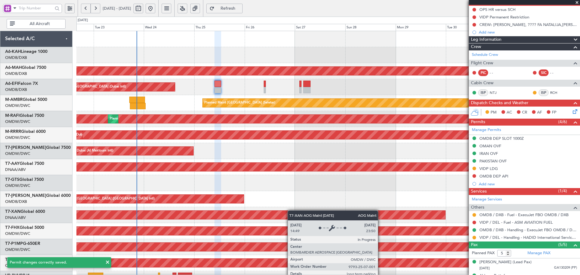
click at [286, 220] on div "Planned Maint Dubai (Dubai Intl) Planned Maint Dubai (Dubai Intl) AOG Maint Dub…" at bounding box center [327, 207] width 503 height 352
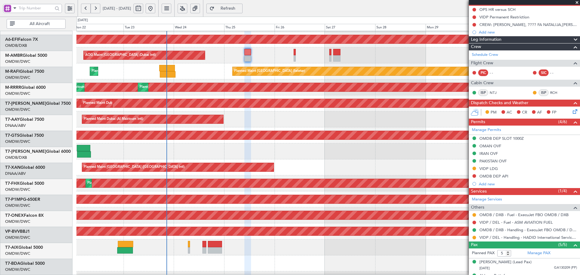
scroll to position [49, 0]
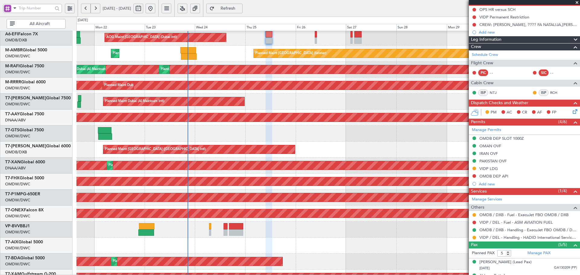
click at [288, 137] on div "AOG Maint [GEOGRAPHIC_DATA] (Seletar)" at bounding box center [327, 134] width 503 height 16
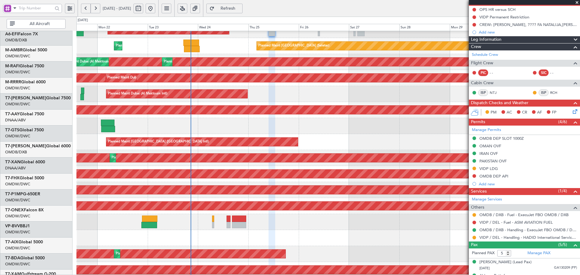
scroll to position [107, 0]
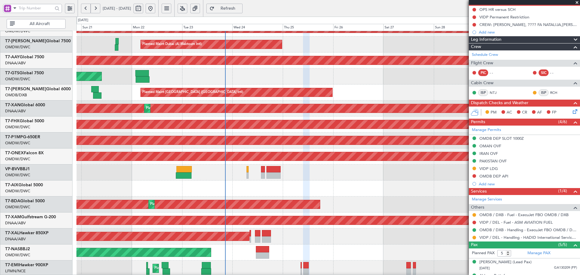
click at [235, 183] on div at bounding box center [327, 188] width 503 height 16
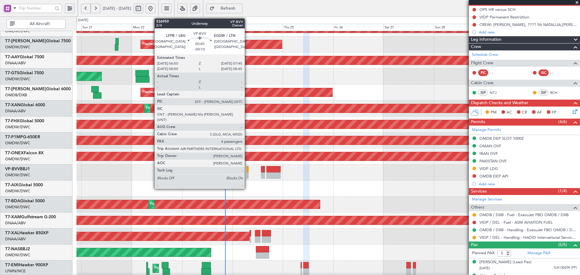
click at [247, 169] on div at bounding box center [247, 169] width 2 height 6
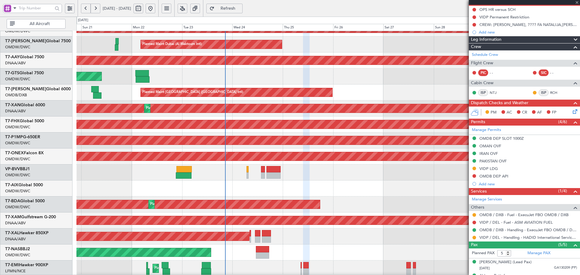
type input "-00:10"
type input "4"
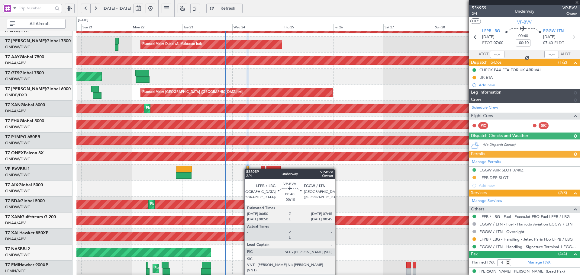
type input "[PERSON_NAME] (ANI)"
type input "7355"
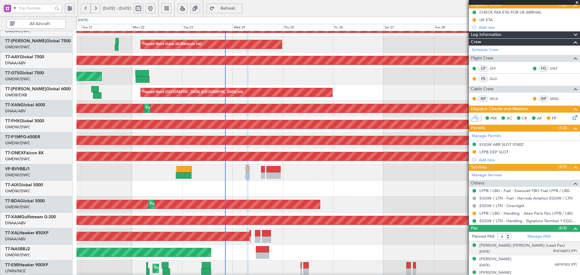
scroll to position [60, 0]
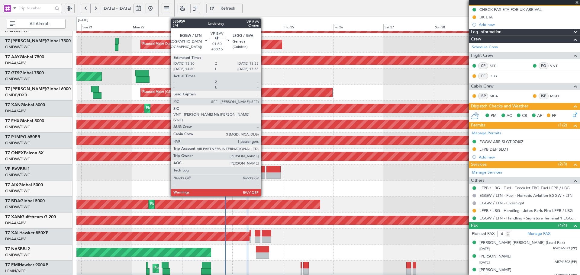
click at [263, 168] on div at bounding box center [263, 169] width 4 height 6
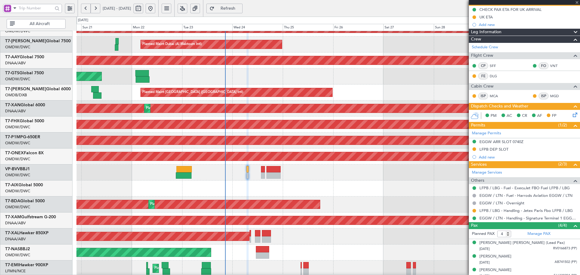
type input "+00:15"
type input "1"
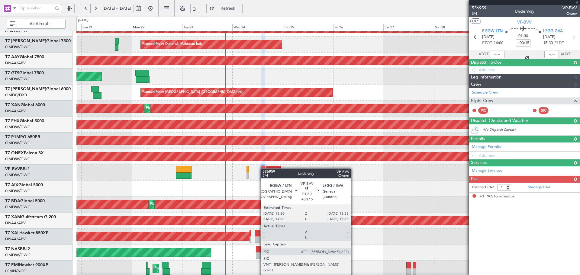
scroll to position [0, 0]
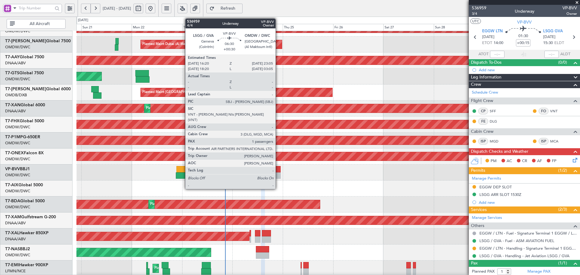
click at [278, 169] on div at bounding box center [273, 169] width 14 height 6
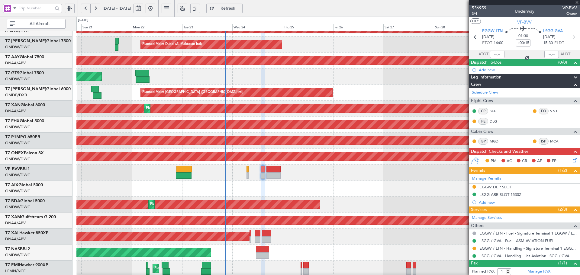
type input "+00:30"
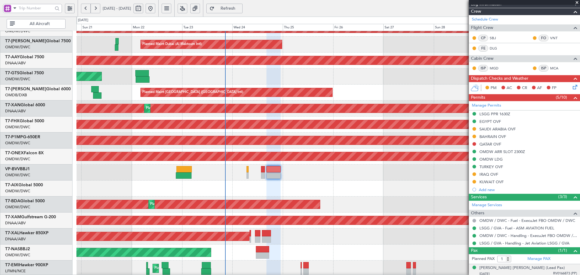
scroll to position [98, 0]
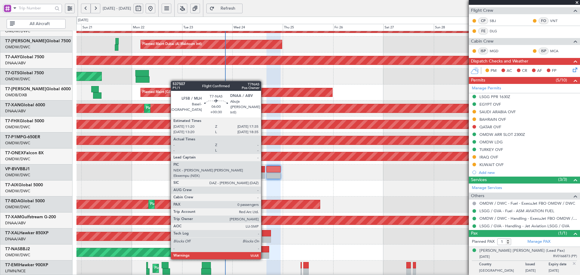
click at [262, 252] on div at bounding box center [262, 255] width 13 height 6
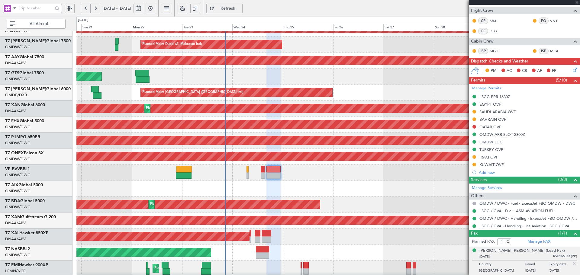
type input "0"
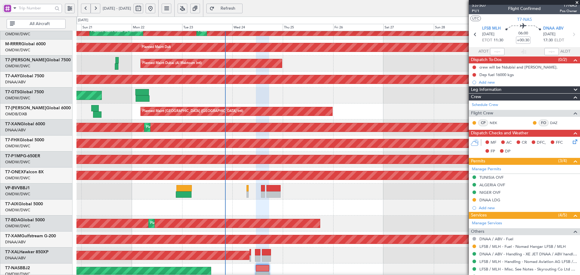
scroll to position [0, 0]
